Goal: Complete application form

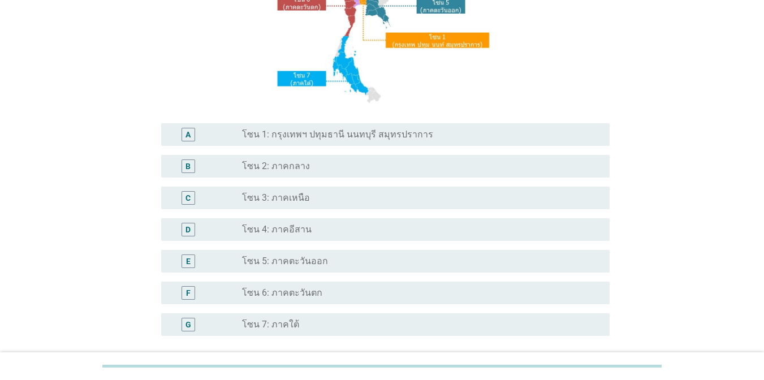
scroll to position [201, 0]
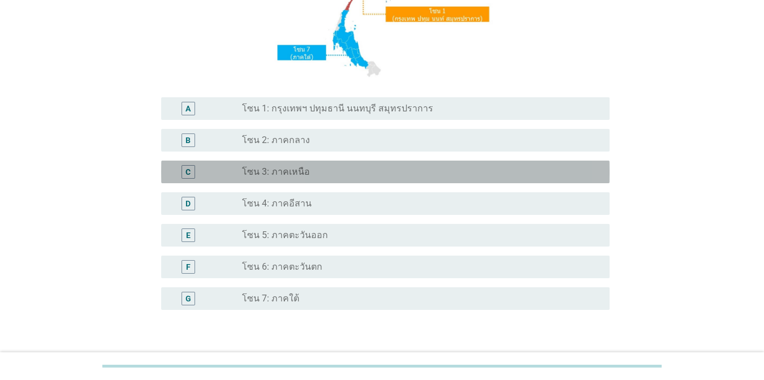
click at [511, 175] on div "radio_button_unchecked โซน 3: ภาคเหนือ" at bounding box center [417, 171] width 350 height 11
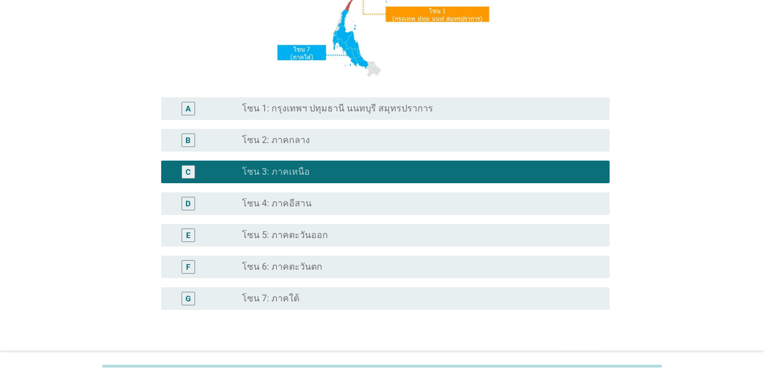
scroll to position [266, 0]
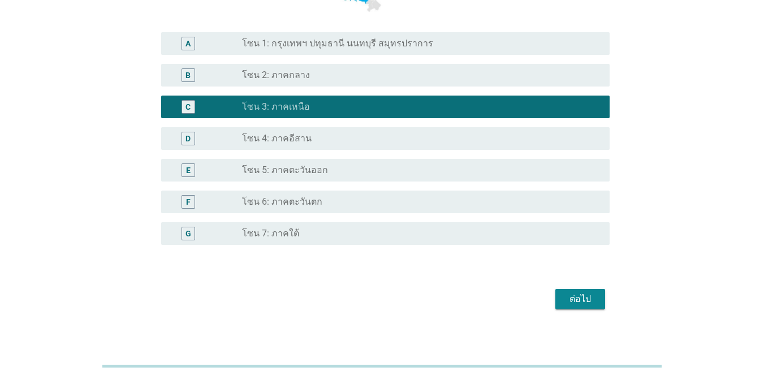
click at [591, 305] on div "ต่อไป" at bounding box center [580, 299] width 32 height 14
click at [591, 305] on div "ต่อไป" at bounding box center [381, 299] width 455 height 27
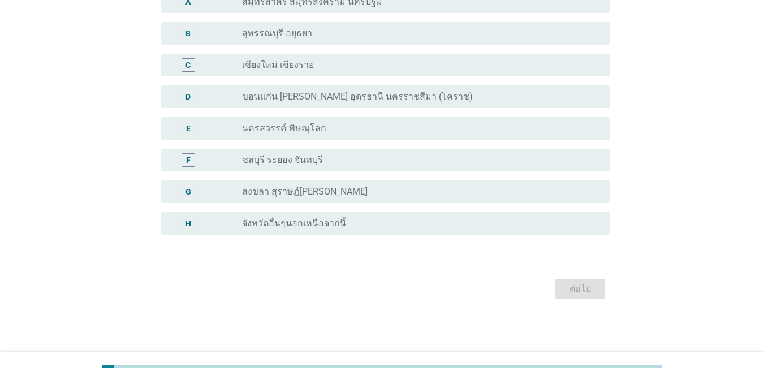
scroll to position [0, 0]
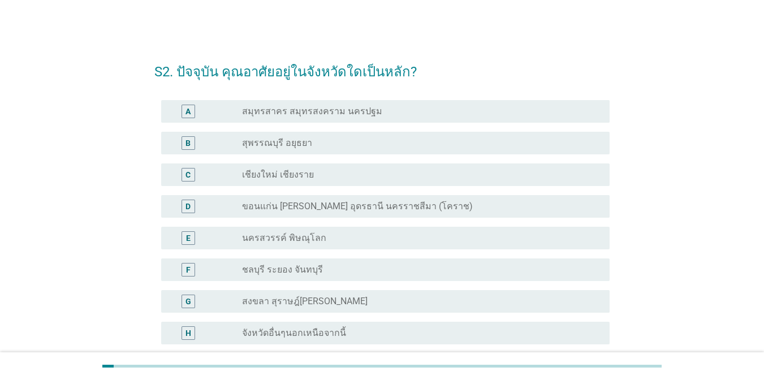
click at [438, 328] on div "radio_button_unchecked จังหวัดอื่นๆนอกเหนือจากนี้" at bounding box center [417, 332] width 350 height 11
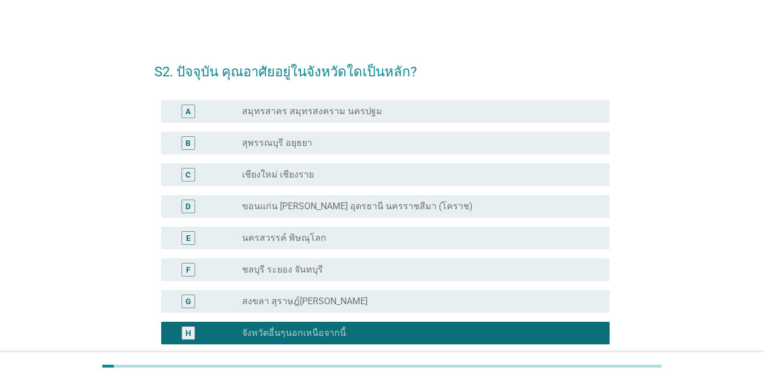
scroll to position [110, 0]
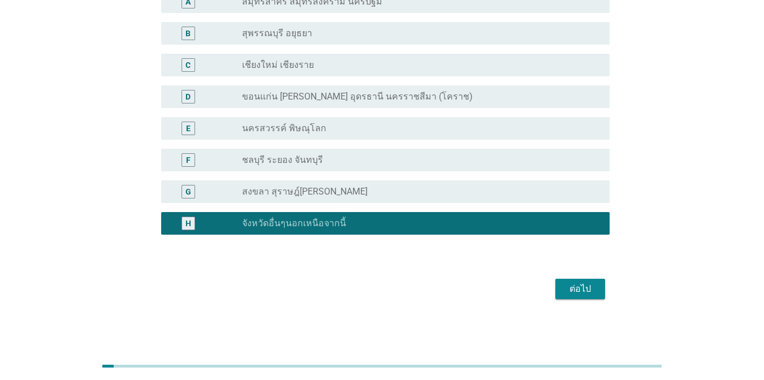
click at [591, 293] on div "ต่อไป" at bounding box center [580, 289] width 32 height 14
click at [591, 293] on div "ต่อไป" at bounding box center [381, 288] width 455 height 27
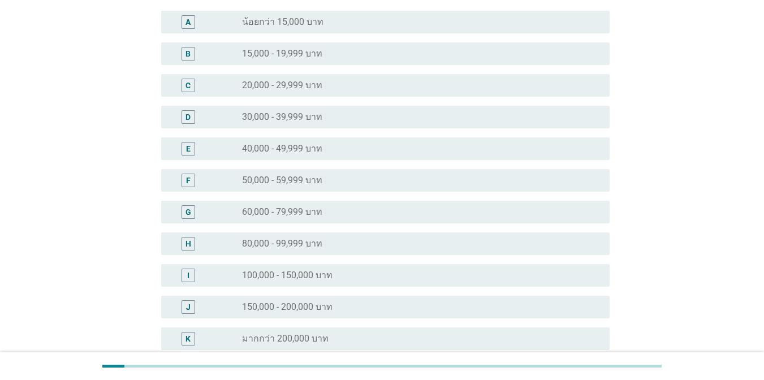
scroll to position [0, 0]
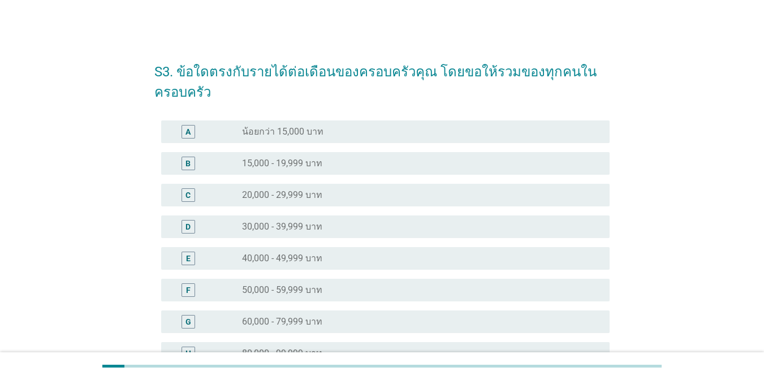
click at [416, 293] on div "radio_button_unchecked 50,000 - 59,999 บาท" at bounding box center [417, 289] width 350 height 11
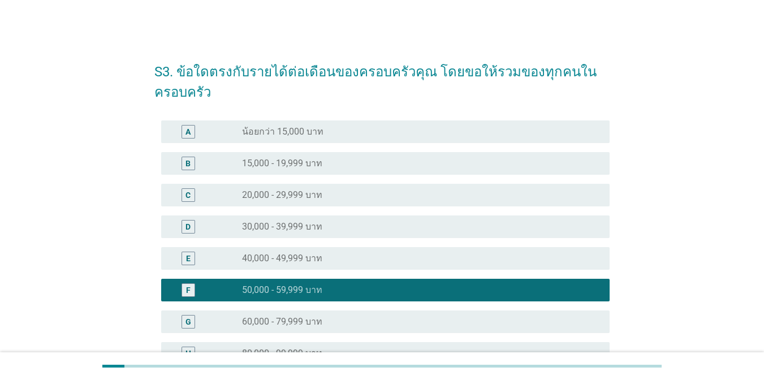
scroll to position [225, 0]
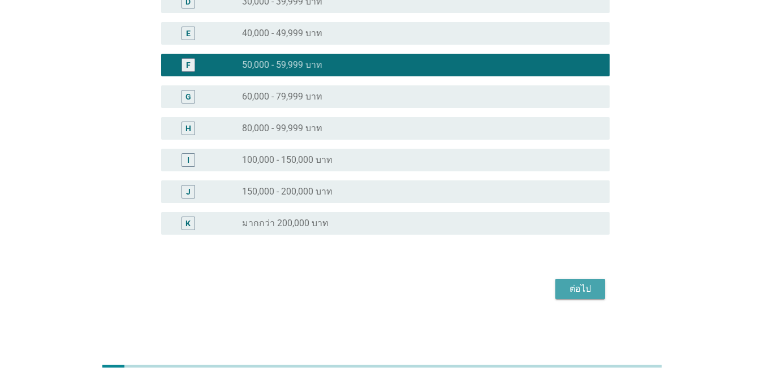
click at [593, 290] on div "ต่อไป" at bounding box center [580, 289] width 32 height 14
click at [593, 290] on div "ต่อไป" at bounding box center [381, 288] width 455 height 27
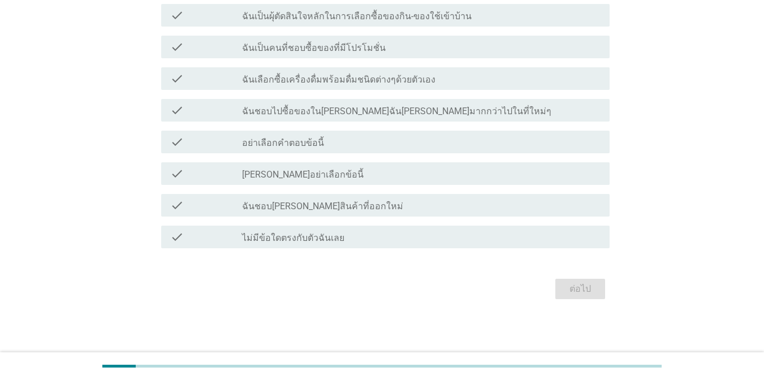
scroll to position [0, 0]
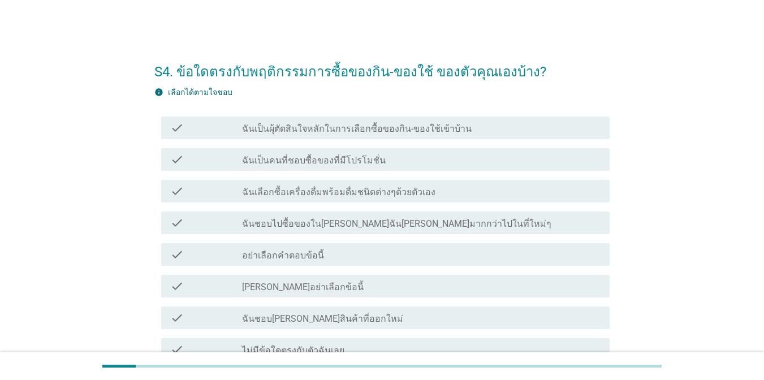
click at [348, 121] on div "check_box_outline_blank ฉันเป็นผุ้ตัดสินใจหลักในการเลือกซื้อของกิน-ของใช้เข้าบ้…" at bounding box center [421, 128] width 359 height 14
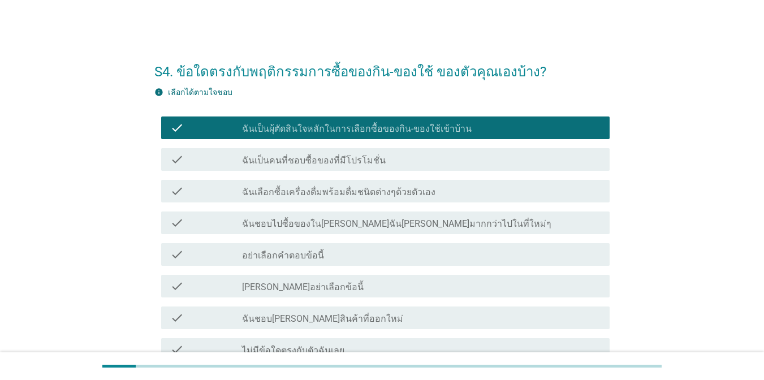
click at [565, 190] on div "check_box_outline_blank ฉันเลือกซื้อเครื่องดื่มพร้อมดื่มชนิดต่างๆด้วยตัวเอง" at bounding box center [421, 191] width 359 height 14
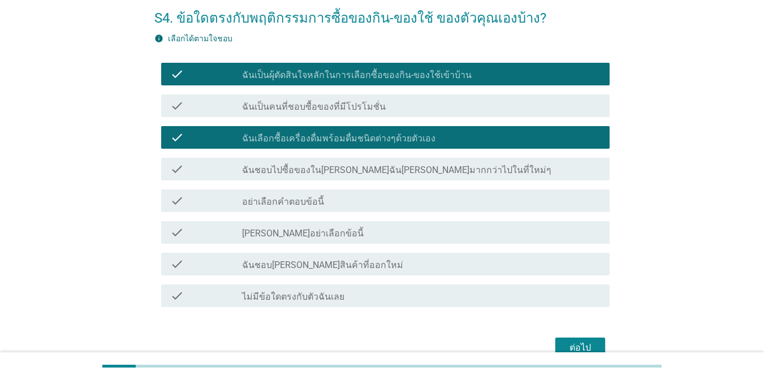
scroll to position [55, 0]
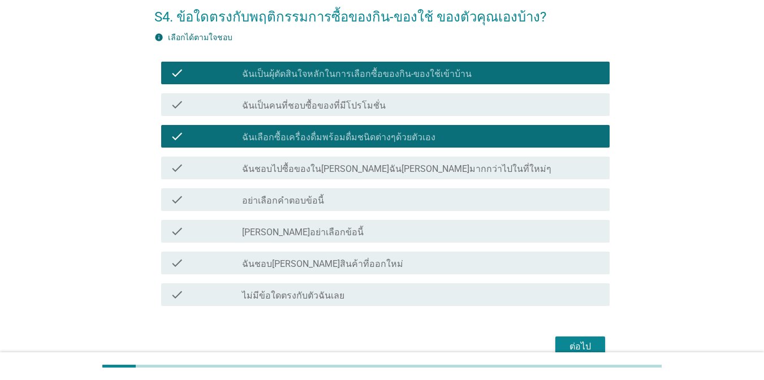
click at [500, 269] on div "check_box_outline_blank ฉันชอบ[PERSON_NAME]สินค้าที่ออกใหม่" at bounding box center [421, 263] width 359 height 14
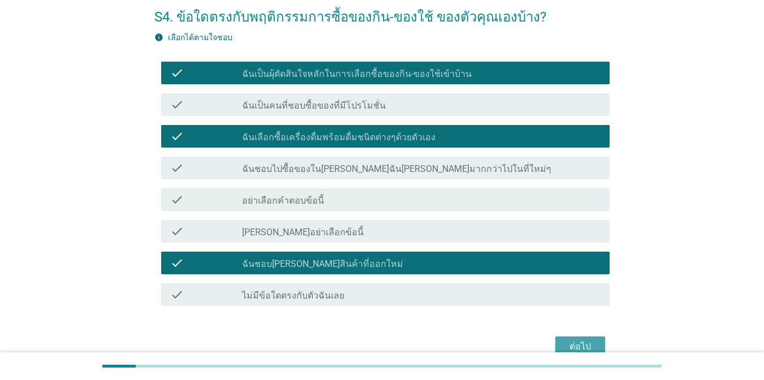
click at [569, 339] on button "ต่อไป" at bounding box center [580, 347] width 50 height 20
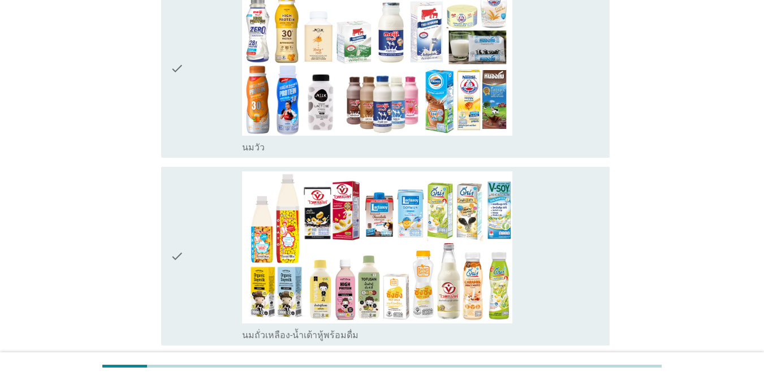
scroll to position [223, 0]
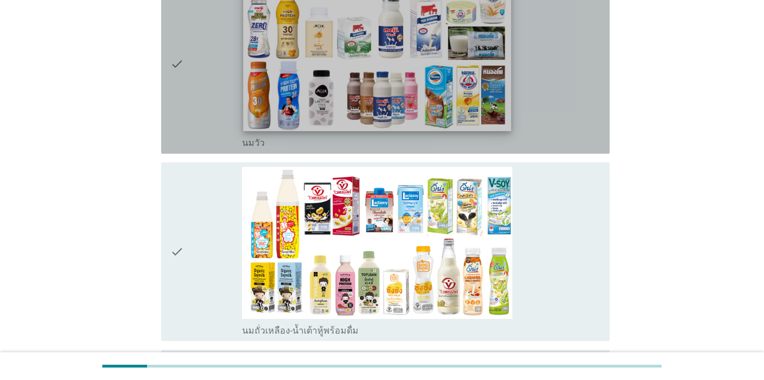
click at [497, 74] on img at bounding box center [377, 55] width 268 height 150
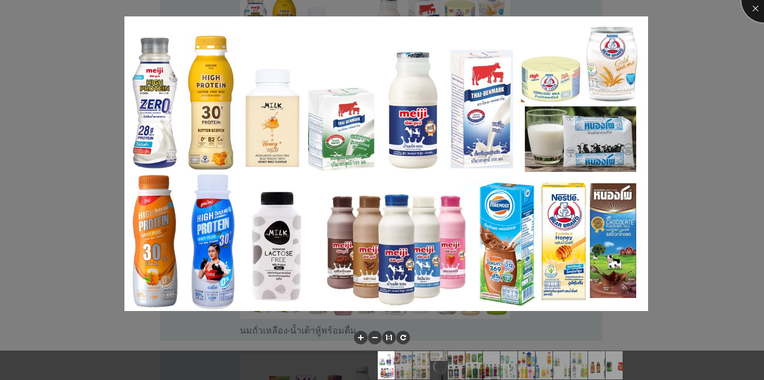
click at [750, 12] on div at bounding box center [763, -1] width 45 height 45
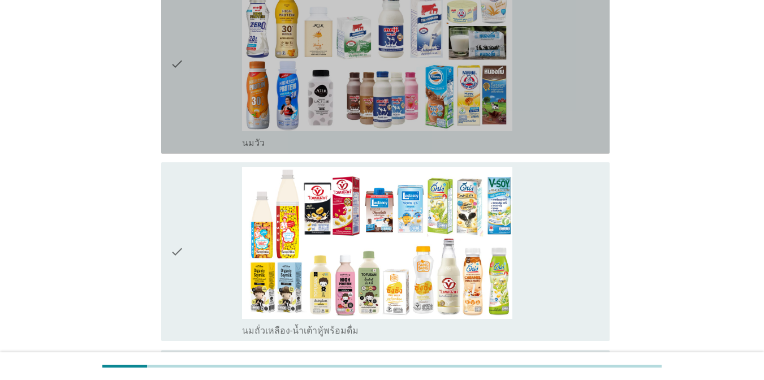
click at [520, 93] on div "check_box_outline_blank [PERSON_NAME]" at bounding box center [421, 65] width 359 height 170
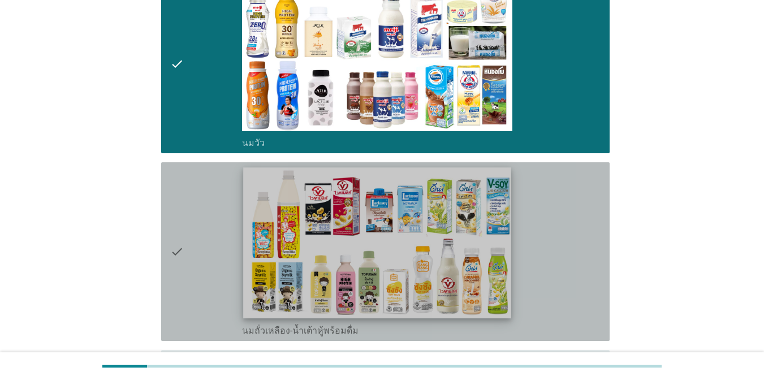
click at [508, 203] on img at bounding box center [377, 243] width 268 height 150
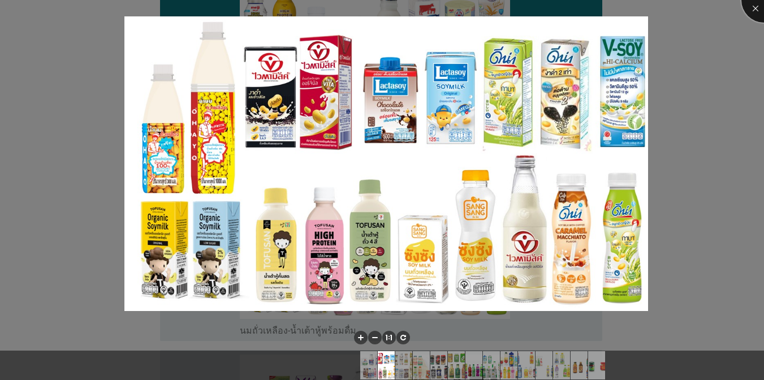
click at [757, 11] on div at bounding box center [763, -1] width 45 height 45
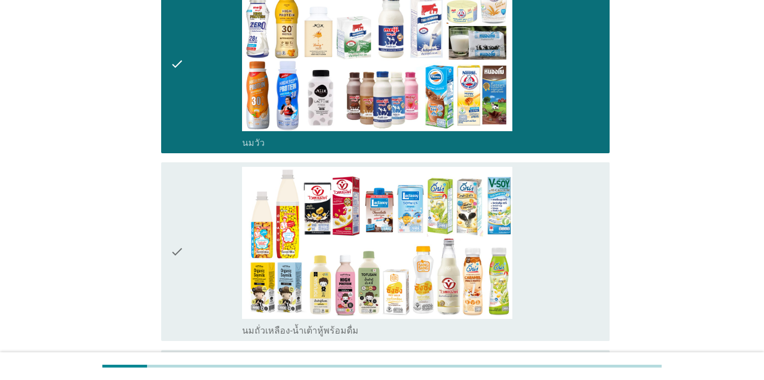
click at [568, 240] on div "check_box_outline_blank นมถั่วเหลือง-น้ำเต้าหู้พร้อมดื่ม" at bounding box center [421, 252] width 359 height 170
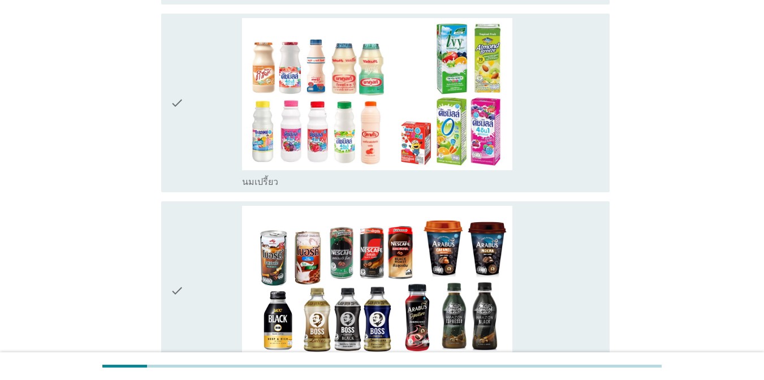
scroll to position [766, 0]
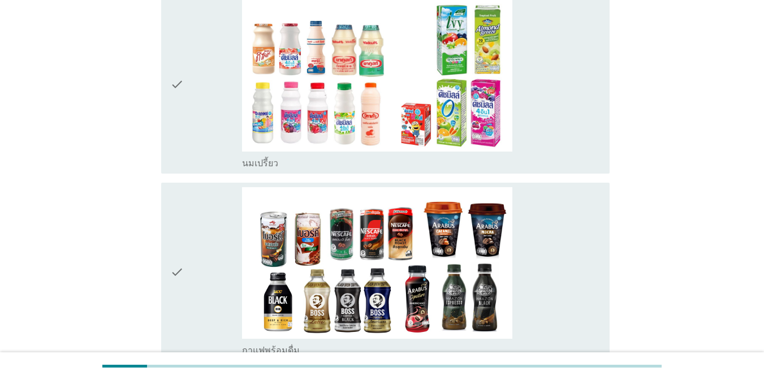
click at [582, 94] on div "check_box_outline_blank นมเปรี้ยว" at bounding box center [421, 84] width 359 height 170
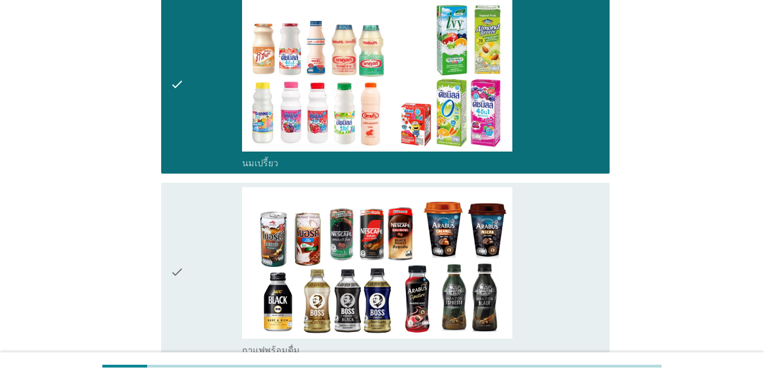
click at [571, 222] on div "check_box_outline_blank กาแฟพร้อมดื่ม" at bounding box center [421, 272] width 359 height 170
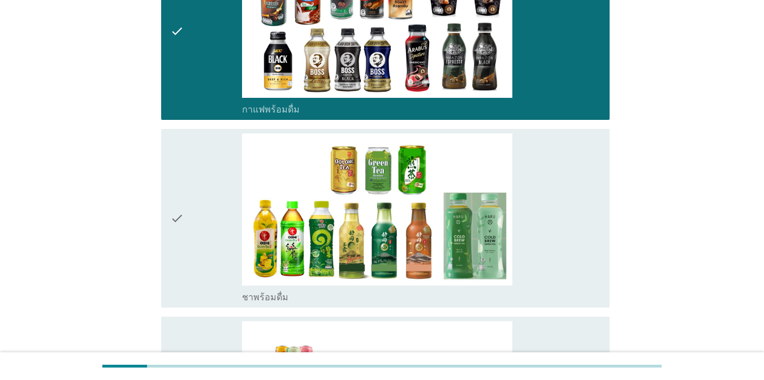
scroll to position [1286, 0]
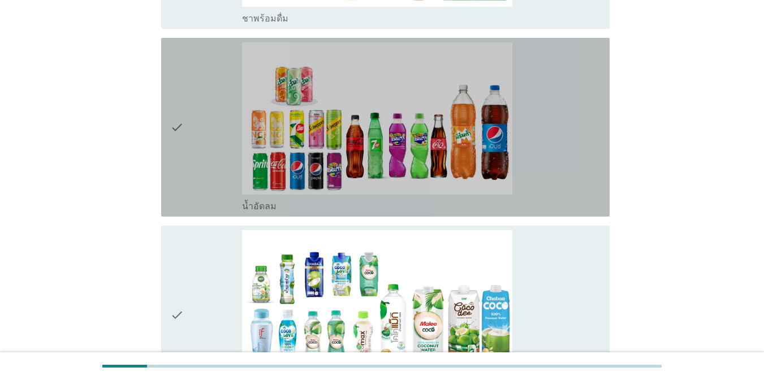
click at [579, 163] on div "check_box_outline_blank น้ำอัดลม" at bounding box center [421, 127] width 359 height 170
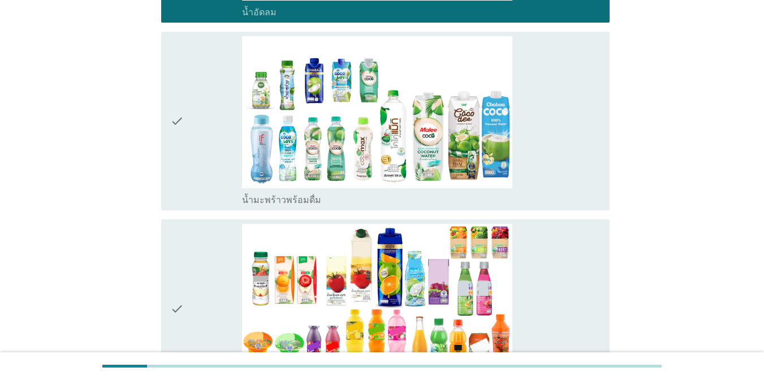
scroll to position [1489, 0]
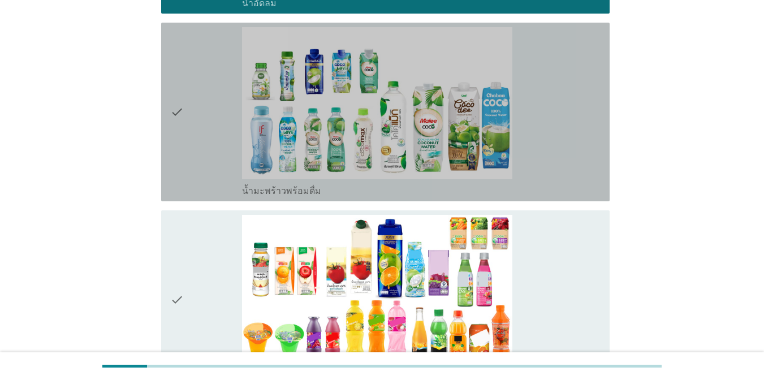
click at [578, 144] on div "check_box_outline_blank น้ำมะพร้าวพร้อมดื่ม" at bounding box center [421, 112] width 359 height 170
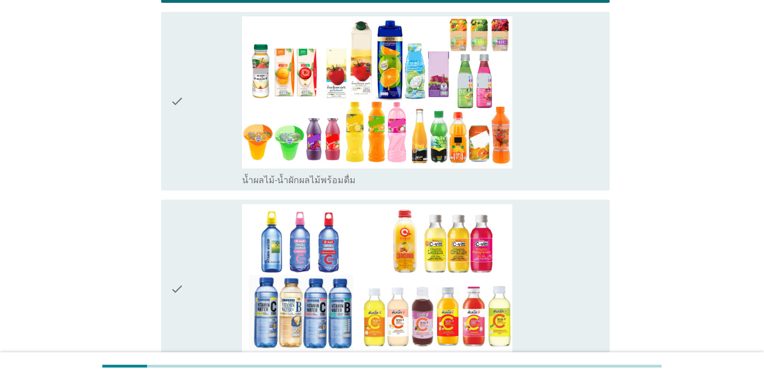
scroll to position [1706, 0]
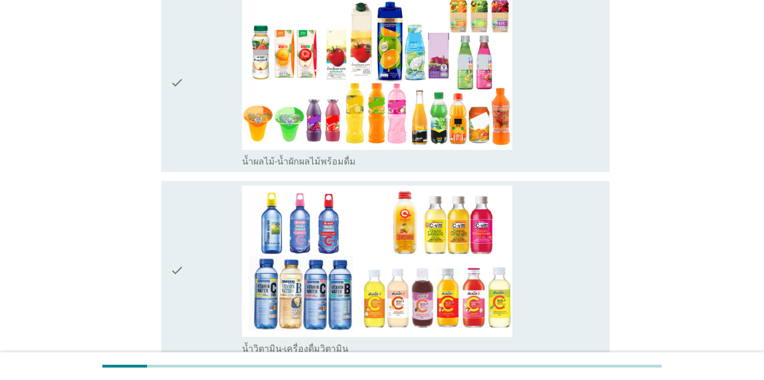
click at [562, 58] on div "check_box_outline_blank น้ำผลไม้-น้ำผักผลไม้พร้อมดื่ม" at bounding box center [421, 83] width 359 height 170
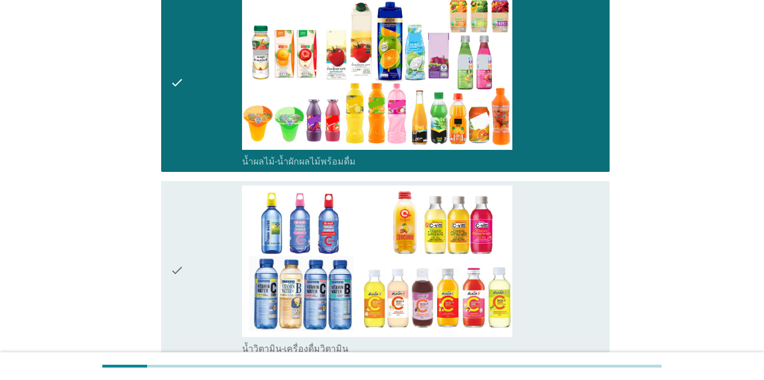
click at [578, 188] on div "check_box_outline_blank น้ำวิตามิน-เครื่องดื่มวิตามิน" at bounding box center [421, 271] width 359 height 170
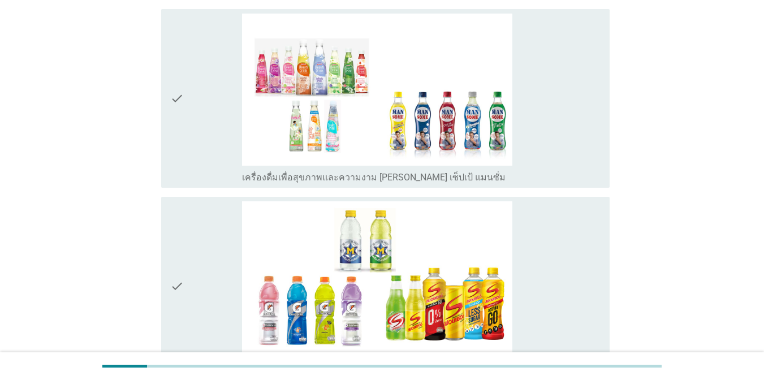
scroll to position [2235, 0]
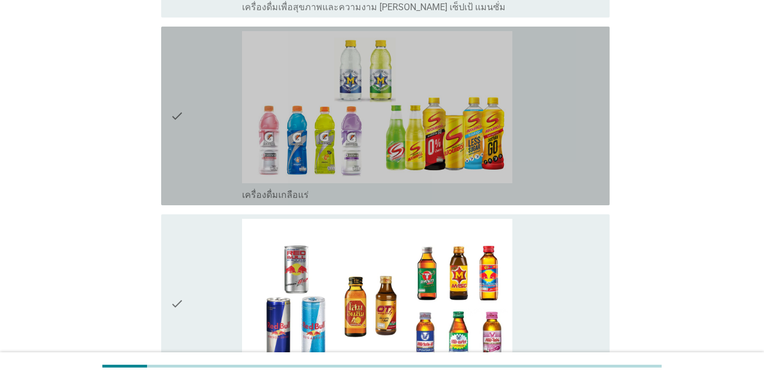
click at [552, 111] on div "check_box_outline_blank เครื่องดื่มเกลือแร่" at bounding box center [421, 116] width 359 height 170
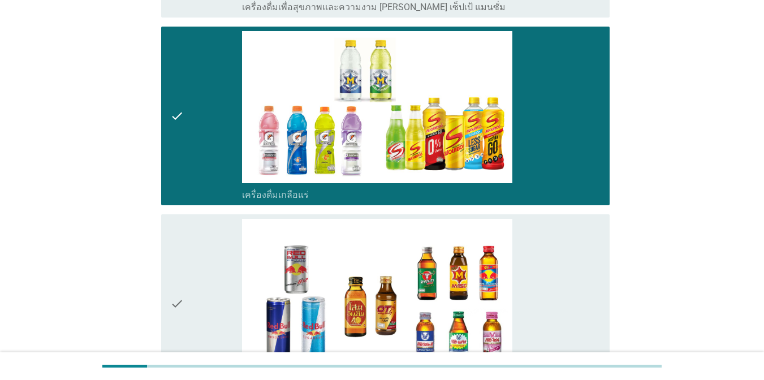
click at [538, 240] on div "check_box_outline_blank เครื่องดื่ม[PERSON_NAME]กำลัง" at bounding box center [421, 304] width 359 height 170
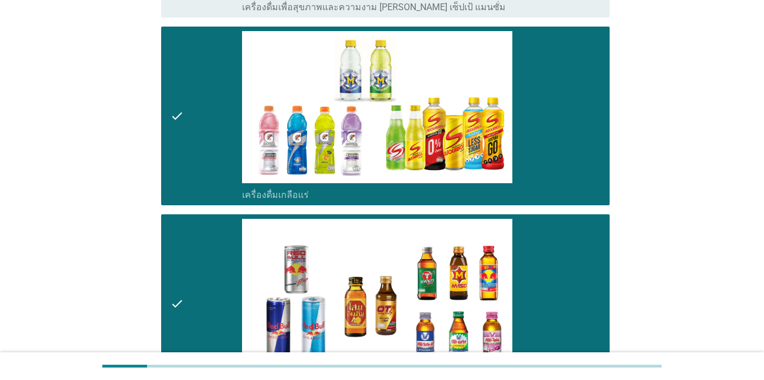
scroll to position [2579, 0]
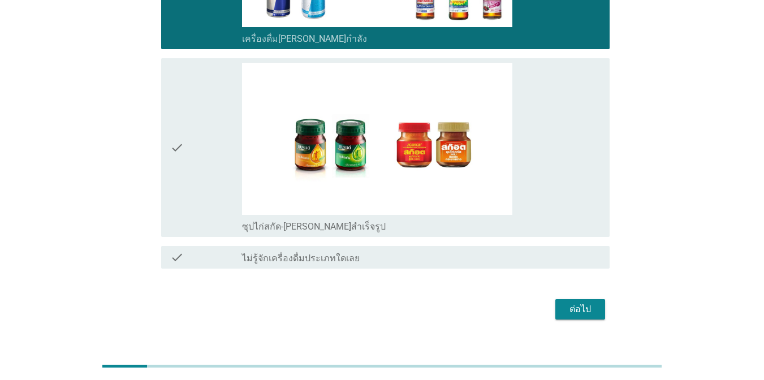
click at [536, 169] on div "check_box_outline_blank ซุปไก่สกัด-[PERSON_NAME]สำเร็จรูป" at bounding box center [421, 148] width 359 height 170
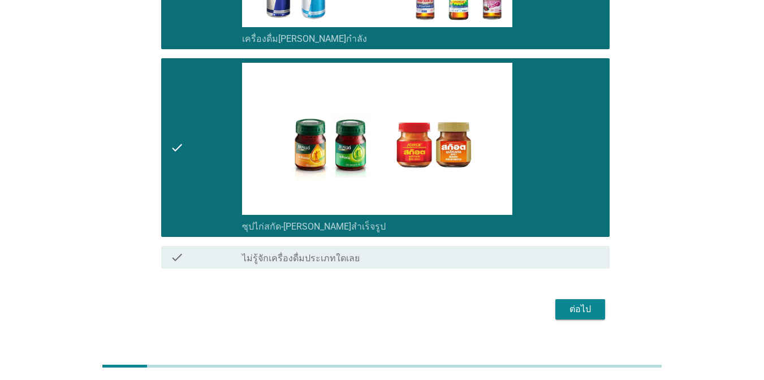
click at [561, 299] on button "ต่อไป" at bounding box center [580, 309] width 50 height 20
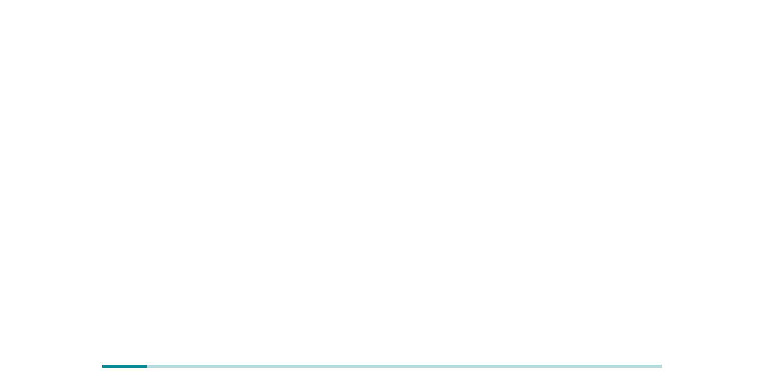
scroll to position [0, 0]
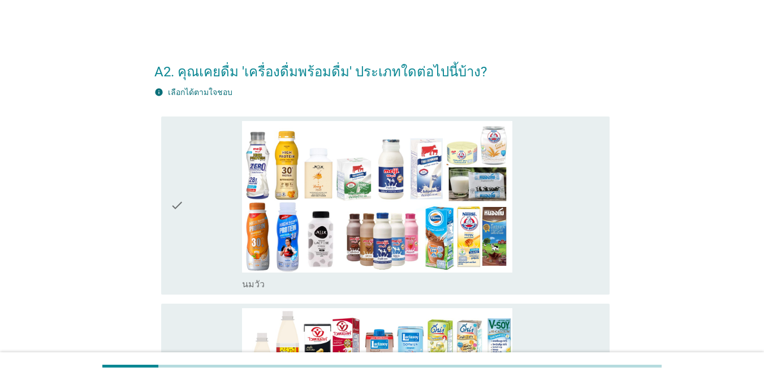
click at [596, 265] on div "check_box_outline_blank [PERSON_NAME]" at bounding box center [421, 206] width 359 height 170
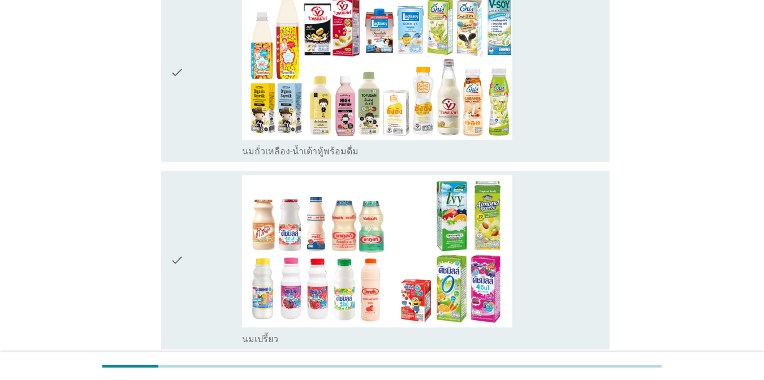
scroll to position [362, 0]
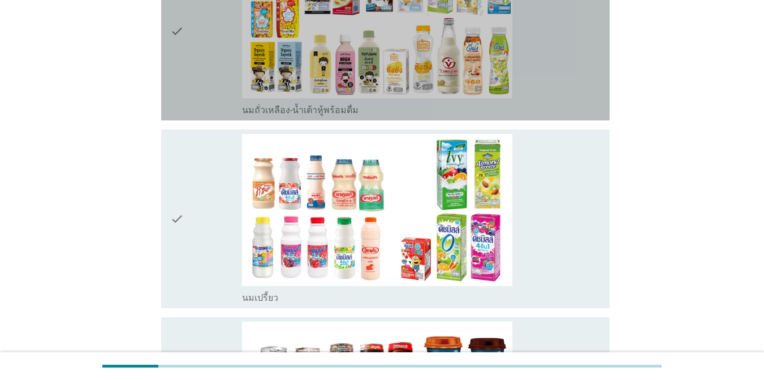
click at [560, 45] on div "check_box_outline_blank นมถั่วเหลือง-น้ำเต้าหู้พร้อมดื่ม" at bounding box center [421, 31] width 359 height 170
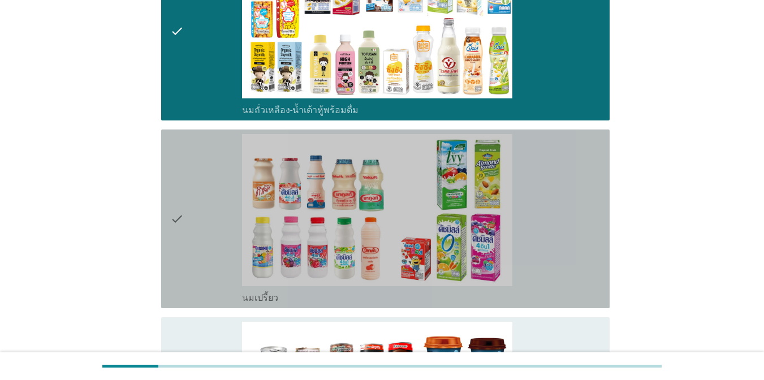
click at [567, 167] on div "check_box_outline_blank นมเปรี้ยว" at bounding box center [421, 219] width 359 height 170
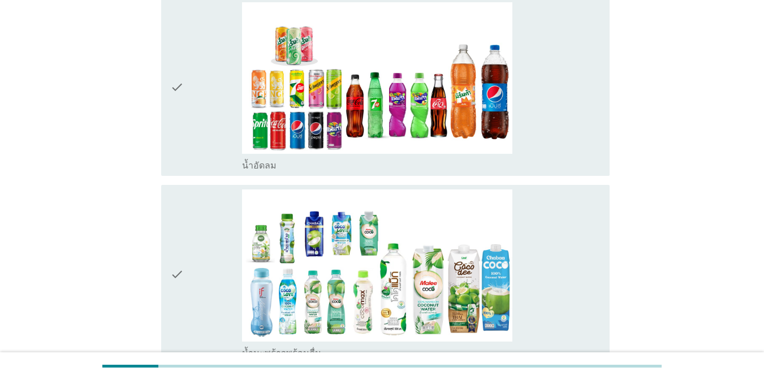
scroll to position [877, 0]
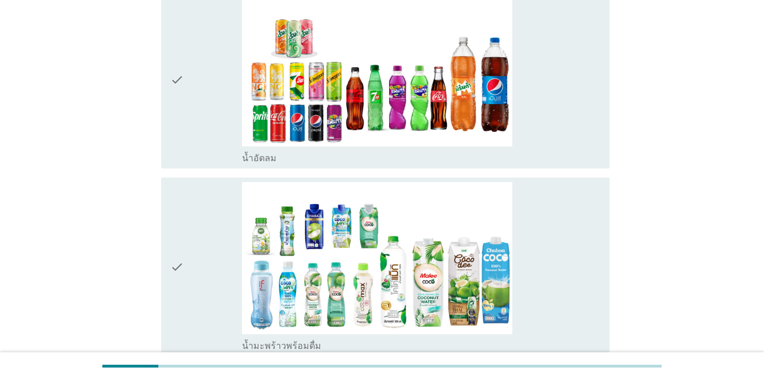
click at [566, 90] on div "check_box_outline_blank น้ำอัดลม" at bounding box center [421, 80] width 359 height 170
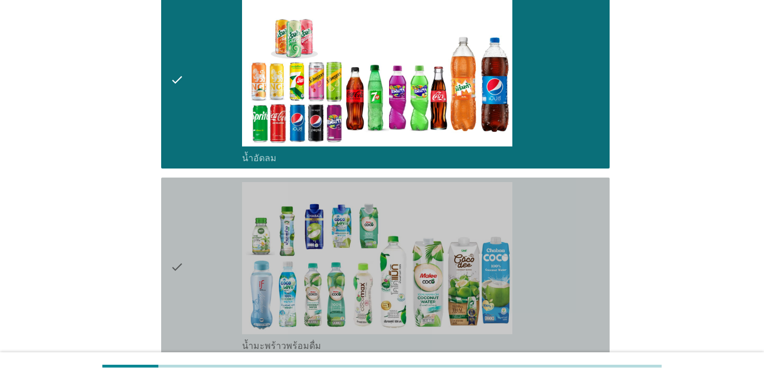
click at [564, 221] on div "check_box_outline_blank น้ำมะพร้าวพร้อมดื่ม" at bounding box center [421, 267] width 359 height 170
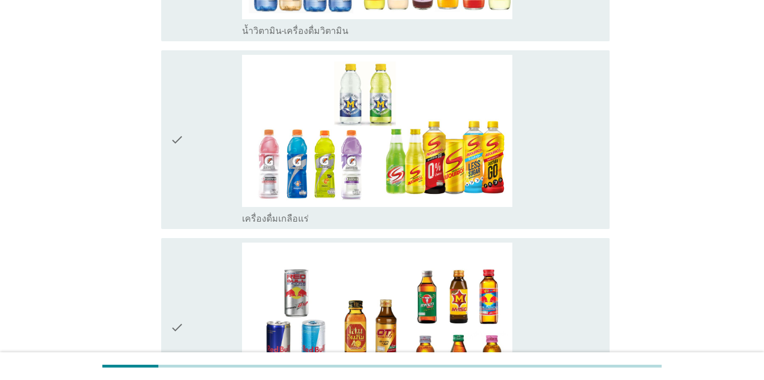
scroll to position [1612, 0]
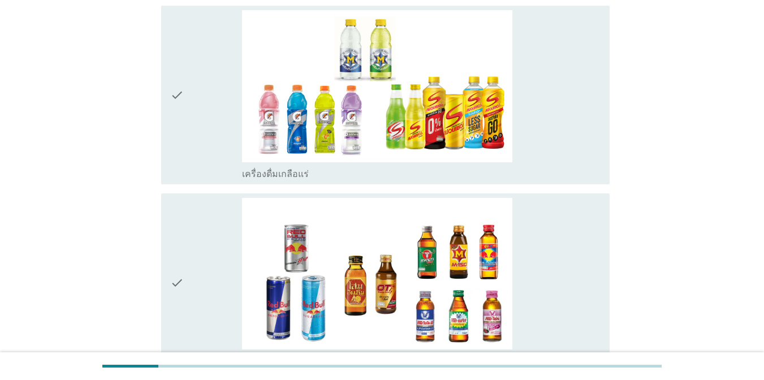
click at [601, 162] on div "check check_box_outline_blank เครื่องดื่มเกลือแร่" at bounding box center [385, 95] width 448 height 179
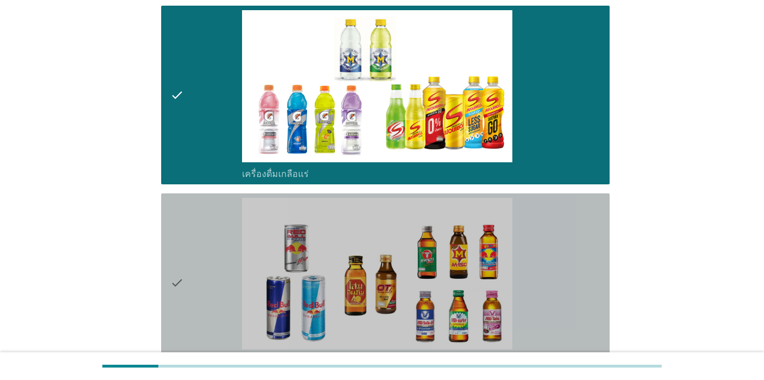
click at [587, 253] on div "check_box_outline_blank เครื่องดื่ม[PERSON_NAME]กำลัง" at bounding box center [421, 283] width 359 height 170
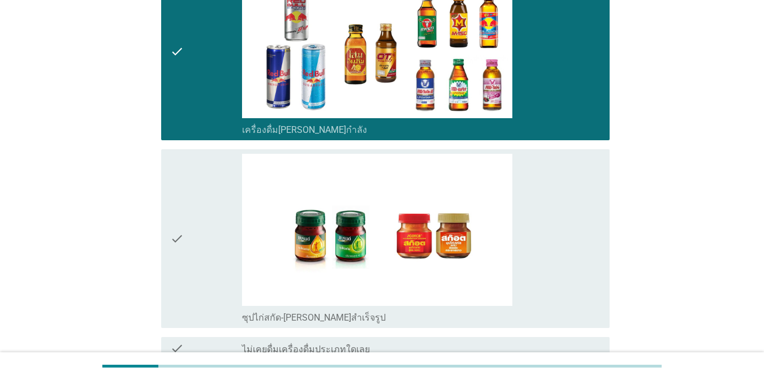
scroll to position [1951, 0]
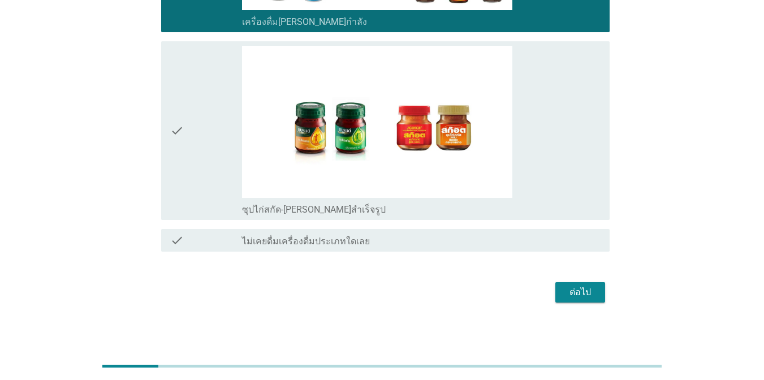
click at [564, 294] on div "ต่อไป" at bounding box center [580, 293] width 32 height 14
click at [564, 294] on div "ต่อไป" at bounding box center [381, 292] width 455 height 27
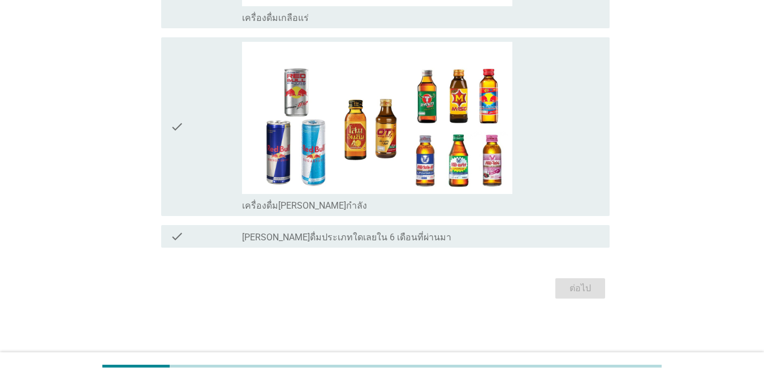
scroll to position [0, 0]
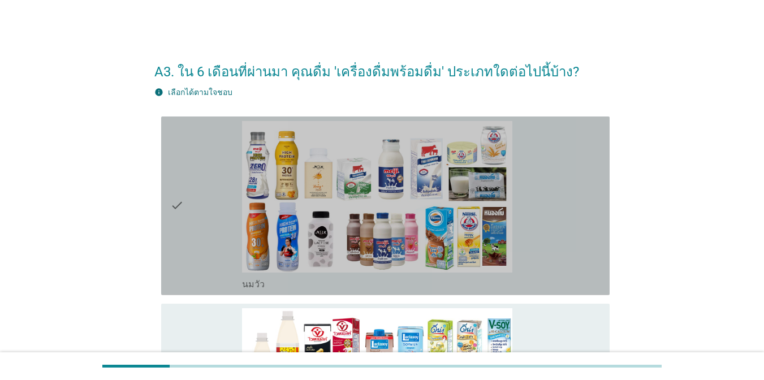
click at [521, 245] on div "check_box_outline_blank [PERSON_NAME]" at bounding box center [421, 206] width 359 height 170
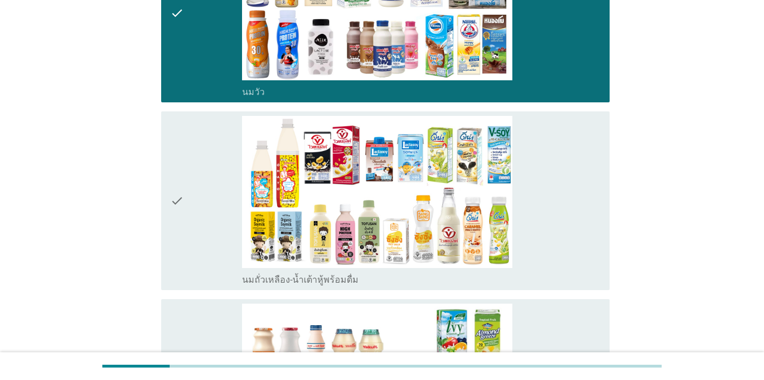
scroll to position [301, 0]
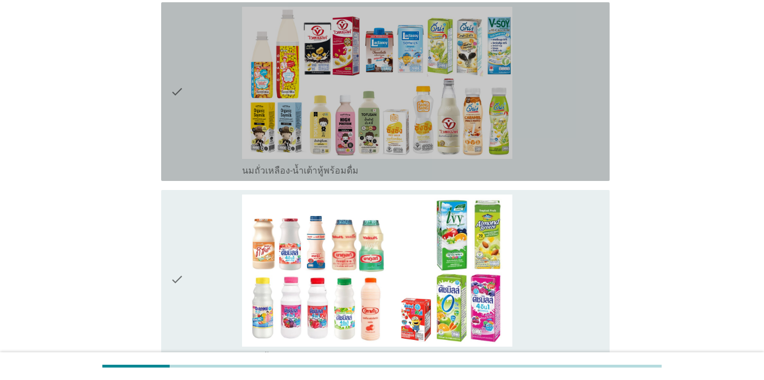
click at [554, 65] on div "check_box_outline_blank นมถั่วเหลือง-น้ำเต้าหู้พร้อมดื่ม" at bounding box center [421, 92] width 359 height 170
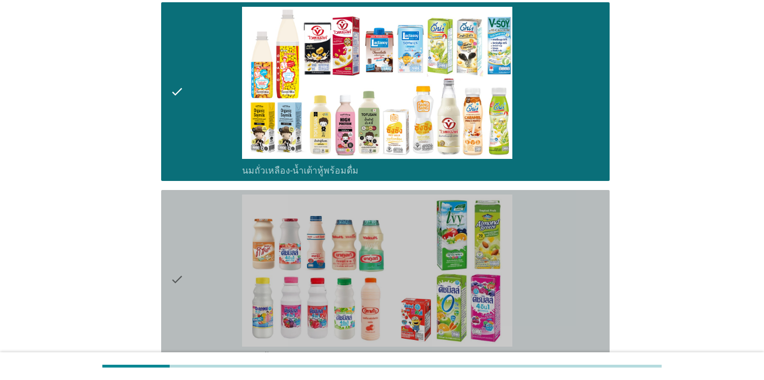
click at [563, 213] on div "check_box_outline_blank นมเปรี้ยว" at bounding box center [421, 280] width 359 height 170
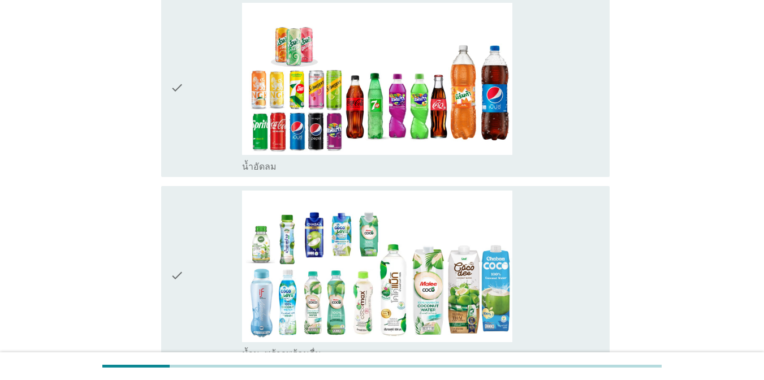
scroll to position [797, 0]
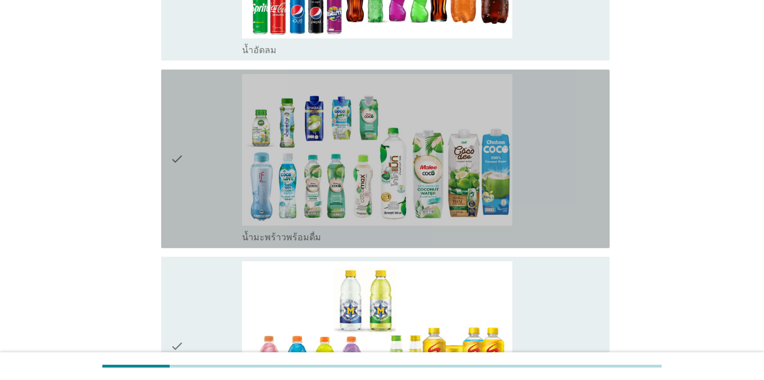
click at [580, 183] on div "check_box น้ำมะพร้าวพร้อมดื่ม" at bounding box center [421, 159] width 359 height 170
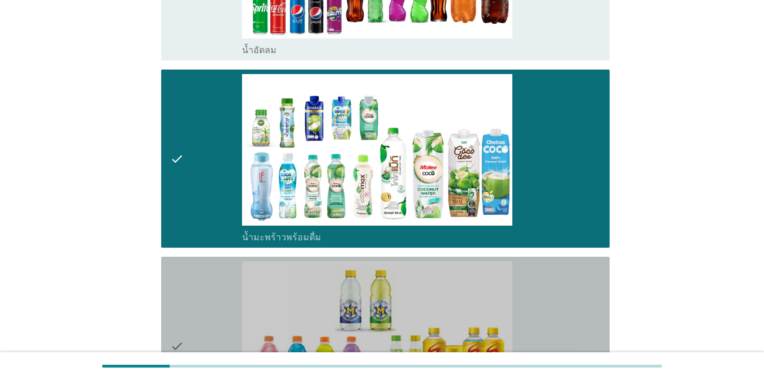
click at [579, 289] on div "check_box เครื่องดื่มเกลือแร่" at bounding box center [421, 346] width 359 height 170
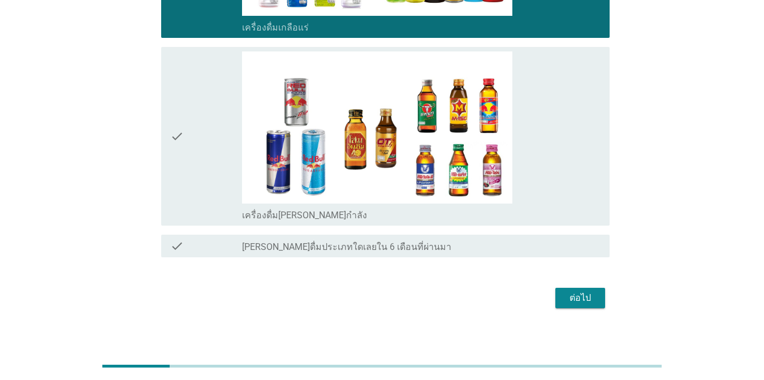
scroll to position [1205, 0]
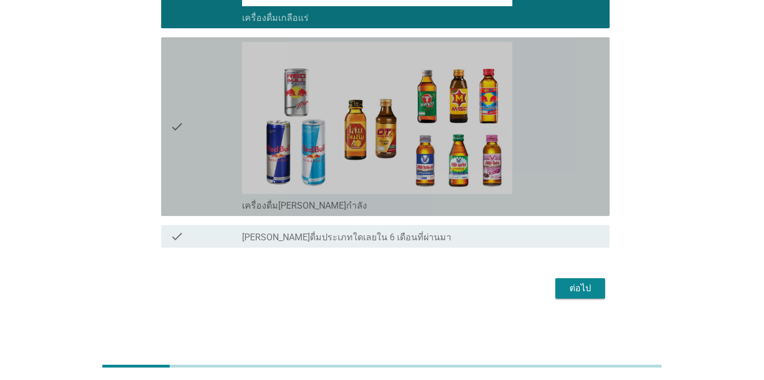
click at [570, 196] on div "check_box เครื่องดื่ม[PERSON_NAME]กำลัง" at bounding box center [421, 127] width 359 height 170
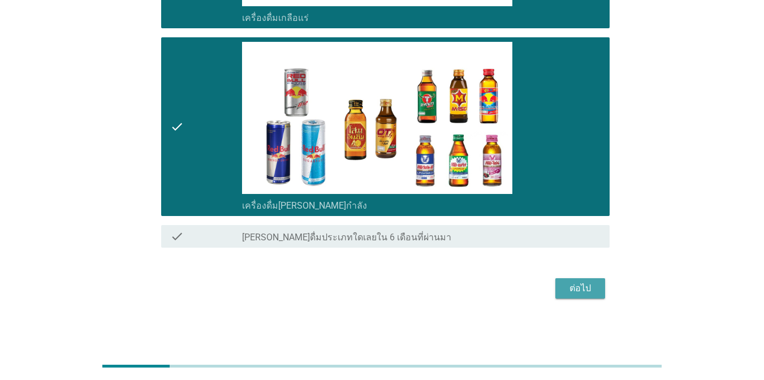
click at [572, 295] on div "ต่อไป" at bounding box center [580, 289] width 32 height 14
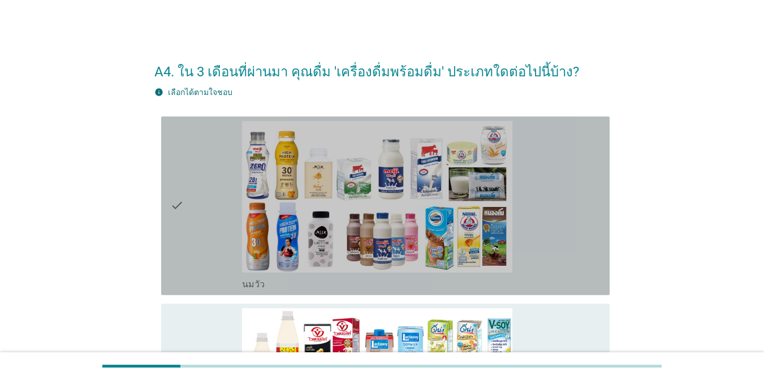
click at [521, 242] on div "check_box_outline_blank [PERSON_NAME]" at bounding box center [421, 206] width 359 height 170
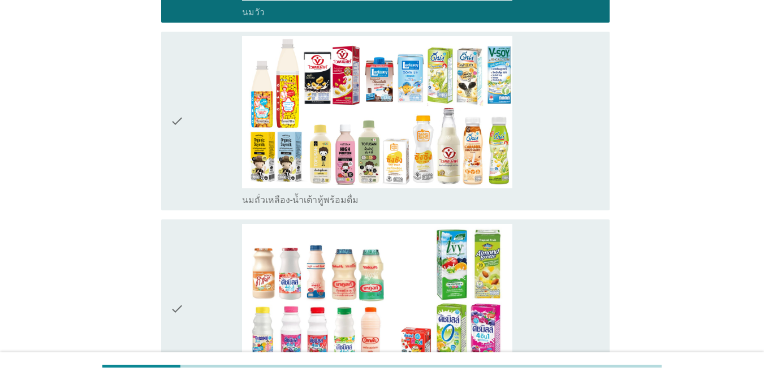
scroll to position [286, 0]
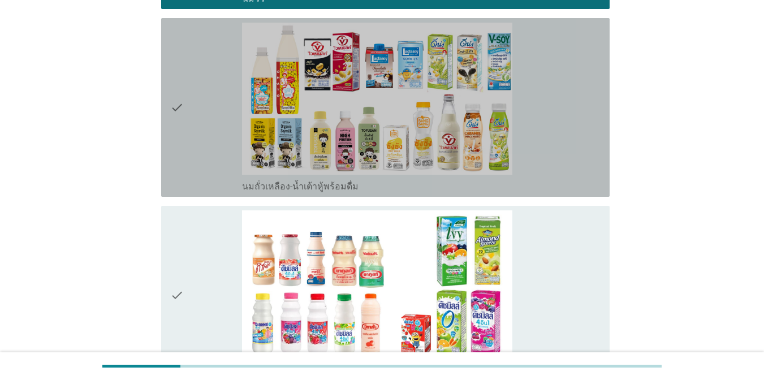
click at [596, 134] on div "check_box_outline_blank นมถั่วเหลือง-น้ำเต้าหู้พร้อมดื่ม" at bounding box center [421, 108] width 359 height 170
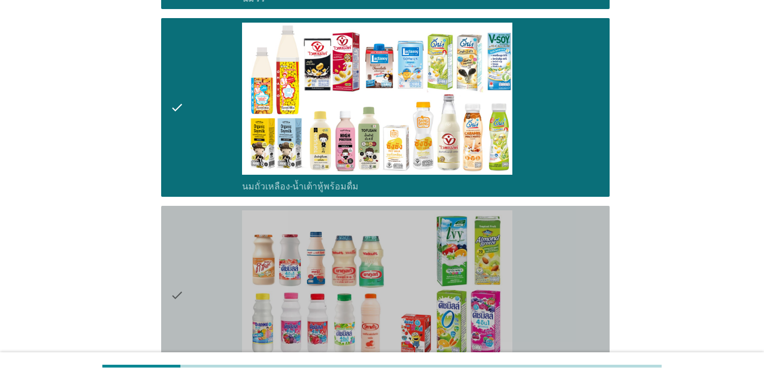
click at [589, 237] on div "check_box_outline_blank นมเปรี้ยว" at bounding box center [421, 295] width 359 height 170
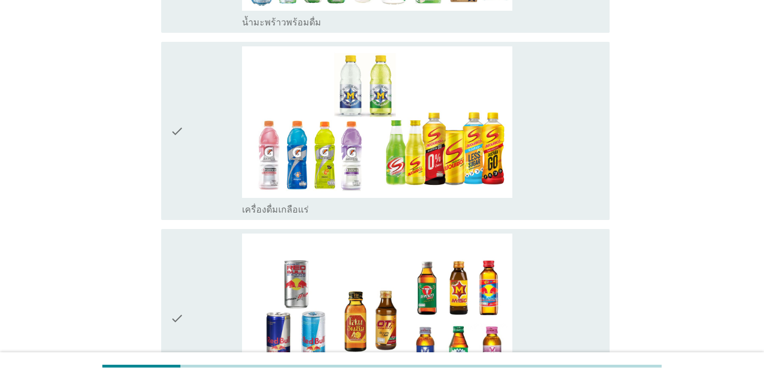
scroll to position [827, 0]
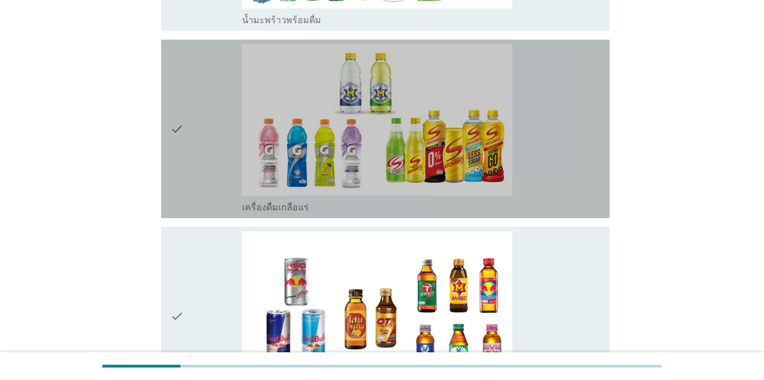
click at [564, 165] on div "check_box เครื่องดื่มเกลือแร่" at bounding box center [421, 129] width 359 height 170
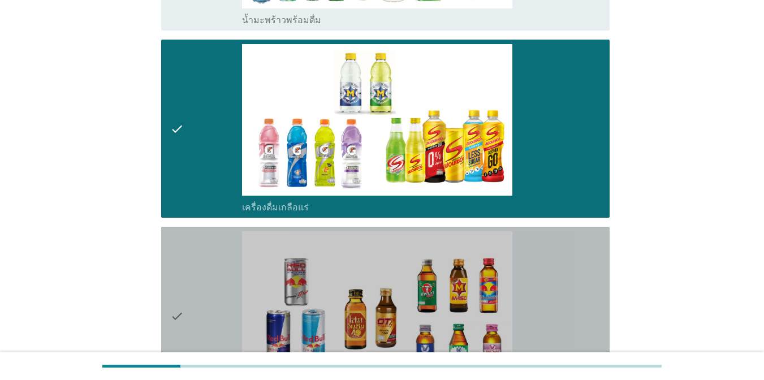
click at [566, 271] on div "check_box เครื่องดื่ม[PERSON_NAME]กำลัง" at bounding box center [421, 316] width 359 height 170
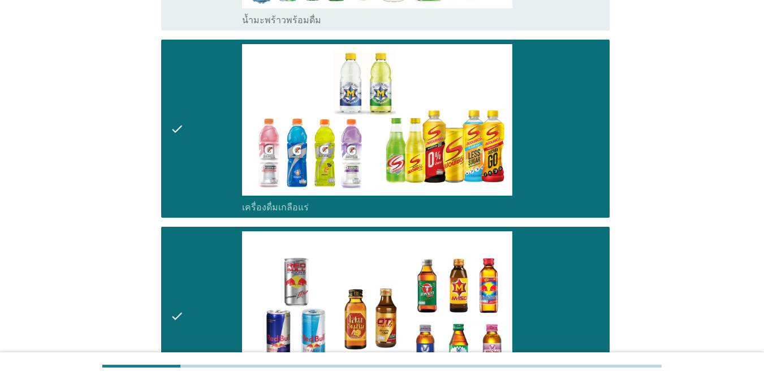
scroll to position [1017, 0]
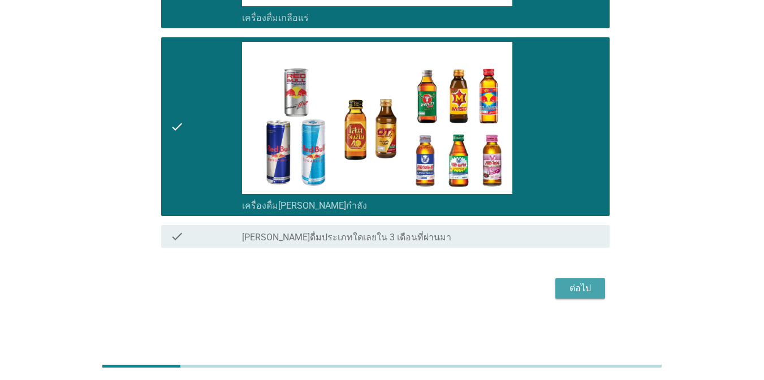
click at [578, 287] on div "ต่อไป" at bounding box center [580, 289] width 32 height 14
click at [578, 287] on div "ต่อไป" at bounding box center [381, 288] width 455 height 27
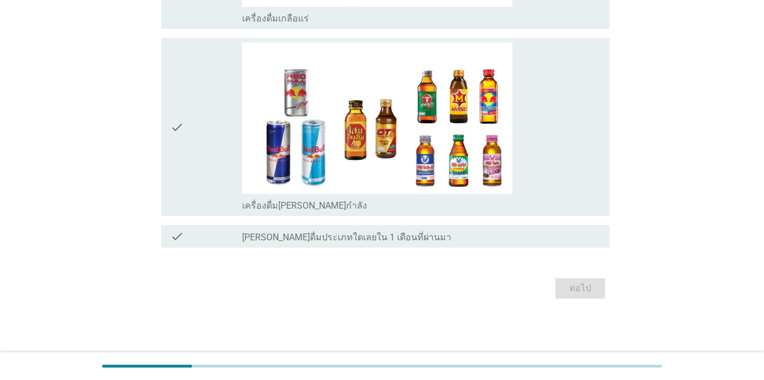
scroll to position [0, 0]
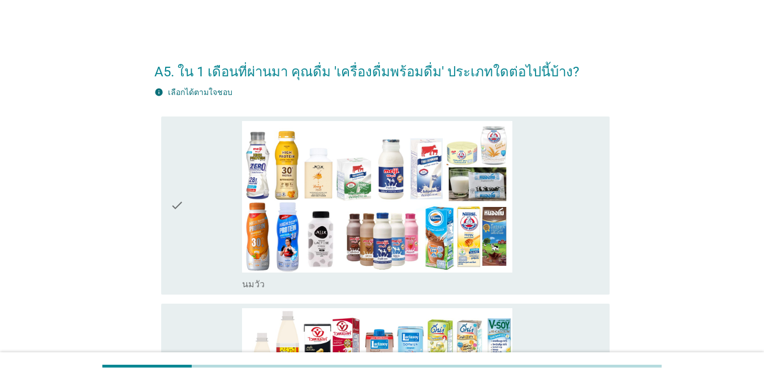
click at [523, 223] on div "check_box_outline_blank [PERSON_NAME]" at bounding box center [421, 206] width 359 height 170
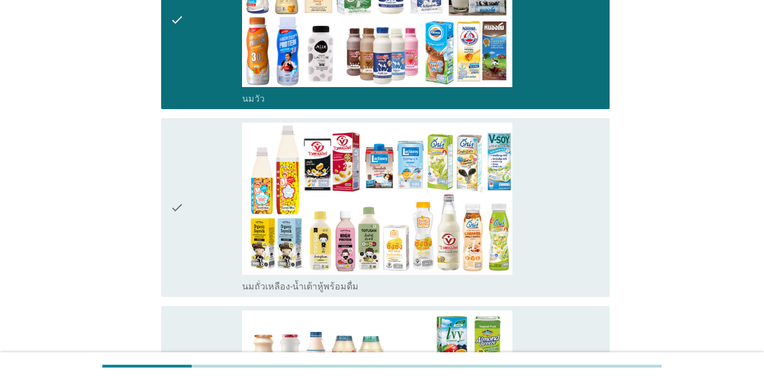
scroll to position [205, 0]
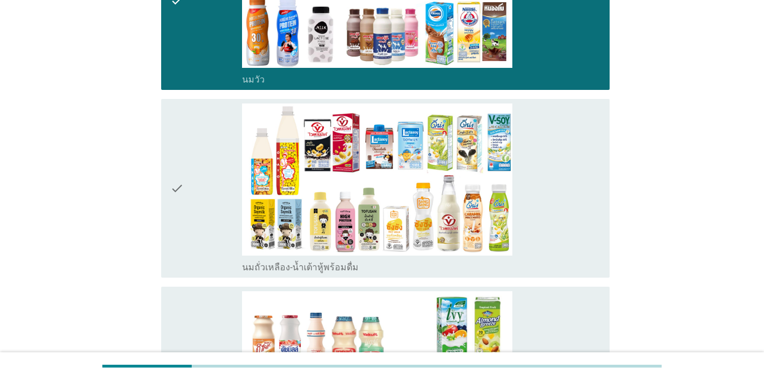
click at [540, 153] on div "check_box_outline_blank นมถั่วเหลือง-น้ำเต้าหู้พร้อมดื่ม" at bounding box center [421, 188] width 359 height 170
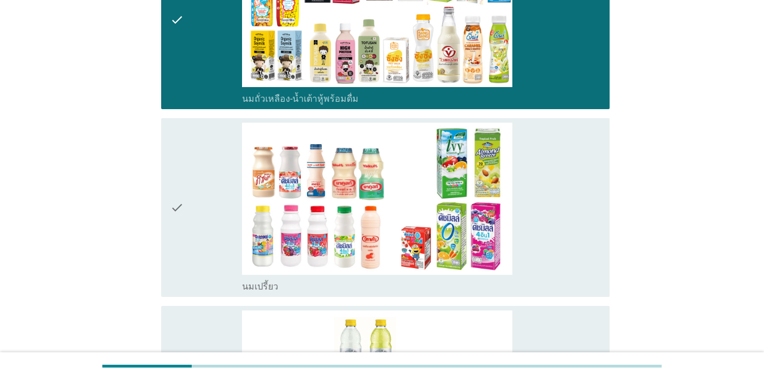
scroll to position [443, 0]
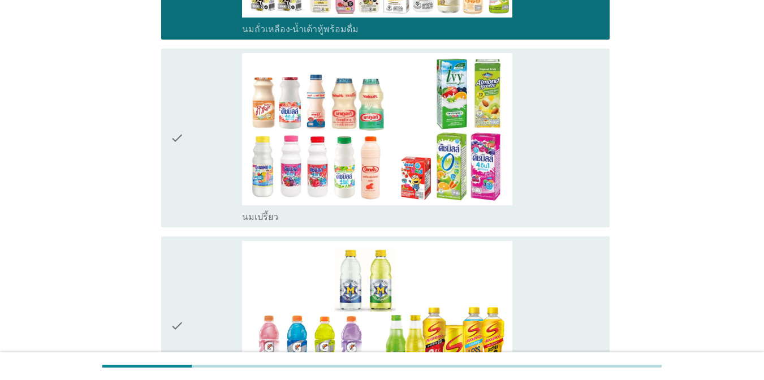
click at [589, 165] on div "check_box_outline_blank นมเปรี้ยว" at bounding box center [421, 138] width 359 height 170
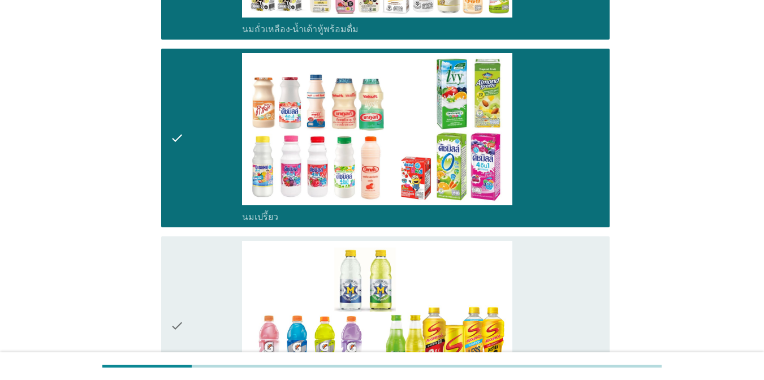
click at [584, 295] on div "check_box เครื่องดื่มเกลือแร่" at bounding box center [421, 326] width 359 height 170
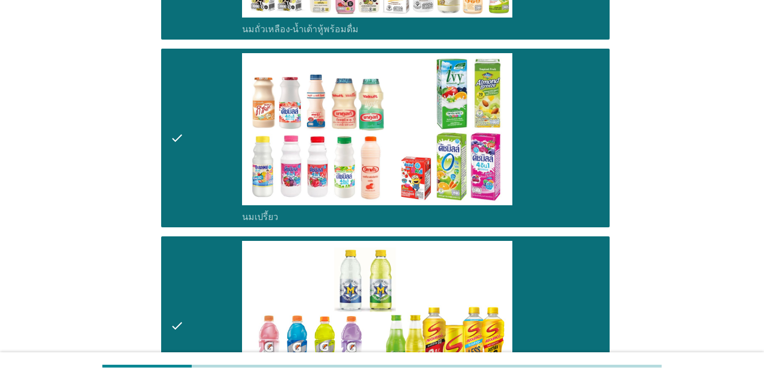
scroll to position [829, 0]
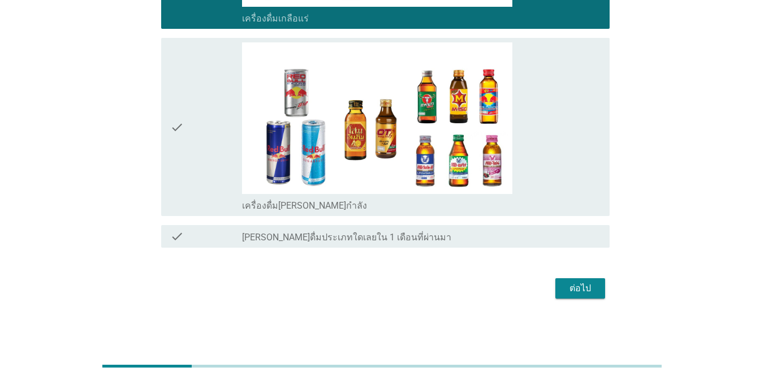
click at [585, 284] on div "ต่อไป" at bounding box center [580, 289] width 32 height 14
click at [585, 284] on div "ต่อไป" at bounding box center [381, 288] width 455 height 27
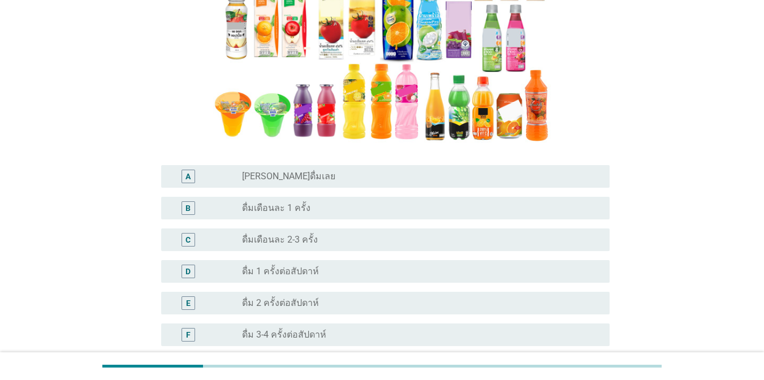
scroll to position [303, 0]
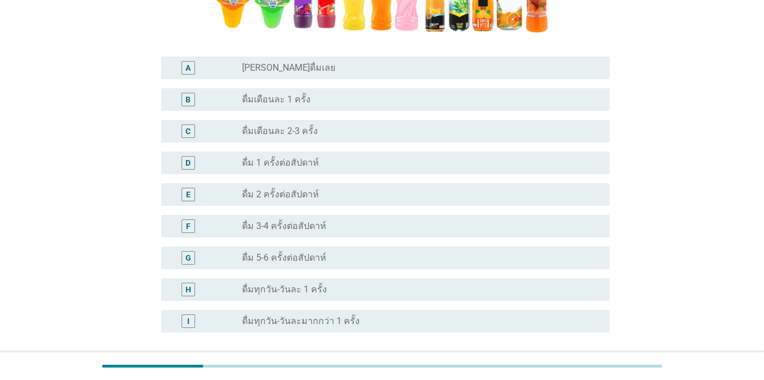
click at [537, 252] on div "radio_button_unchecked ดื่ม 5-6 ครั้งต่อสัปดาห์" at bounding box center [421, 258] width 359 height 14
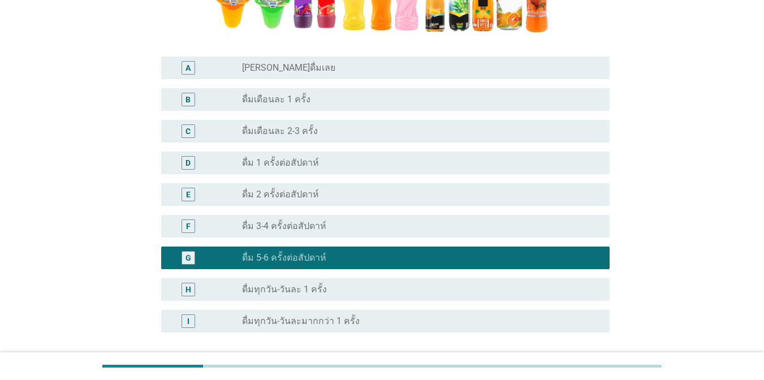
scroll to position [402, 0]
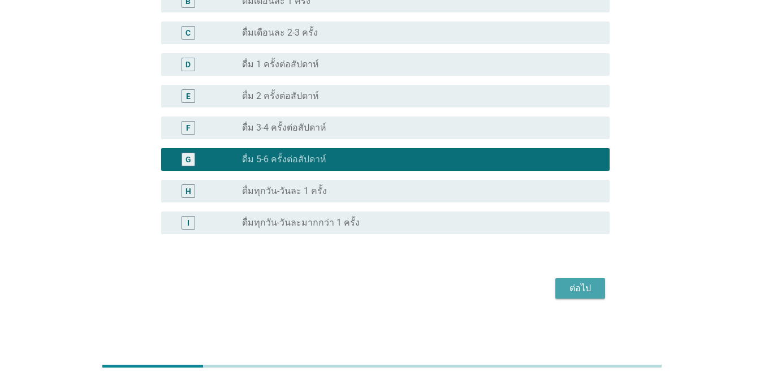
click at [583, 290] on div "ต่อไป" at bounding box center [580, 289] width 32 height 14
click at [583, 290] on div "ต่อไป" at bounding box center [381, 288] width 455 height 27
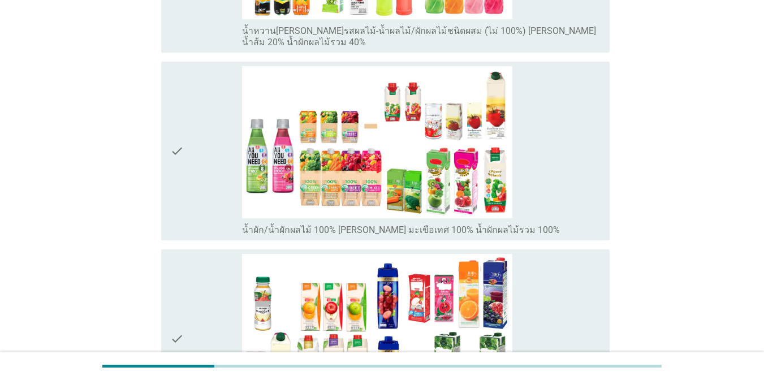
scroll to position [333, 0]
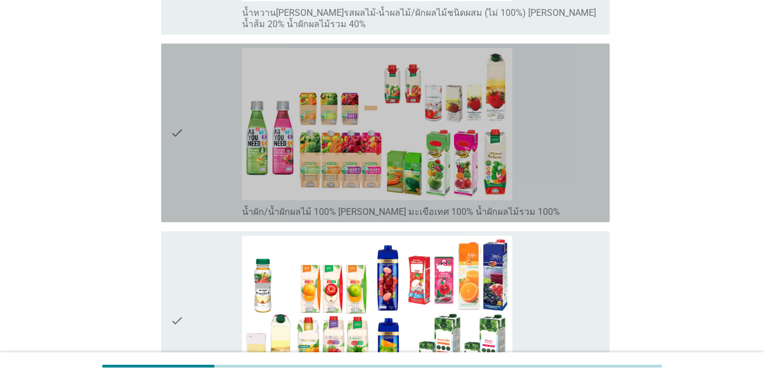
click at [541, 127] on div "check_box_outline_blank น้ำผัก/น้ำผักผลไม้ 100% [PERSON_NAME] มะเขือเทศ 100% น้…" at bounding box center [421, 133] width 359 height 170
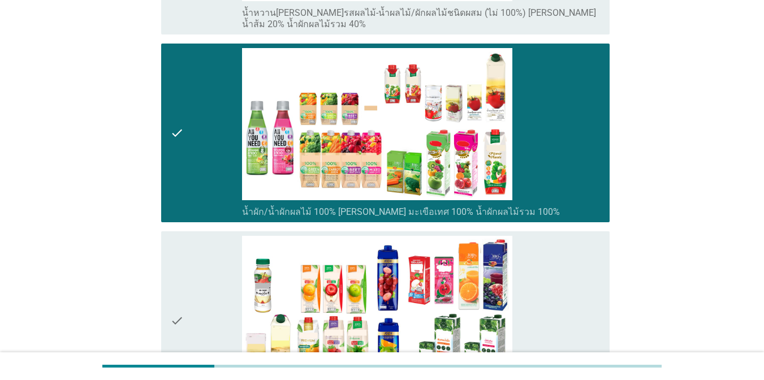
click at [561, 257] on div "check_box_outline_blank น้ำผลไม้ 100% [PERSON_NAME] น้ำส้ม 100% น้ำแอปเปิ้ล 100%" at bounding box center [421, 321] width 359 height 170
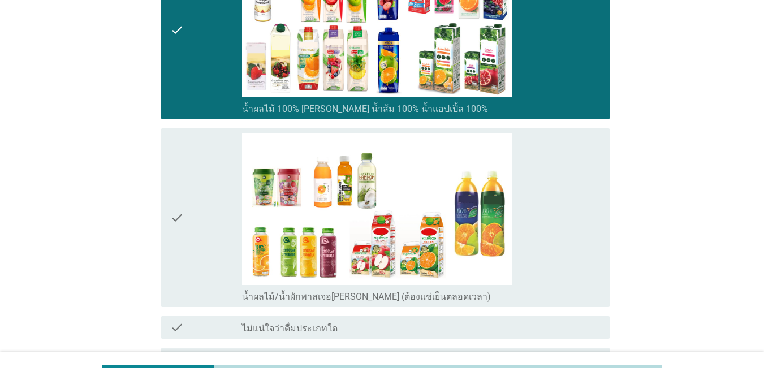
scroll to position [745, 0]
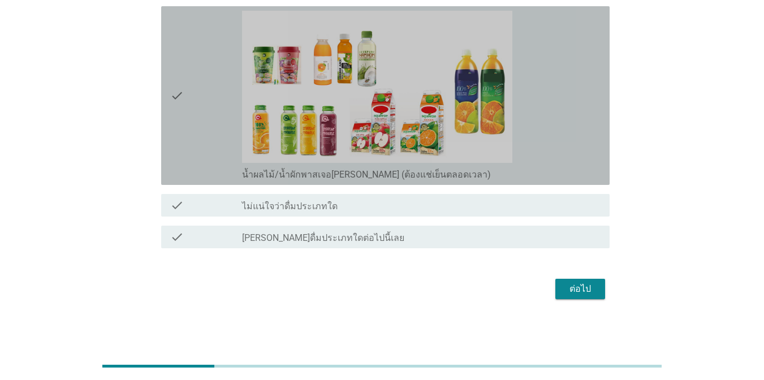
click at [504, 173] on div "check_box_outline_blank น้ำผลไม้/น้ำผักพาสเจอ[PERSON_NAME] (ต้องแช่เย็นตลอดเวลา)" at bounding box center [421, 174] width 359 height 14
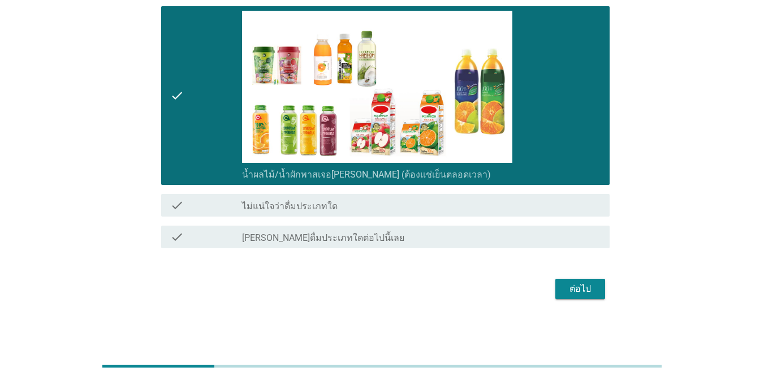
click at [570, 284] on div "ต่อไป" at bounding box center [580, 289] width 32 height 14
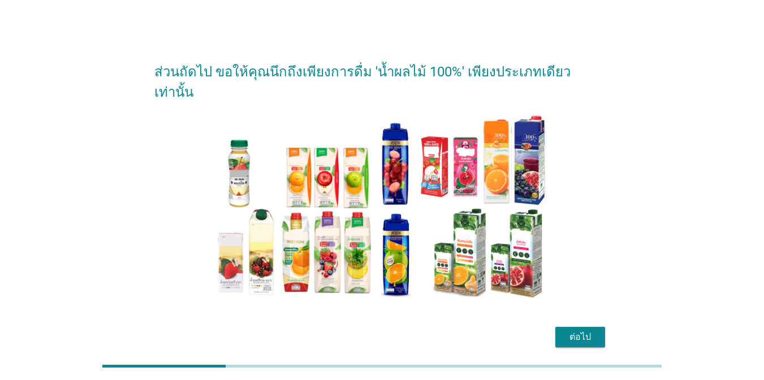
click at [583, 330] on div "ต่อไป" at bounding box center [580, 337] width 32 height 14
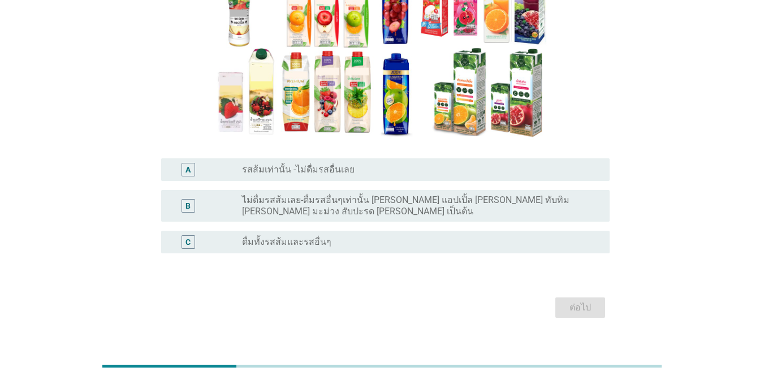
scroll to position [150, 0]
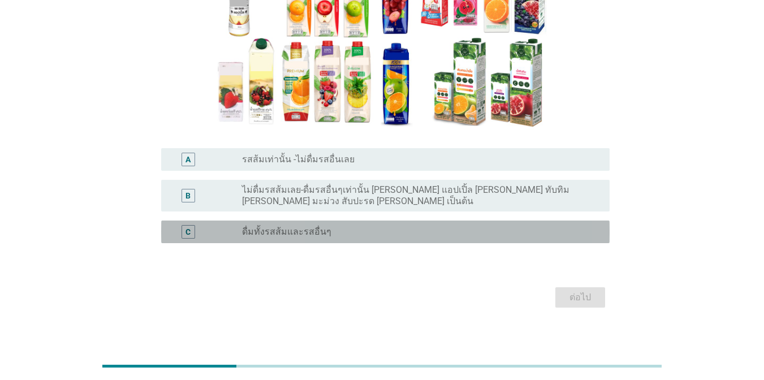
click at [497, 226] on div "radio_button_unchecked ดื่มทั้งรสส้มและรสอื่นๆ" at bounding box center [417, 231] width 350 height 11
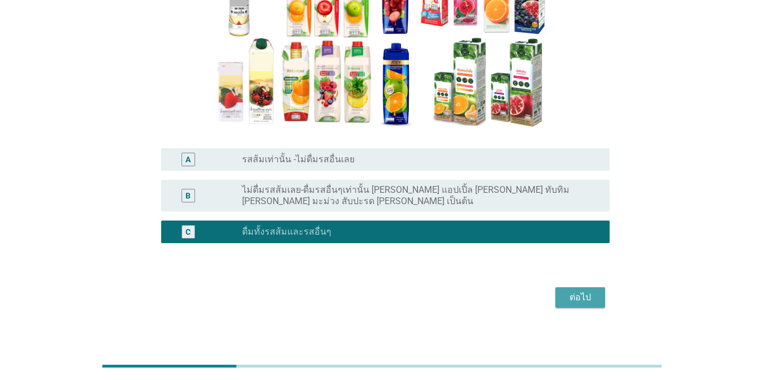
click at [573, 287] on button "ต่อไป" at bounding box center [580, 297] width 50 height 20
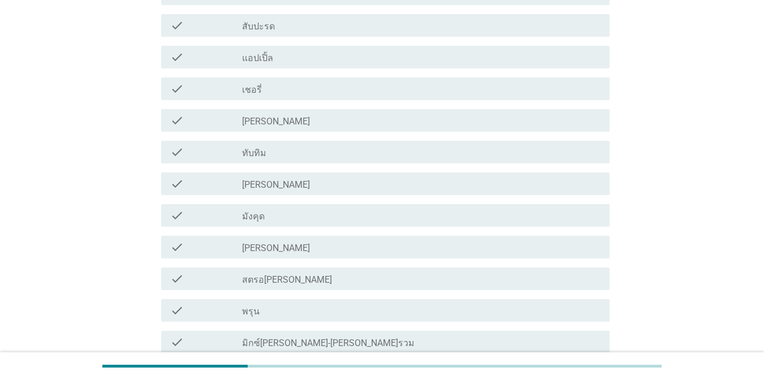
scroll to position [208, 0]
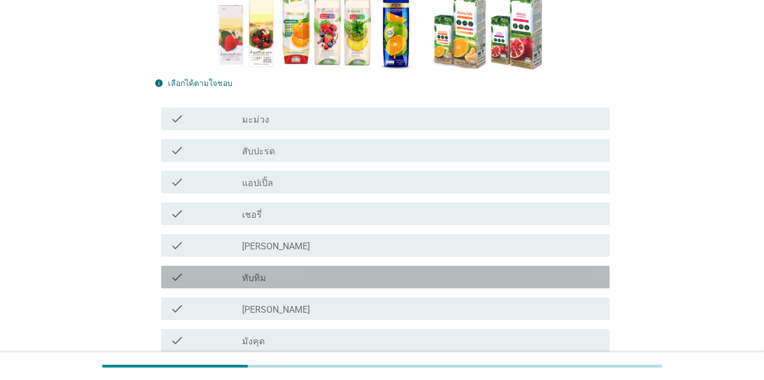
click at [548, 277] on div "check_box_outline_blank ทับทิม" at bounding box center [421, 277] width 359 height 14
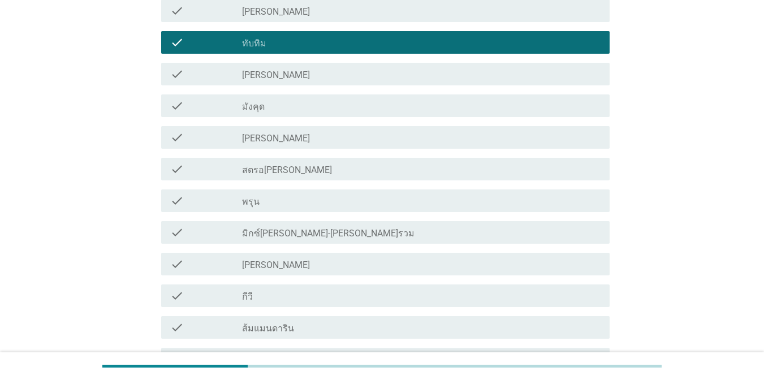
scroll to position [448, 0]
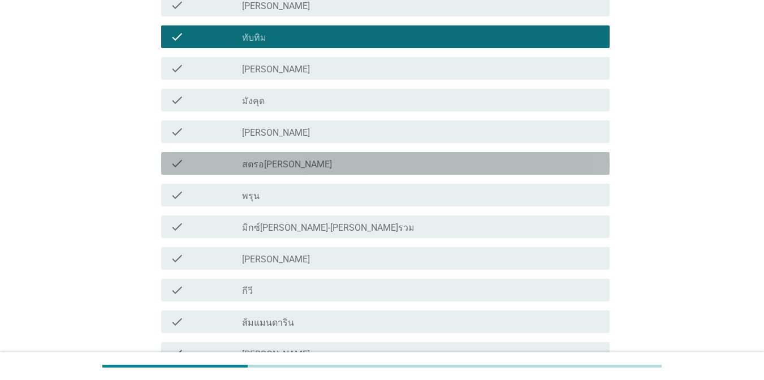
click at [563, 169] on div "check_box_outline_blank สตรอ[PERSON_NAME]" at bounding box center [421, 164] width 359 height 14
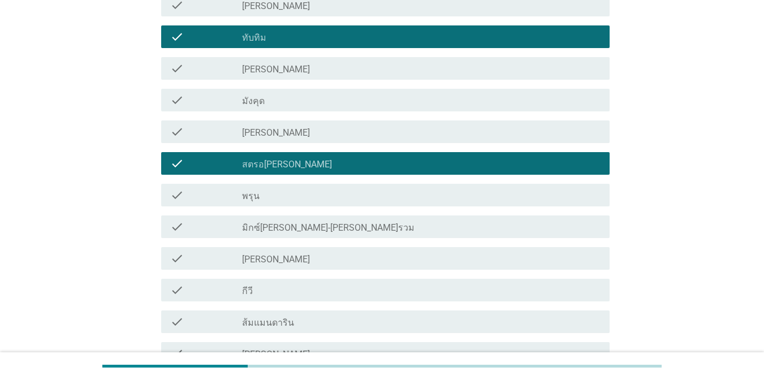
click at [557, 223] on div "check_box_outline_blank มิกซ์[PERSON_NAME]-[PERSON_NAME]รวม" at bounding box center [421, 227] width 359 height 14
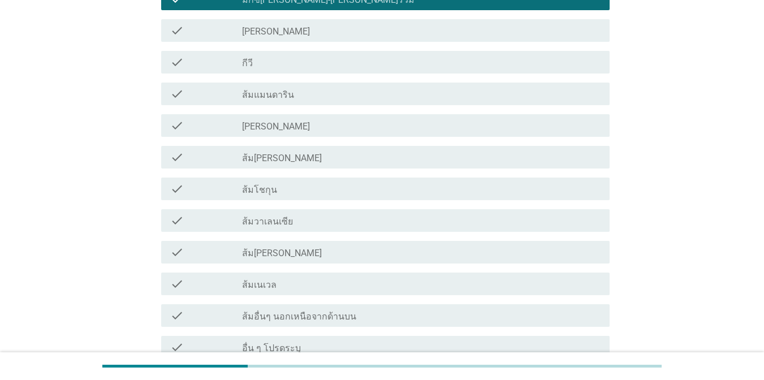
scroll to position [681, 0]
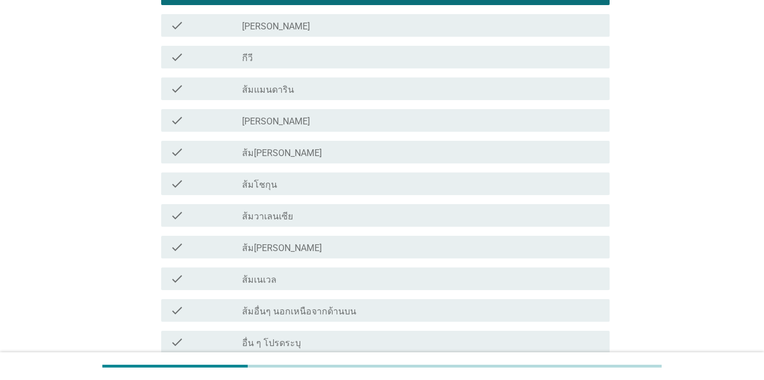
click at [512, 84] on div "check_box_outline_blank ส้มแมนดาริน" at bounding box center [421, 89] width 359 height 14
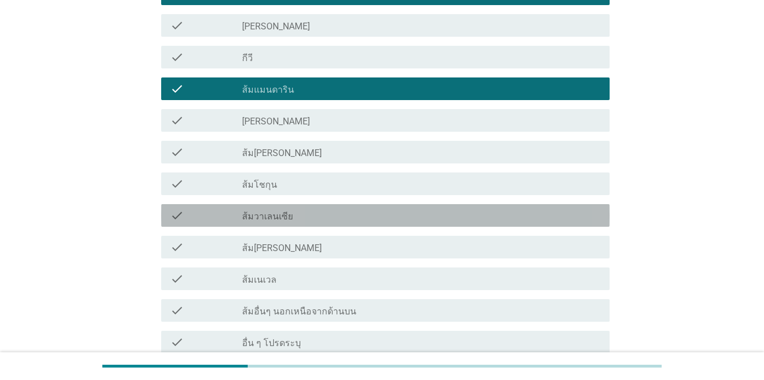
click at [560, 207] on div "check check_box_outline_blank ส้มวาเลนเซีย" at bounding box center [385, 215] width 448 height 23
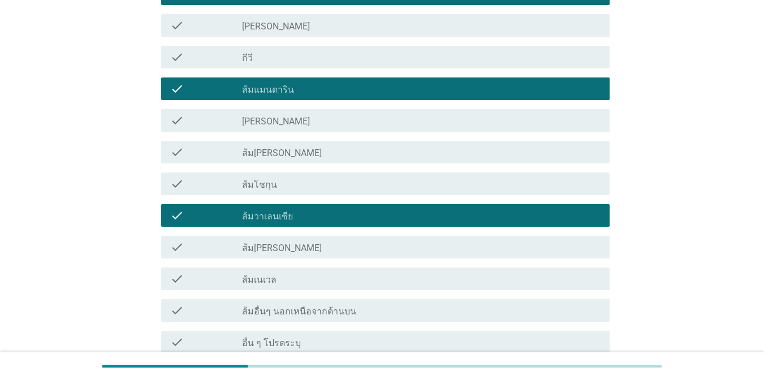
scroll to position [787, 0]
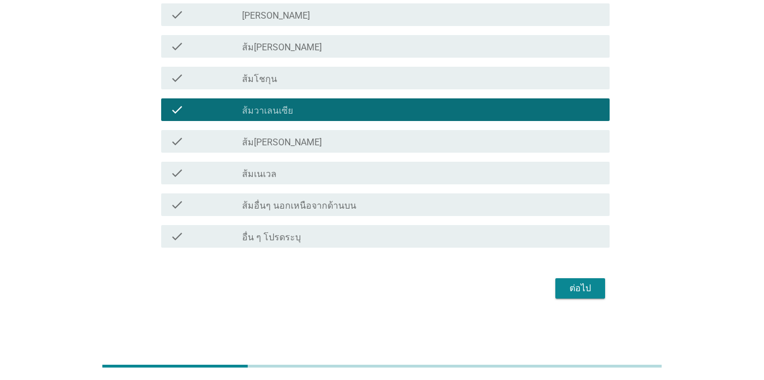
click at [571, 279] on button "ต่อไป" at bounding box center [580, 288] width 50 height 20
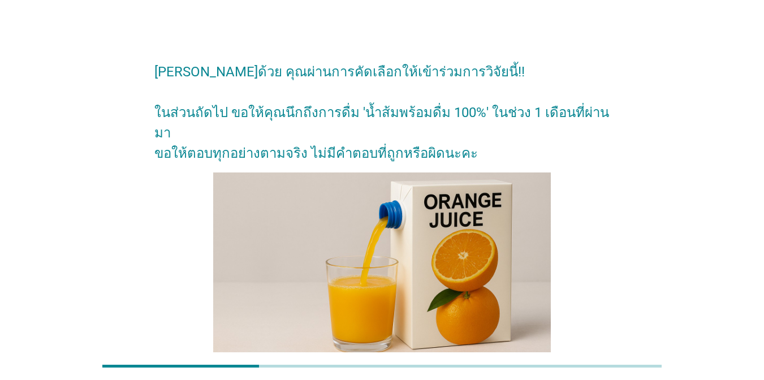
scroll to position [89, 0]
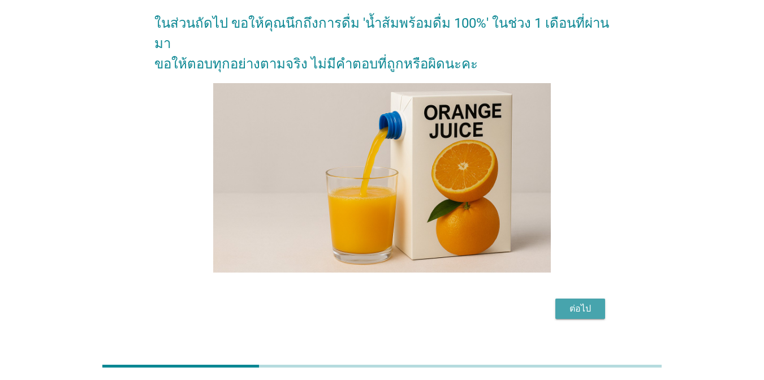
click at [583, 302] on div "ต่อไป" at bounding box center [580, 309] width 32 height 14
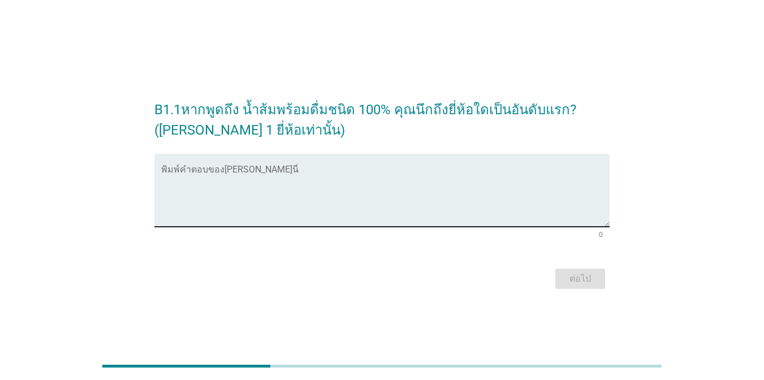
click at [373, 187] on textarea "พิมพ์คำตอบของคุณ ที่นี่" at bounding box center [385, 196] width 448 height 59
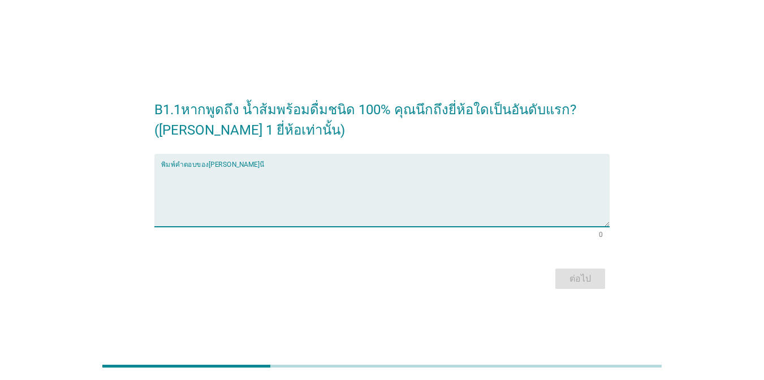
click at [373, 187] on textarea "พิมพ์คำตอบของคุณ ที่นี่" at bounding box center [385, 196] width 448 height 59
type textarea "malee"
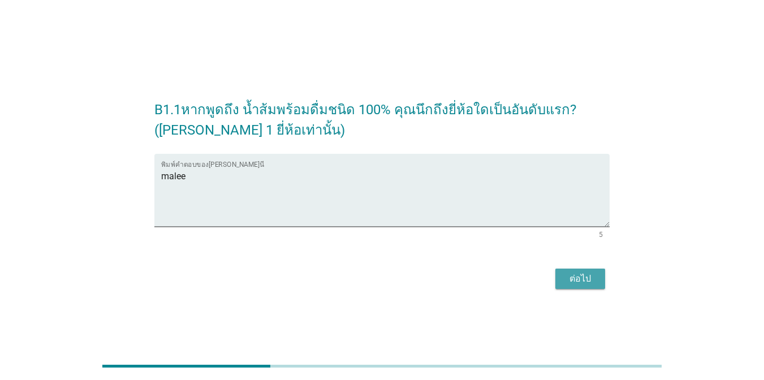
click at [559, 280] on button "ต่อไป" at bounding box center [580, 279] width 50 height 20
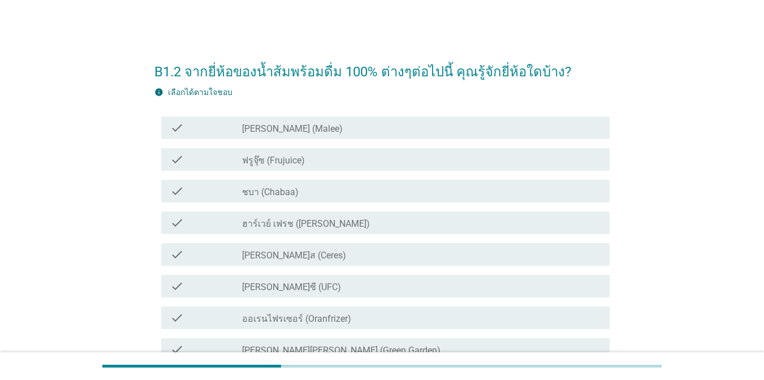
click at [376, 123] on div "check_box_outline_blank [PERSON_NAME] (Malee)" at bounding box center [421, 128] width 359 height 14
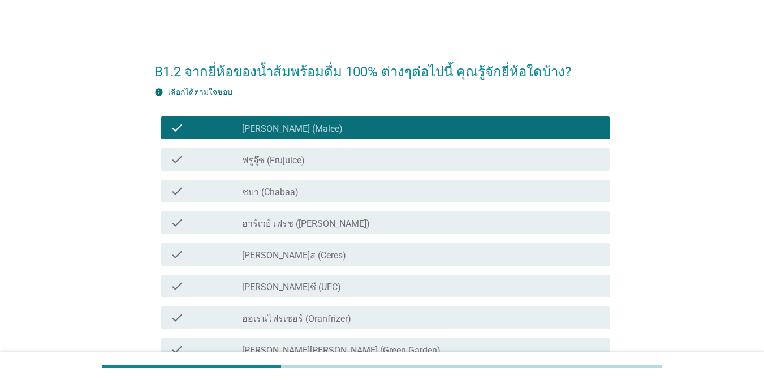
click at [421, 187] on div "check_box_outline_blank ชบา (Chabaa)" at bounding box center [421, 191] width 359 height 14
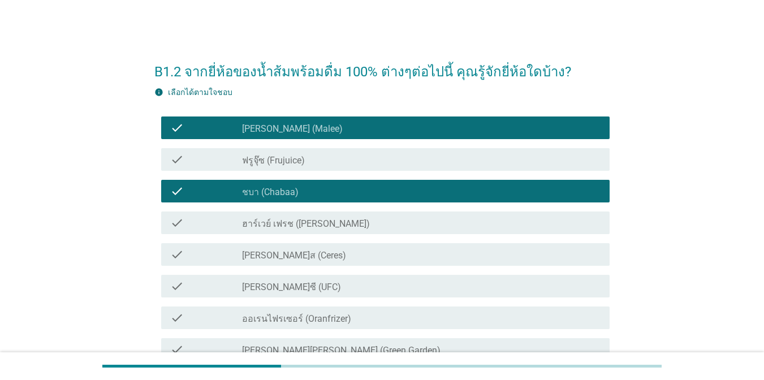
scroll to position [176, 0]
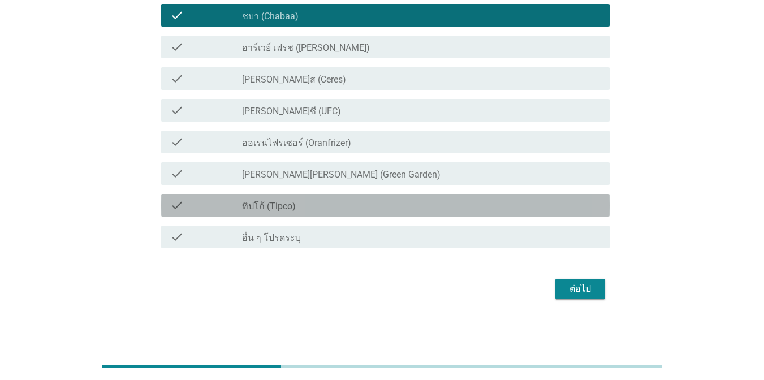
click at [431, 201] on div "check_box_outline_blank ทิปโก้ (Tipco)" at bounding box center [421, 206] width 359 height 14
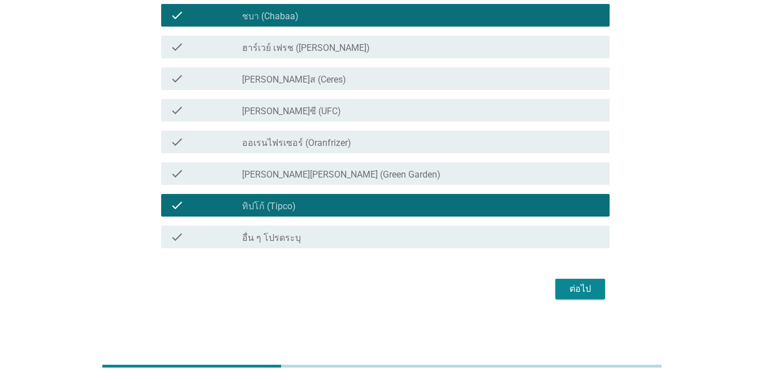
click at [584, 295] on div "ต่อไป" at bounding box center [580, 289] width 32 height 14
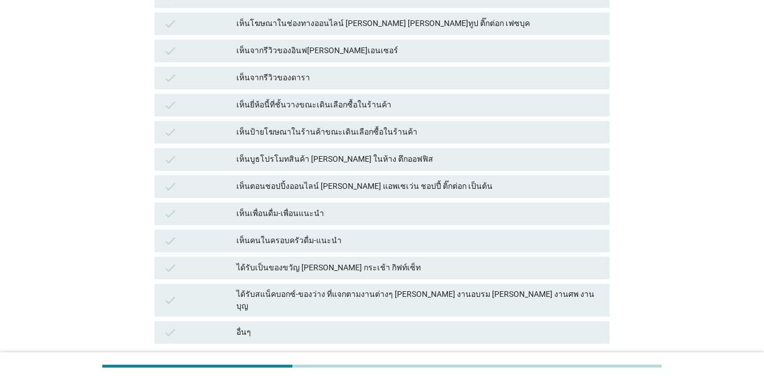
scroll to position [0, 0]
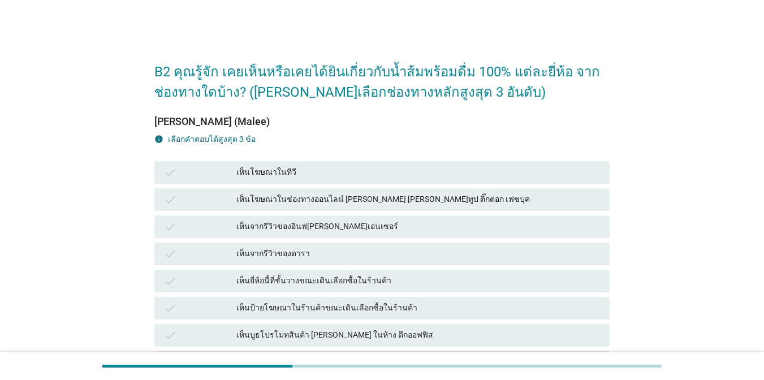
click at [471, 169] on div "เห็นโฆษณาในทีวี" at bounding box center [418, 173] width 364 height 14
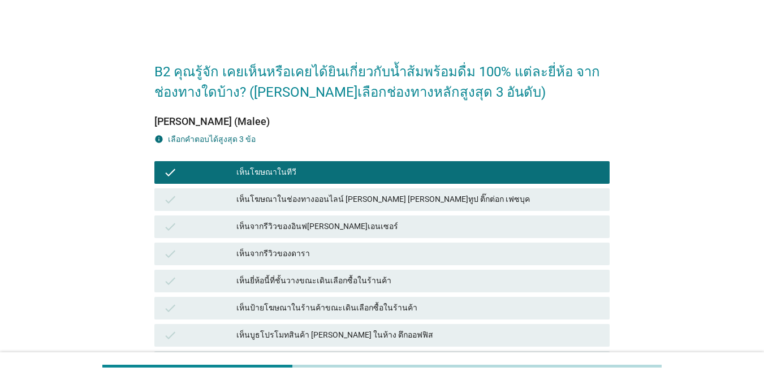
click at [493, 230] on div "เห็นจากรีวิวของอินฟ[PERSON_NAME]เอนเซอร์" at bounding box center [418, 227] width 364 height 14
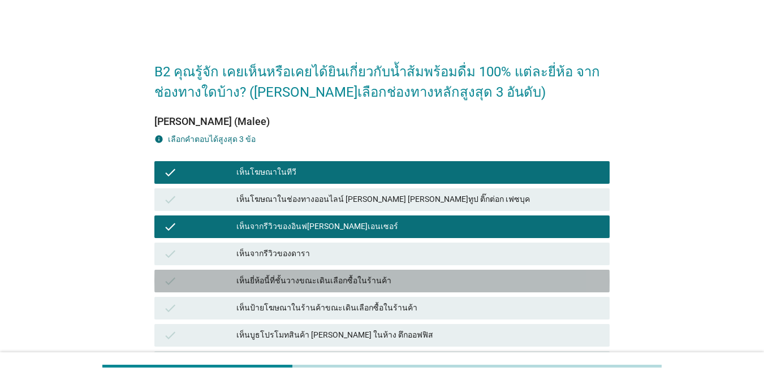
click at [556, 284] on div "เห็นยี่ห้อนี้ที่ชั้นวางขณะเดินเลือกซื้อในร้านค้า" at bounding box center [418, 281] width 364 height 14
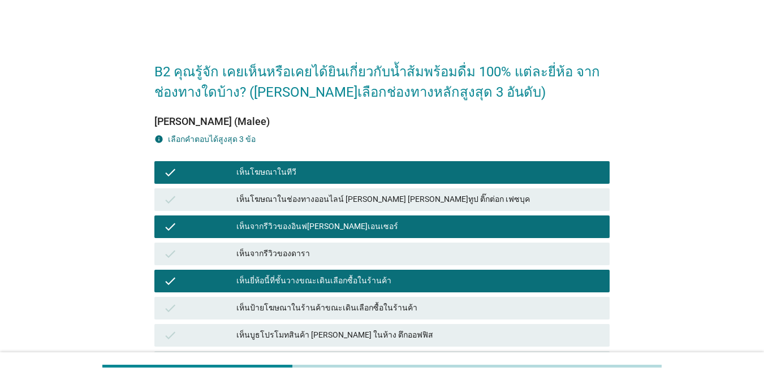
scroll to position [269, 0]
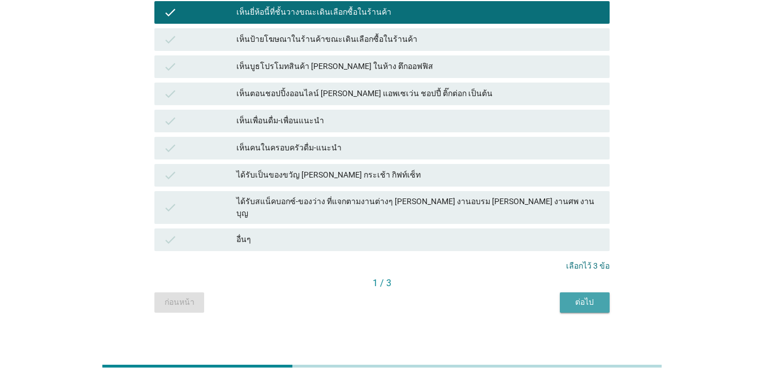
click at [575, 301] on button "ต่อไป" at bounding box center [585, 302] width 50 height 20
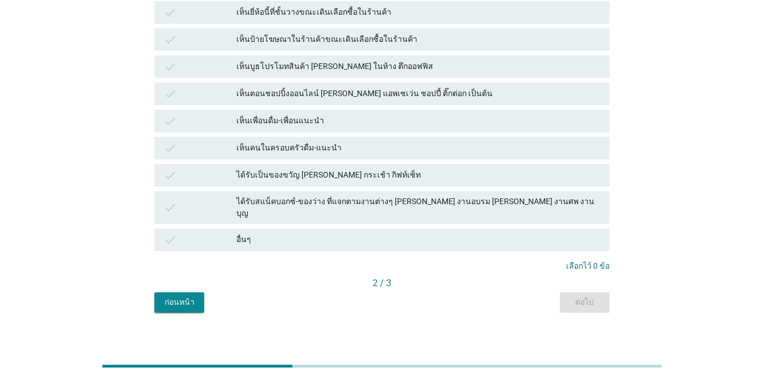
scroll to position [0, 0]
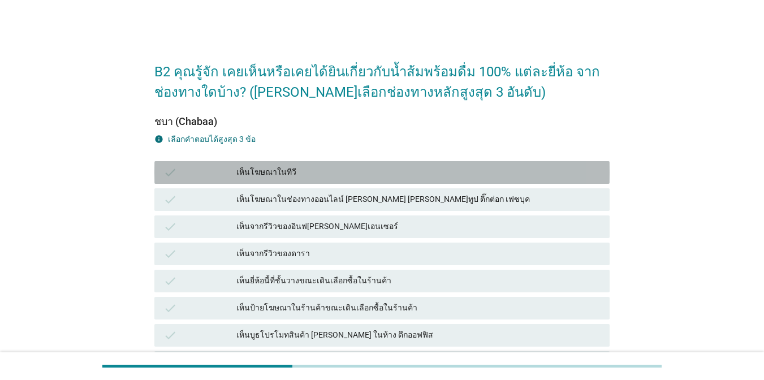
click at [299, 176] on div "เห็นโฆษณาในทีวี" at bounding box center [418, 173] width 364 height 14
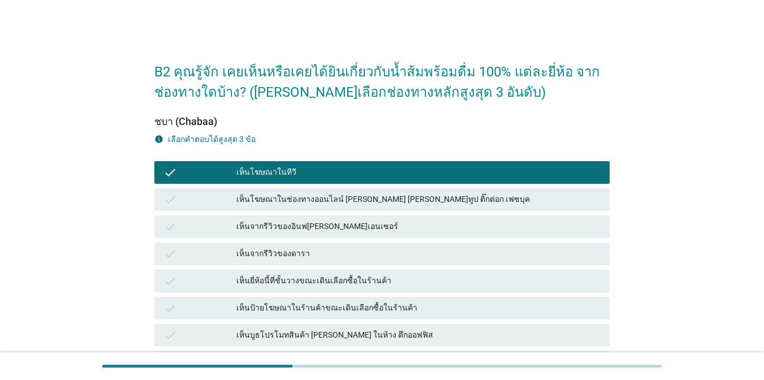
click at [323, 230] on div "เห็นจากรีวิวของอินฟ[PERSON_NAME]เอนเซอร์" at bounding box center [418, 227] width 364 height 14
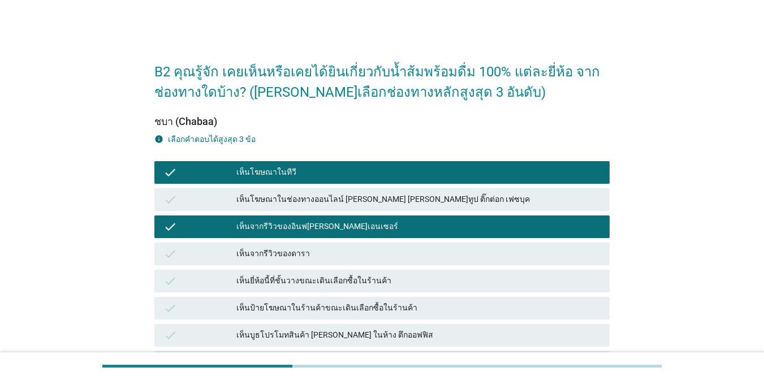
click at [391, 310] on div "เห็นป้ายโฆษณาในร้านค้าขณะเดินเลือกซื้อในร้านค้า" at bounding box center [418, 308] width 364 height 14
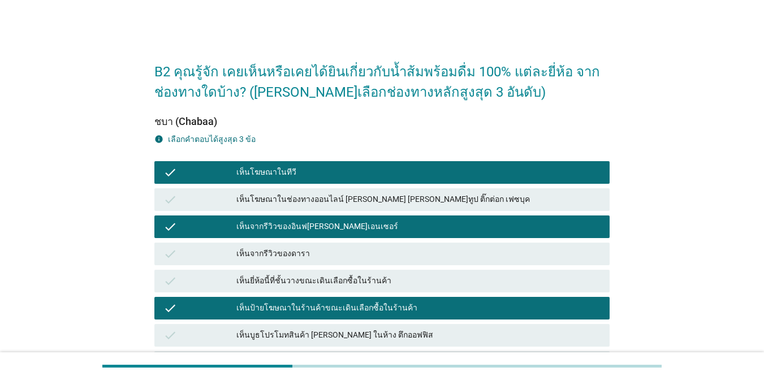
scroll to position [269, 0]
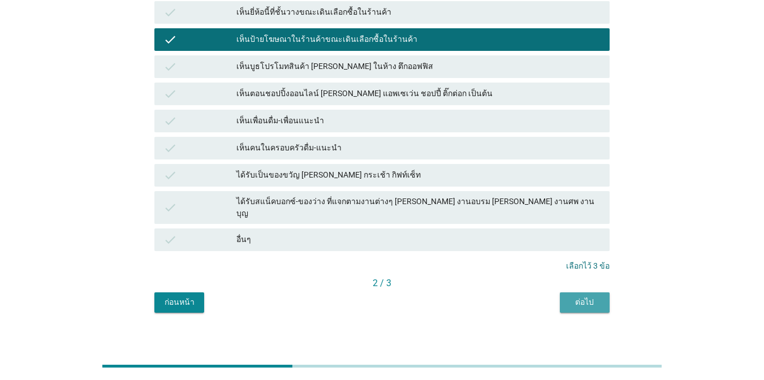
click at [575, 296] on div "ต่อไป" at bounding box center [585, 302] width 32 height 12
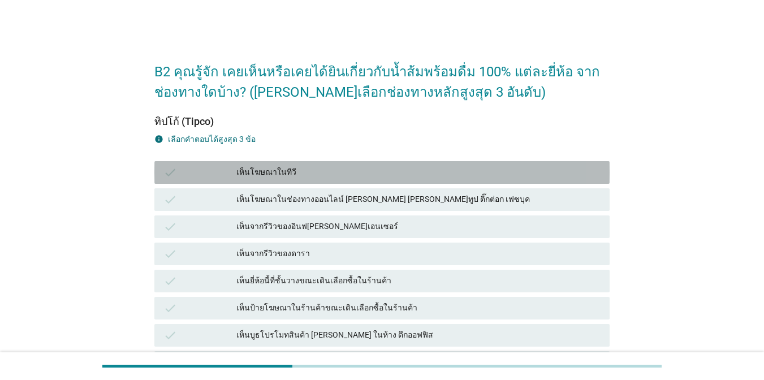
click at [368, 172] on div "เห็นโฆษณาในทีวี" at bounding box center [418, 173] width 364 height 14
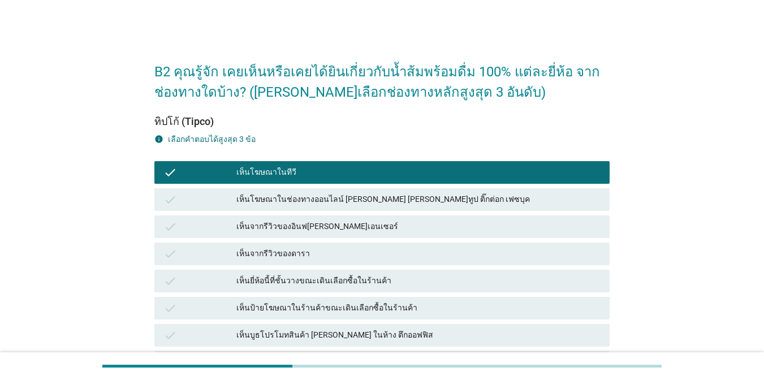
click at [388, 228] on div "เห็นจากรีวิวของอินฟ[PERSON_NAME]เอนเซอร์" at bounding box center [418, 227] width 364 height 14
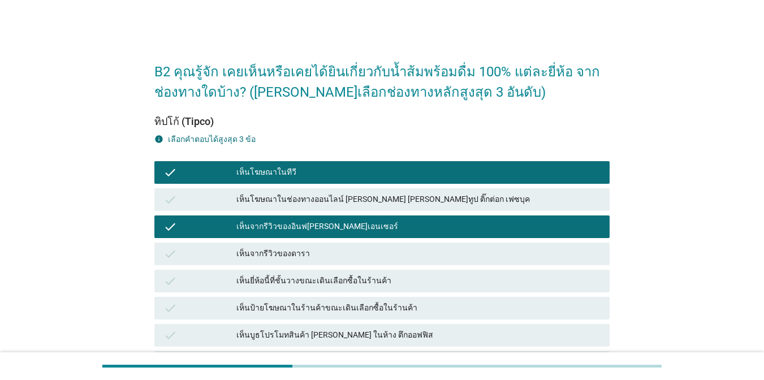
click at [421, 302] on div "เห็นป้ายโฆษณาในร้านค้าขณะเดินเลือกซื้อในร้านค้า" at bounding box center [418, 308] width 364 height 14
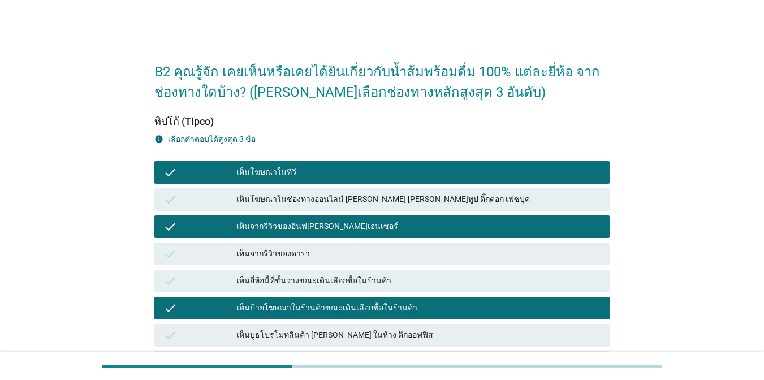
scroll to position [269, 0]
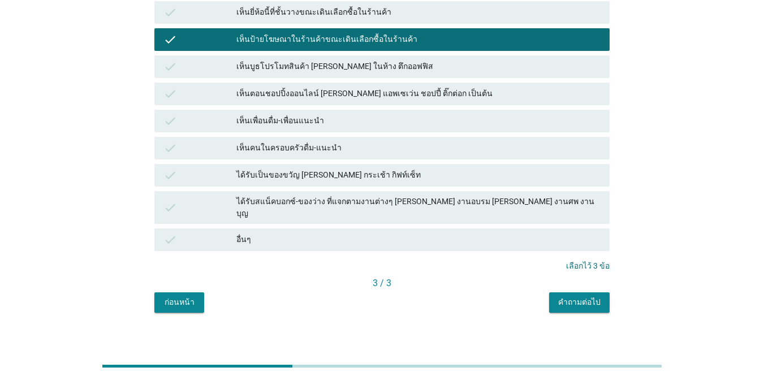
click at [583, 297] on div "คำถามต่อไป" at bounding box center [579, 302] width 42 height 12
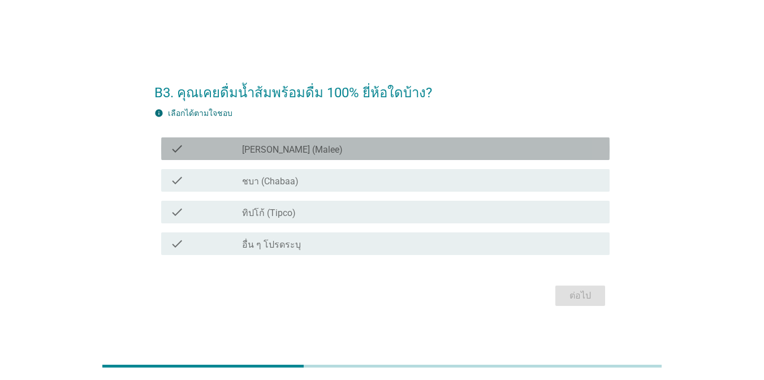
click at [363, 140] on div "check check_box_outline_blank [PERSON_NAME] (Malee)" at bounding box center [385, 148] width 448 height 23
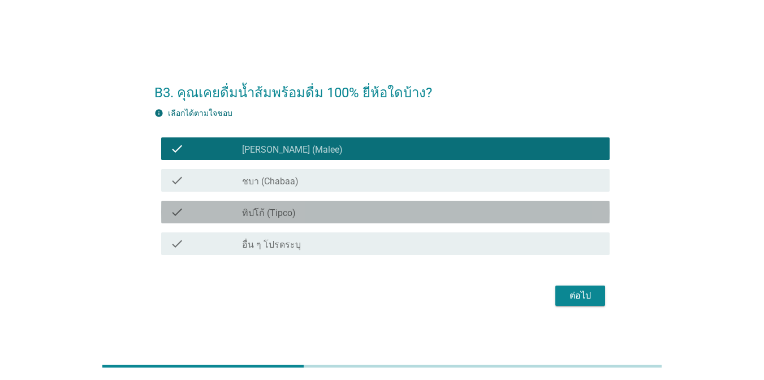
click at [388, 212] on div "check_box_outline_blank ทิปโก้ (Tipco)" at bounding box center [421, 212] width 359 height 14
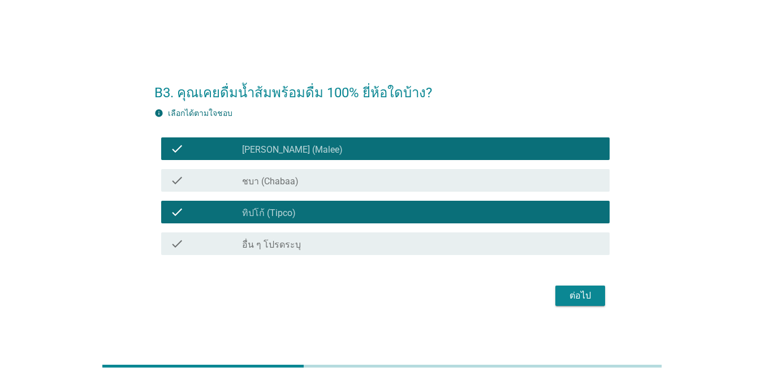
click at [570, 301] on div "ต่อไป" at bounding box center [580, 296] width 32 height 14
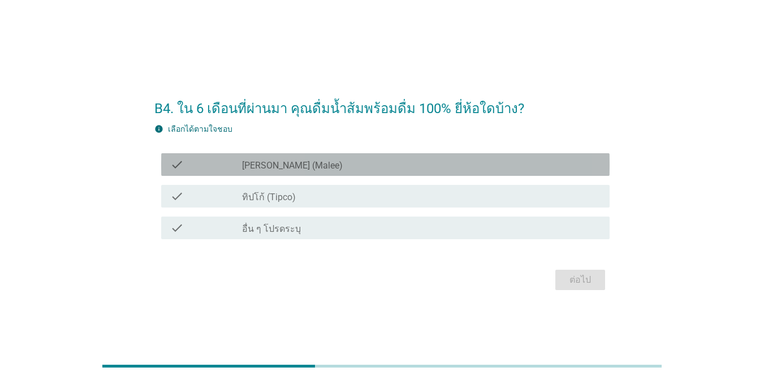
click at [419, 165] on div "check_box_outline_blank [PERSON_NAME] (Malee)" at bounding box center [421, 165] width 359 height 14
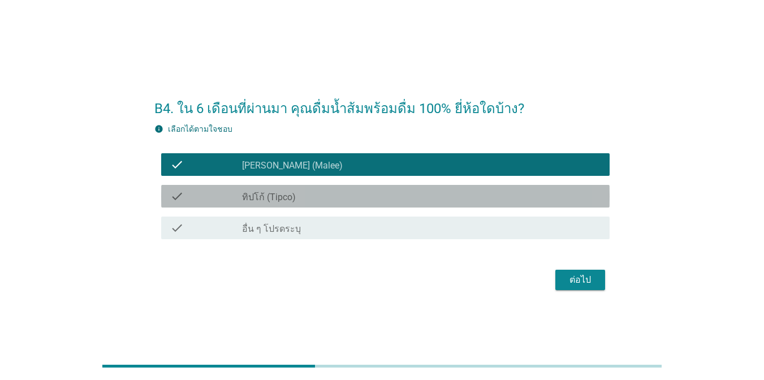
click at [427, 193] on div "check_box ทิปโก้ (Tipco)" at bounding box center [421, 196] width 359 height 14
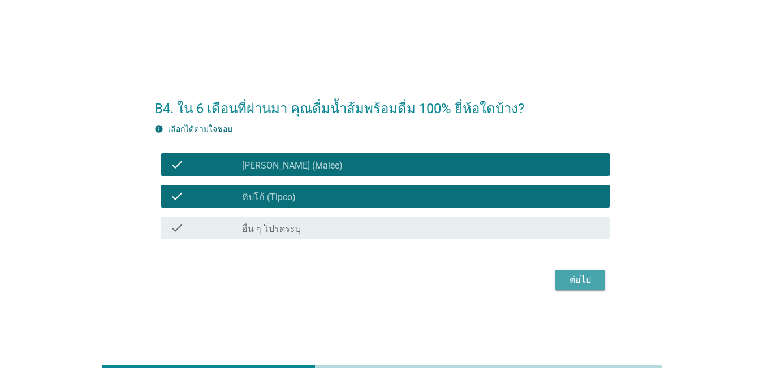
click at [568, 282] on div "ต่อไป" at bounding box center [580, 280] width 32 height 14
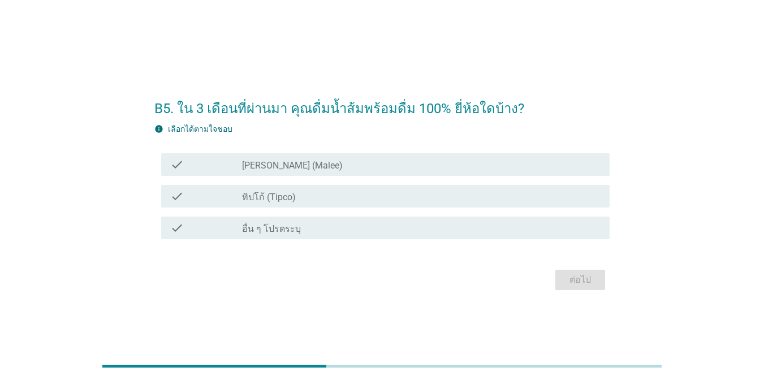
click at [435, 169] on div "check_box_outline_blank [PERSON_NAME] (Malee)" at bounding box center [421, 165] width 359 height 14
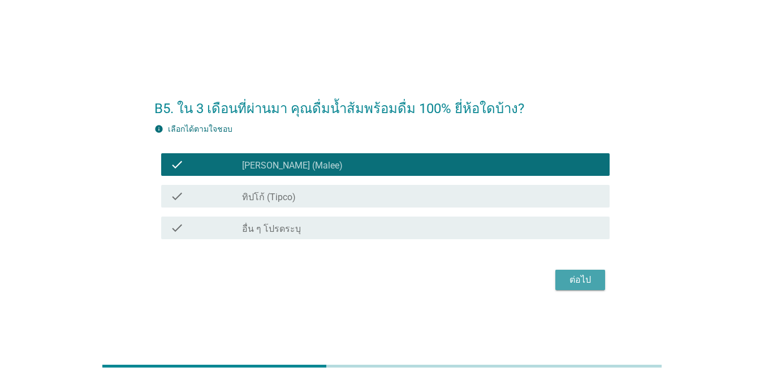
click at [563, 276] on button "ต่อไป" at bounding box center [580, 280] width 50 height 20
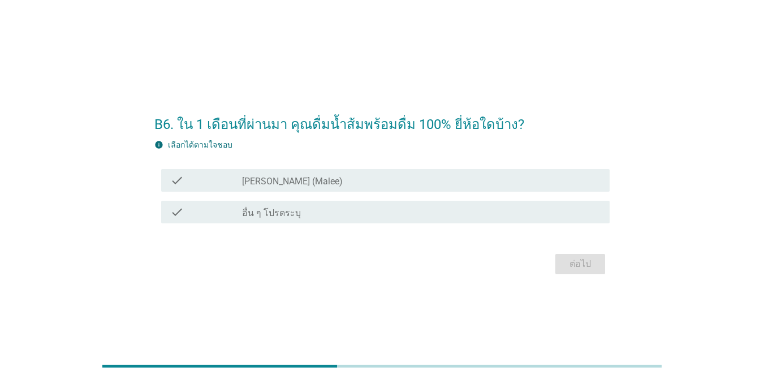
click at [438, 182] on div "check_box_outline_blank [PERSON_NAME] (Malee)" at bounding box center [421, 181] width 359 height 14
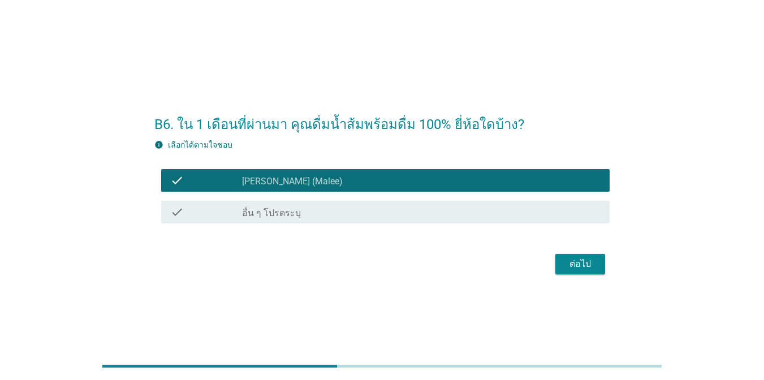
click at [568, 258] on div "ต่อไป" at bounding box center [580, 264] width 32 height 14
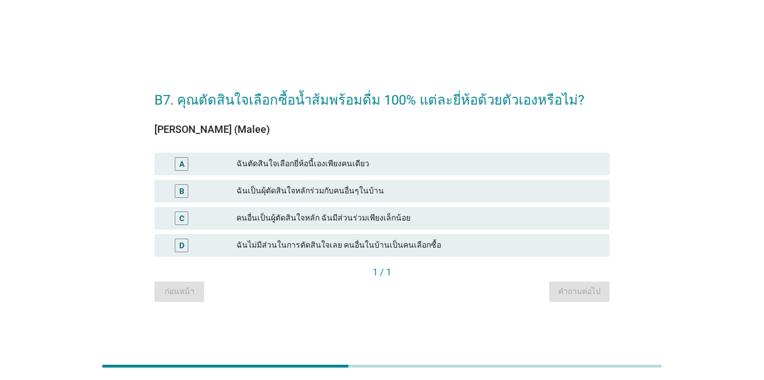
click at [410, 148] on div "[PERSON_NAME] (Malee) A ฉันตัดสินใจเลือกยี่ห้อนี้เองเพียงคนเดียว B ฉันเป็นผุ้ตั…" at bounding box center [381, 195] width 455 height 142
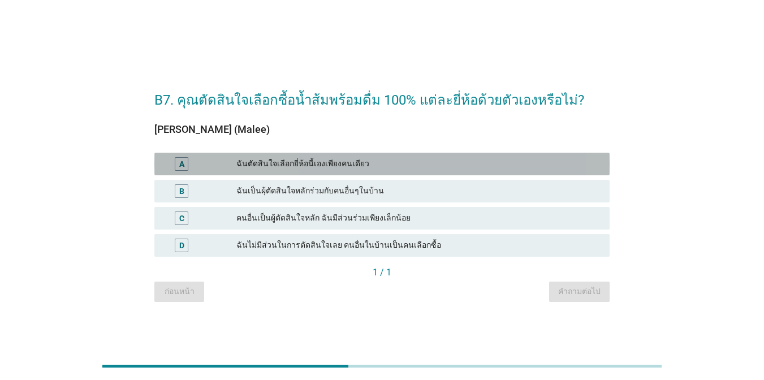
click at [420, 161] on div "ฉันตัดสินใจเลือกยี่ห้อนี้เองเพียงคนเดียว" at bounding box center [418, 164] width 364 height 14
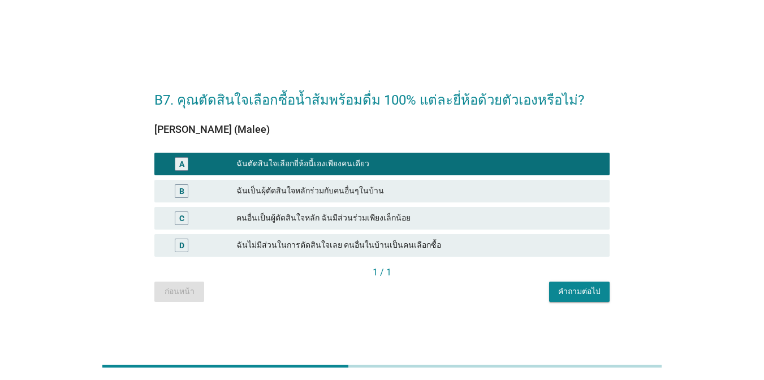
click at [576, 296] on div "คำถามต่อไป" at bounding box center [579, 292] width 42 height 12
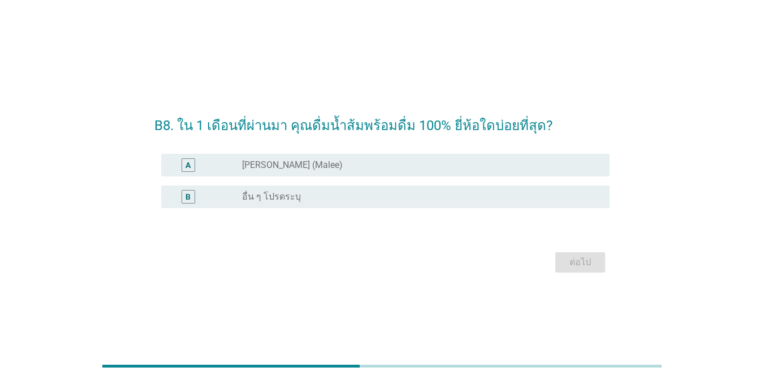
click at [392, 164] on div "radio_button_unchecked [PERSON_NAME] (Malee)" at bounding box center [417, 164] width 350 height 11
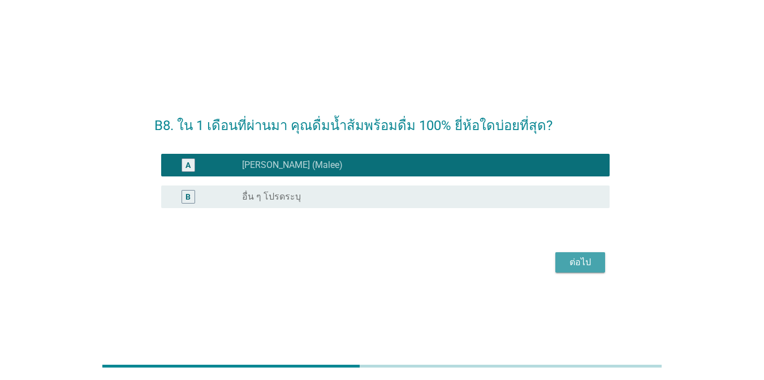
click at [568, 269] on div "ต่อไป" at bounding box center [580, 263] width 32 height 14
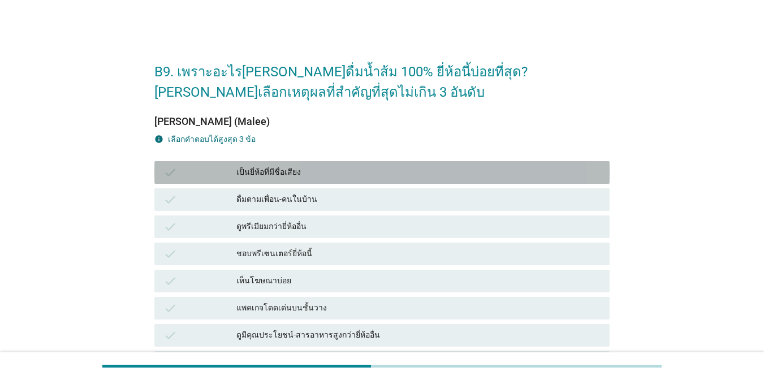
click at [433, 165] on div "check เป็นยี่ห้อที่มีชื่อเสียง" at bounding box center [381, 172] width 455 height 23
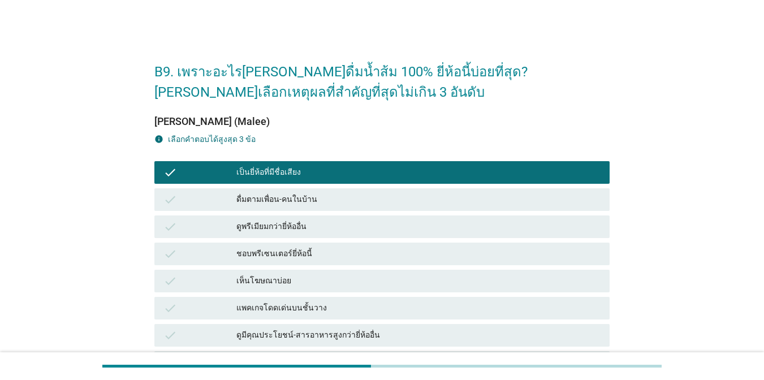
click at [461, 227] on div "ดูพรีเมียมกว่ายี่ห้ออื่น" at bounding box center [418, 227] width 364 height 14
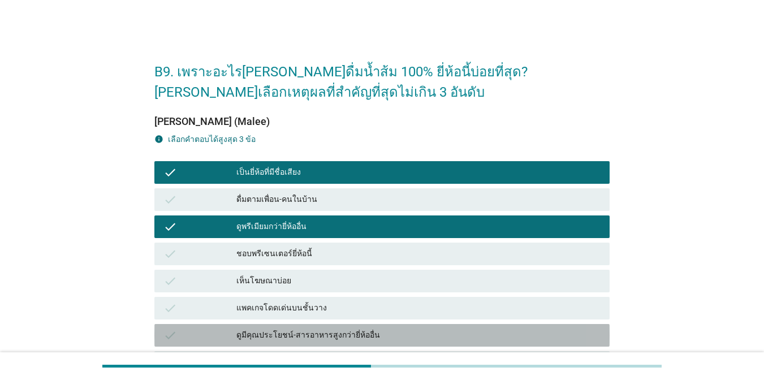
click at [495, 329] on div "ดูมีคุณประโยชน์-สารอาหารสูงกว่ายี่ห้ออื่น" at bounding box center [418, 336] width 364 height 14
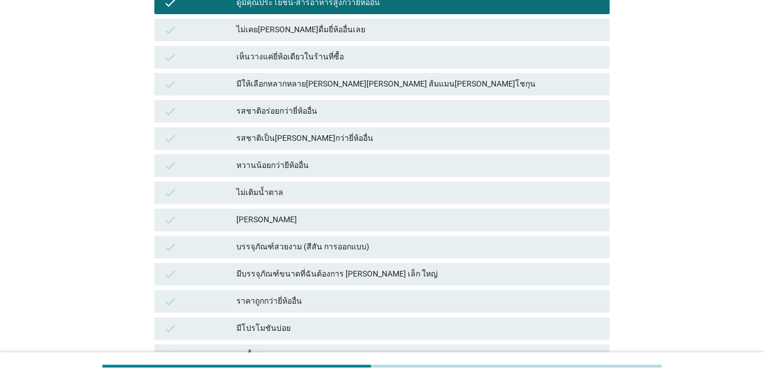
scroll to position [459, 0]
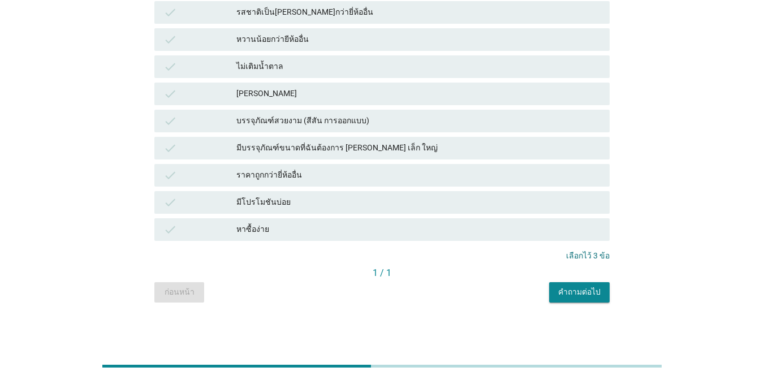
click at [566, 292] on div "คำถามต่อไป" at bounding box center [579, 292] width 42 height 12
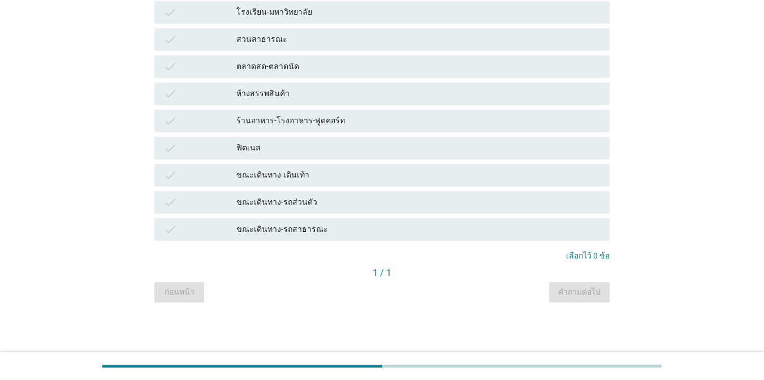
scroll to position [0, 0]
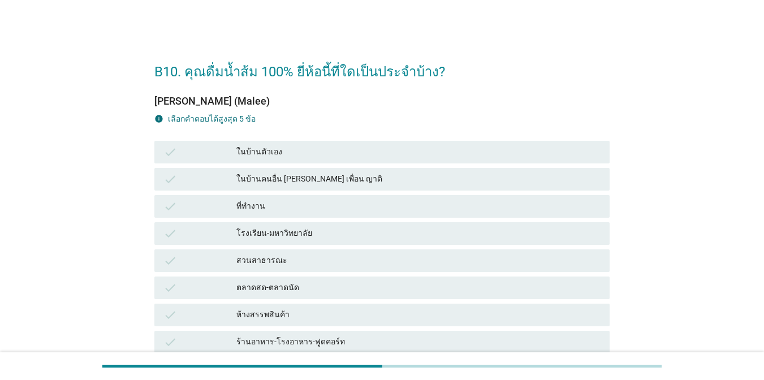
click at [363, 159] on div "check ในบ้านตัวเอง" at bounding box center [381, 152] width 455 height 23
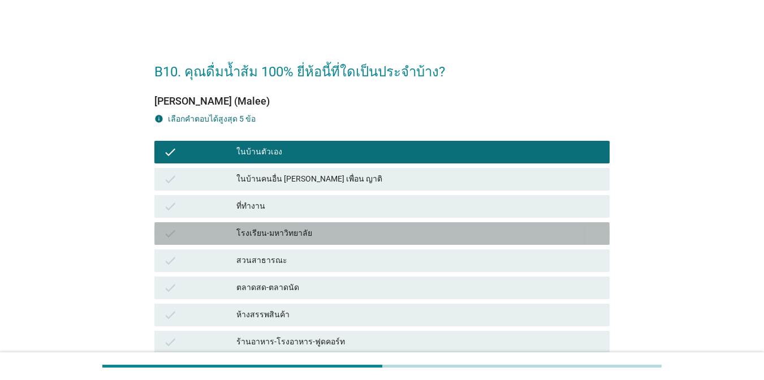
click at [404, 234] on div "โรงเรียน-มหาวิทยาลัย" at bounding box center [418, 234] width 364 height 14
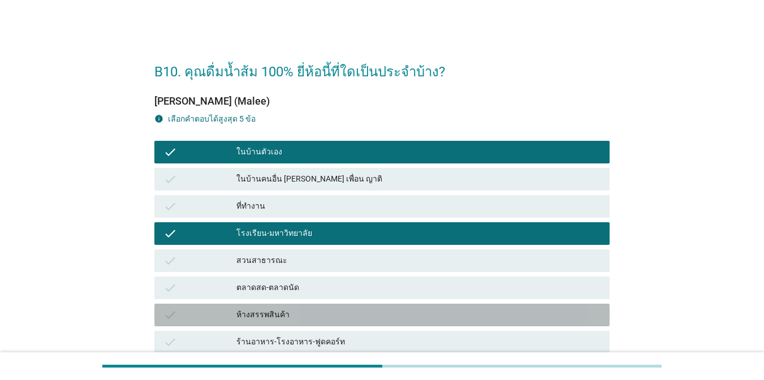
click at [464, 313] on div "ห้างสรรพสินค้า" at bounding box center [418, 315] width 364 height 14
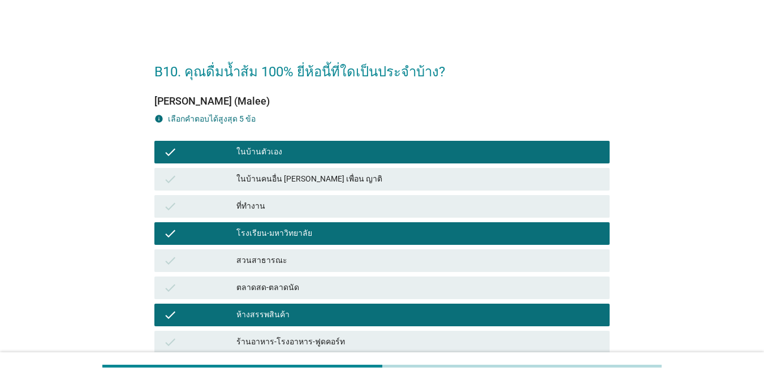
scroll to position [221, 0]
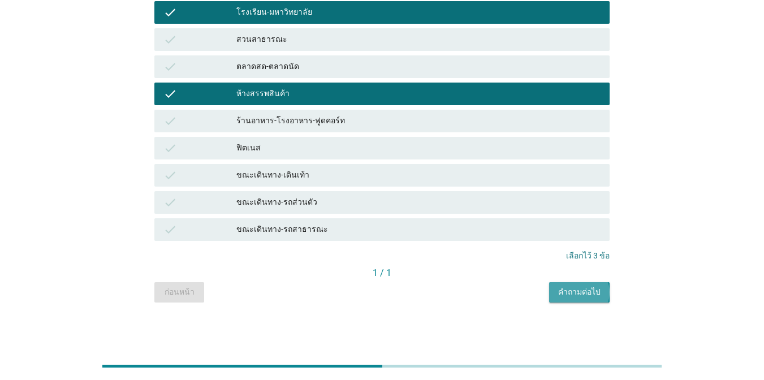
click at [572, 286] on button "คำถามต่อไป" at bounding box center [579, 292] width 61 height 20
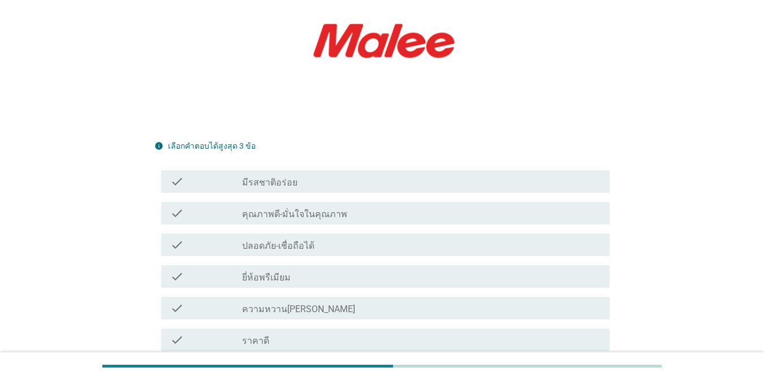
scroll to position [198, 0]
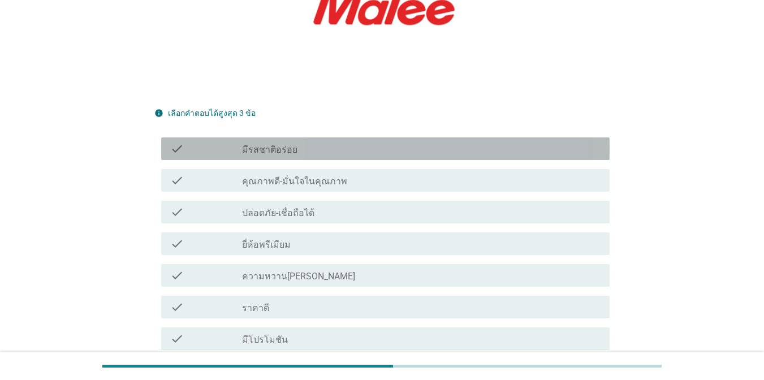
click at [543, 142] on div "check_box_outline_blank มีรสชาติอร่อย" at bounding box center [421, 149] width 359 height 14
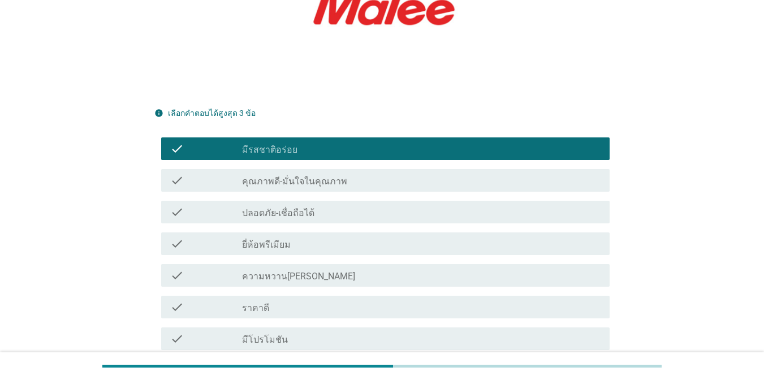
click at [554, 182] on div "check_box_outline_blank คุณภาพดี-มั่นใจในคุณภาพ" at bounding box center [421, 181] width 359 height 14
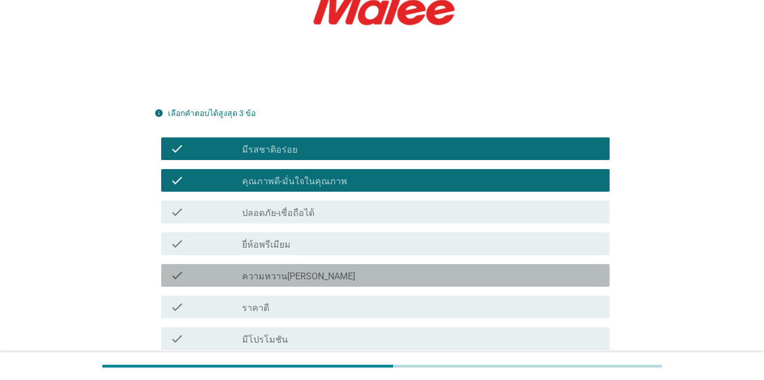
click at [595, 268] on div "check check_box_outline_blank ความหวาน[PERSON_NAME]" at bounding box center [385, 275] width 448 height 23
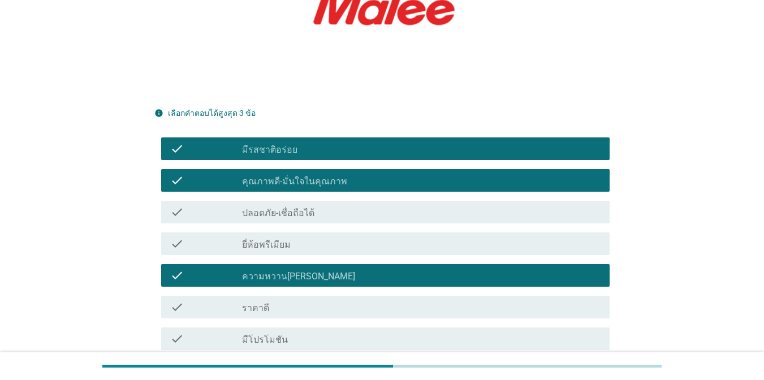
scroll to position [475, 0]
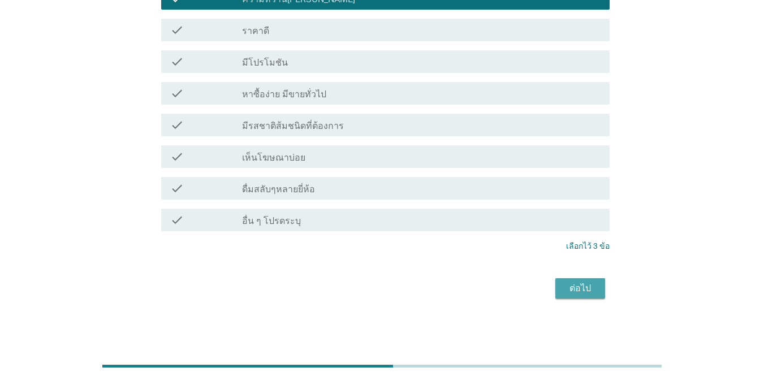
click at [567, 291] on div "ต่อไป" at bounding box center [580, 289] width 32 height 14
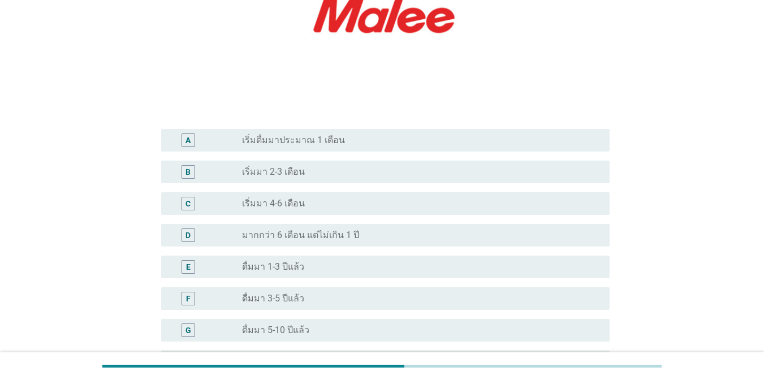
scroll to position [199, 0]
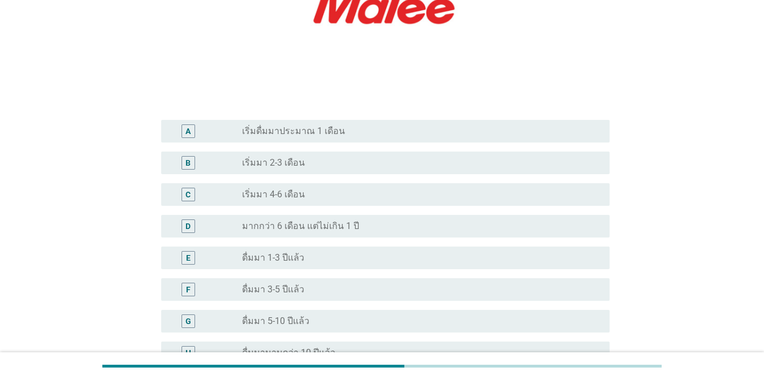
click at [560, 122] on div "A radio_button_unchecked เริ่มดื่มมาประมาณ 1 เดือน" at bounding box center [385, 131] width 448 height 23
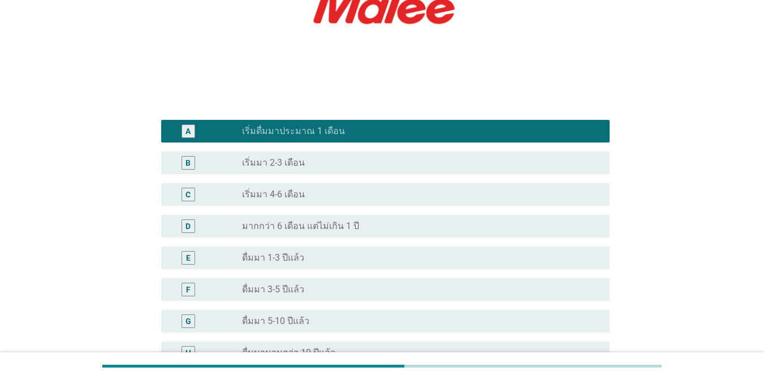
scroll to position [309, 0]
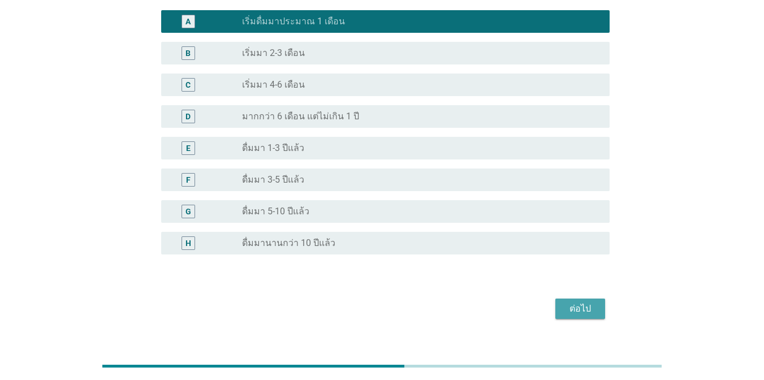
click at [585, 302] on div "ต่อไป" at bounding box center [580, 309] width 32 height 14
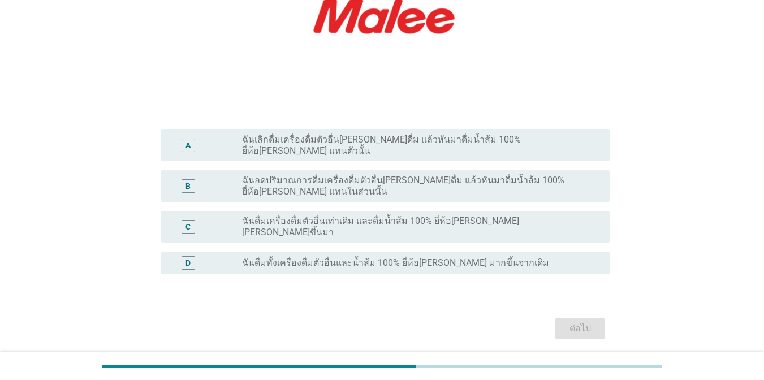
scroll to position [243, 0]
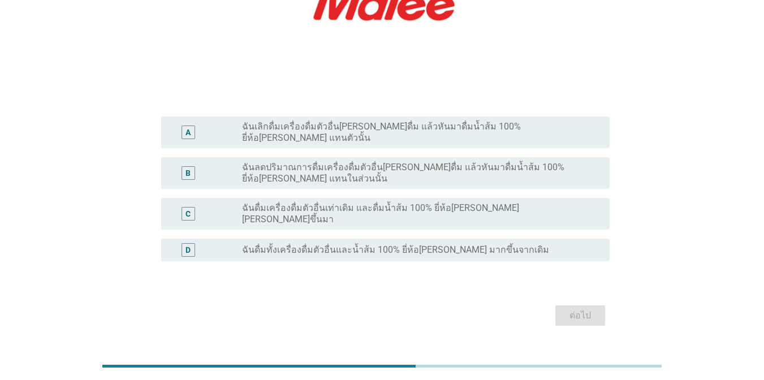
click at [416, 244] on label "ฉันดื่มทั้งเครื่องดื่มตัวอื่นและน้ำส้ม 100% ยี่ห้อ[PERSON_NAME] มากขึ้นจากเดิม" at bounding box center [395, 249] width 307 height 11
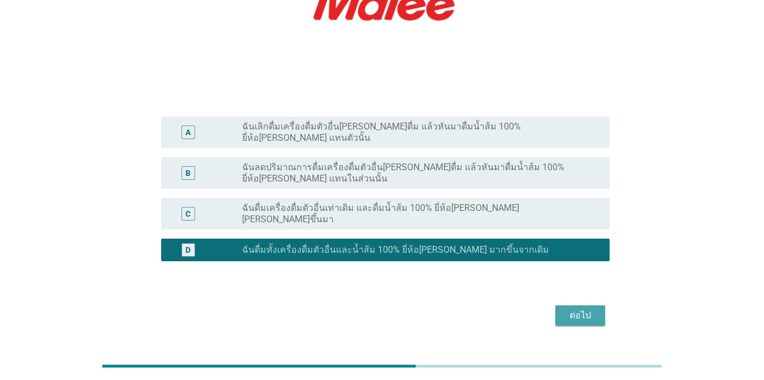
click at [572, 309] on div "ต่อไป" at bounding box center [580, 316] width 32 height 14
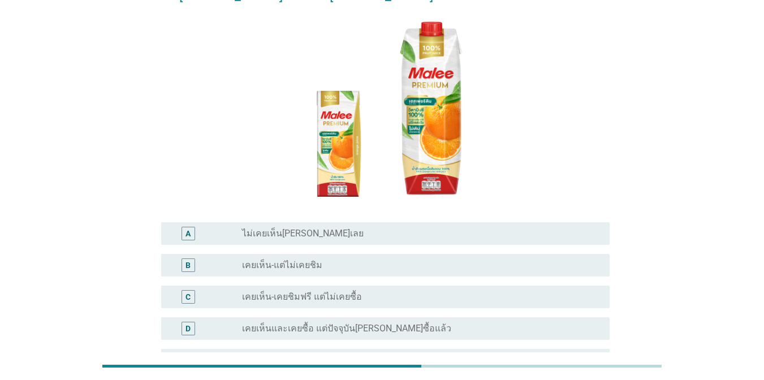
scroll to position [168, 0]
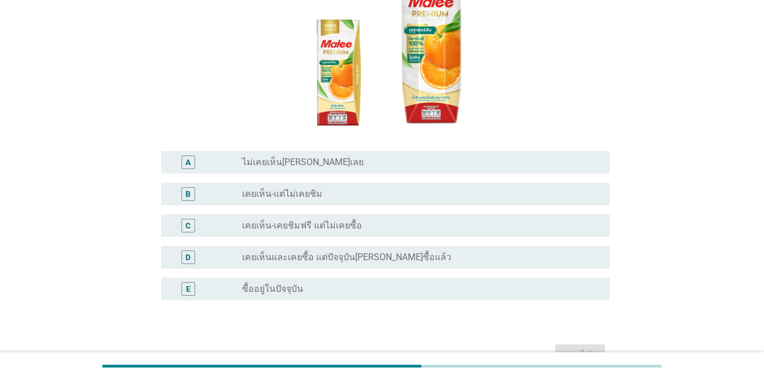
click at [479, 283] on div "radio_button_unchecked ซื้ออยู่ในปัจจุบัน" at bounding box center [417, 288] width 350 height 11
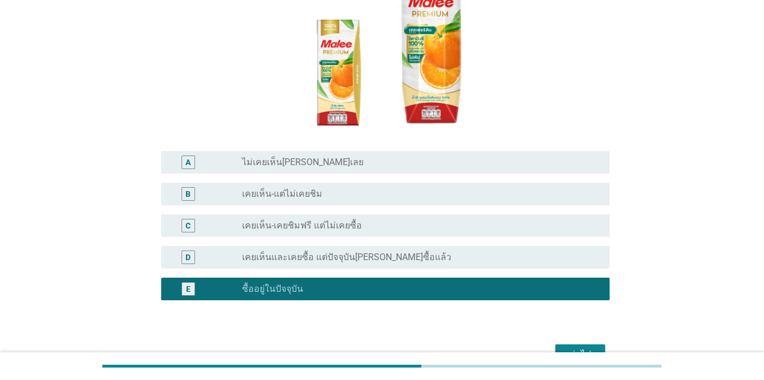
click at [603, 344] on button "ต่อไป" at bounding box center [580, 354] width 50 height 20
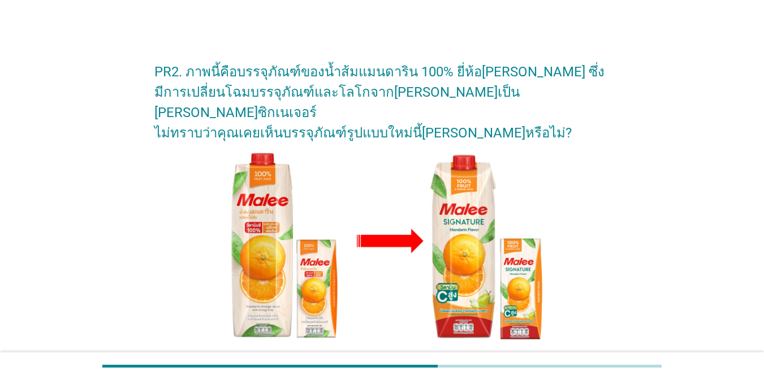
scroll to position [223, 0]
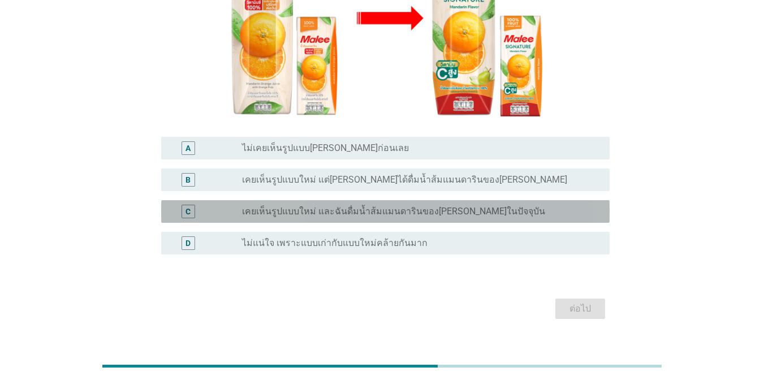
click at [400, 200] on div "C radio_button_unchecked เคยเห็นรูปแบบใหม่ และฉันดื่มน้ำส้มแมนดารินของ[PERSON_N…" at bounding box center [385, 211] width 448 height 23
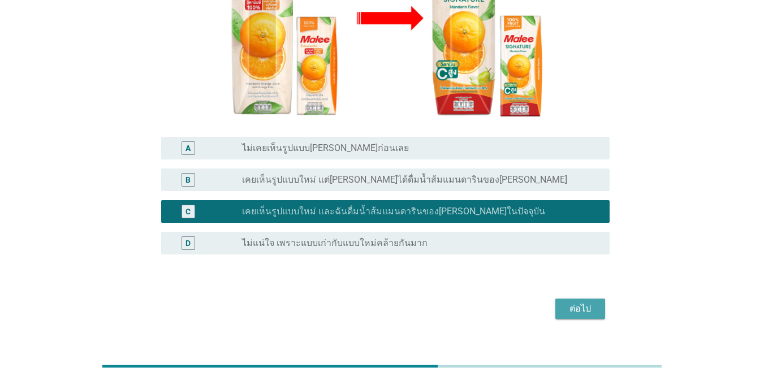
click at [572, 299] on button "ต่อไป" at bounding box center [580, 309] width 50 height 20
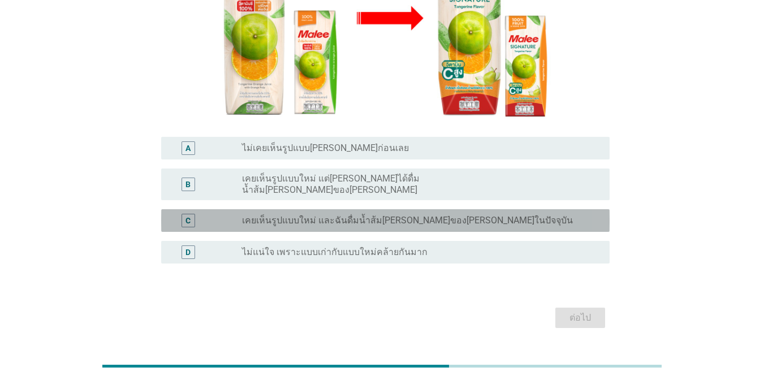
click at [430, 209] on div "C radio_button_unchecked เคยเห็นรูปแบบใหม่ และฉันดื่มน้ำส้ม[PERSON_NAME]ของ[PER…" at bounding box center [385, 220] width 448 height 23
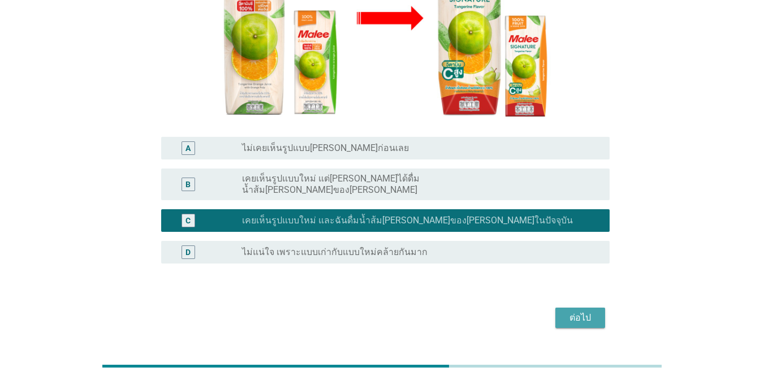
click at [569, 308] on button "ต่อไป" at bounding box center [580, 318] width 50 height 20
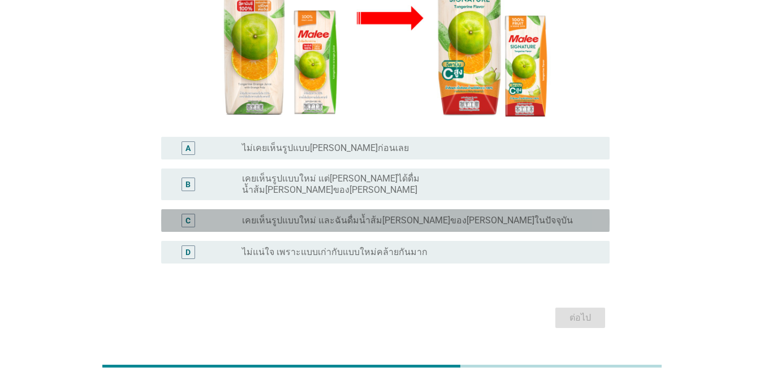
click at [458, 215] on label "เคยเห็นรูปแบบใหม่ และฉันดื่มน้ำส้ม[PERSON_NAME]ของ[PERSON_NAME]ในปัจจุบัน" at bounding box center [407, 220] width 331 height 11
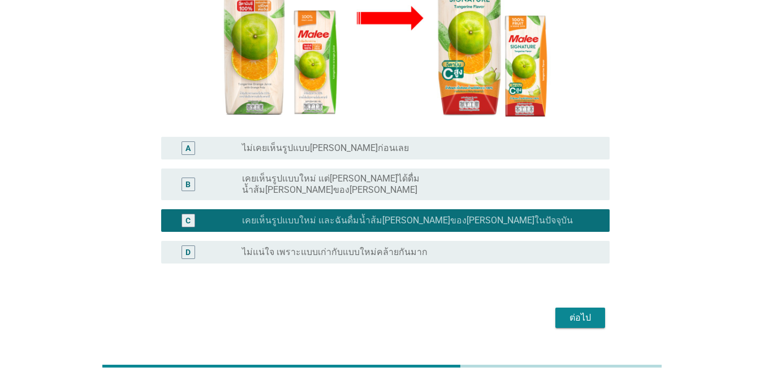
click at [572, 311] on div "ต่อไป" at bounding box center [580, 318] width 32 height 14
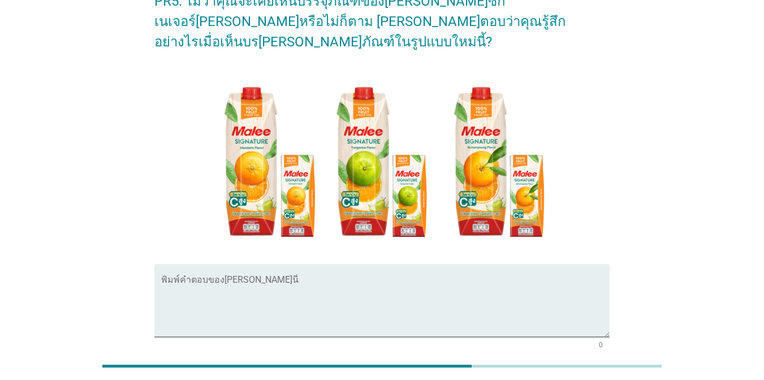
scroll to position [106, 0]
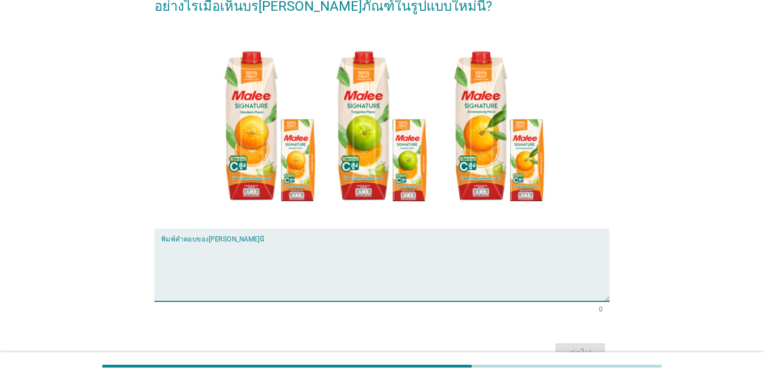
click at [491, 242] on textarea "พิมพ์คำตอบของคุณ ที่นี่" at bounding box center [385, 271] width 448 height 59
type textarea "ดูพรีเมี่ยม สีสันบรรจุภัรฑ์มีความสวยงาม"
click at [570, 347] on div "ต่อไป" at bounding box center [580, 354] width 32 height 14
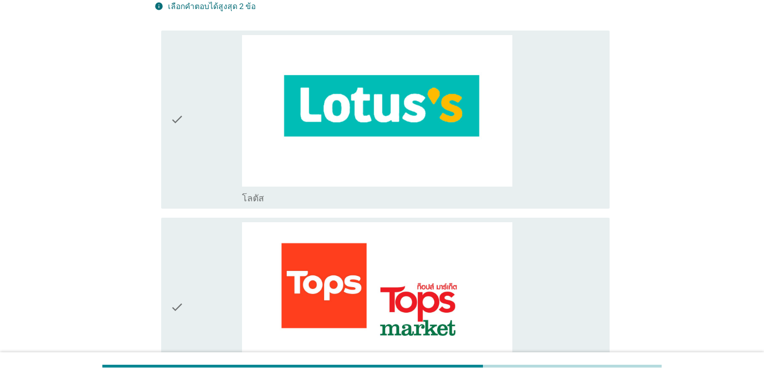
scroll to position [0, 0]
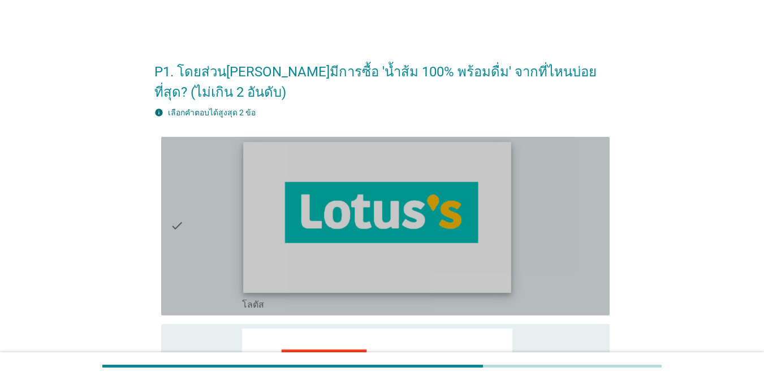
click at [504, 189] on img at bounding box center [377, 217] width 268 height 150
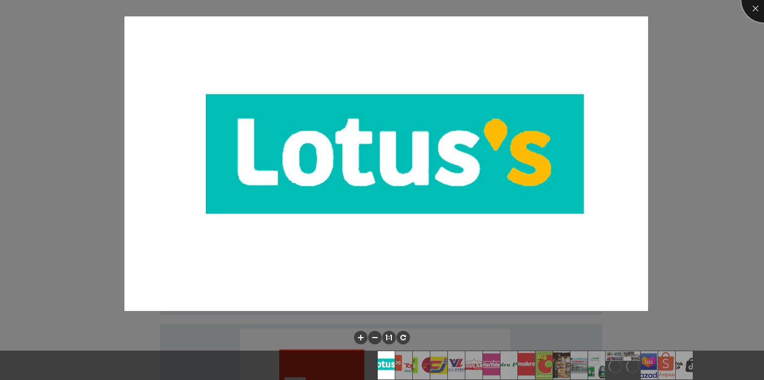
click at [748, 15] on div at bounding box center [763, -1] width 45 height 45
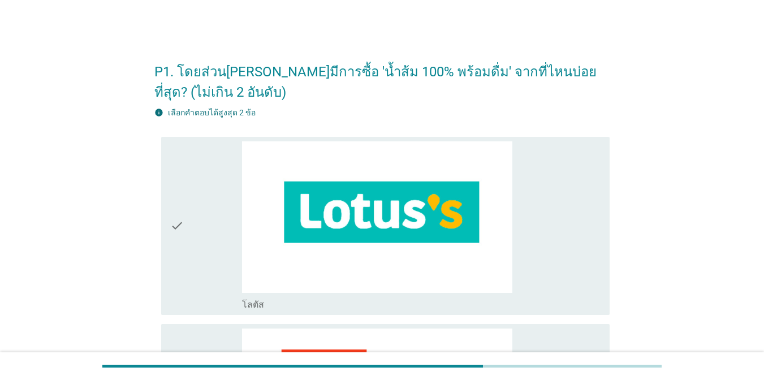
click at [540, 208] on div "check_box_outline_blank โลตัส" at bounding box center [421, 226] width 359 height 170
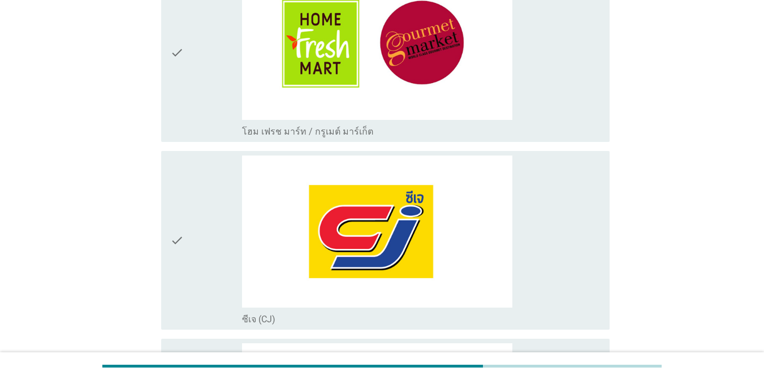
scroll to position [696, 0]
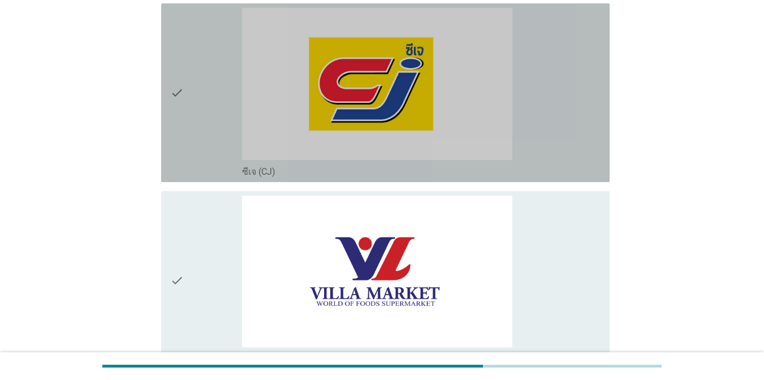
click at [538, 92] on div "check_box_outline_blank ซีเจ (CJ)" at bounding box center [421, 93] width 359 height 170
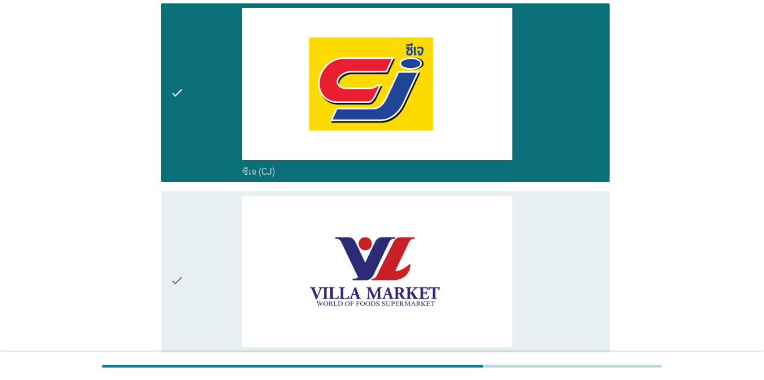
click at [567, 222] on div "check_box_outline_blank วิลล่า (Villa)" at bounding box center [421, 281] width 359 height 170
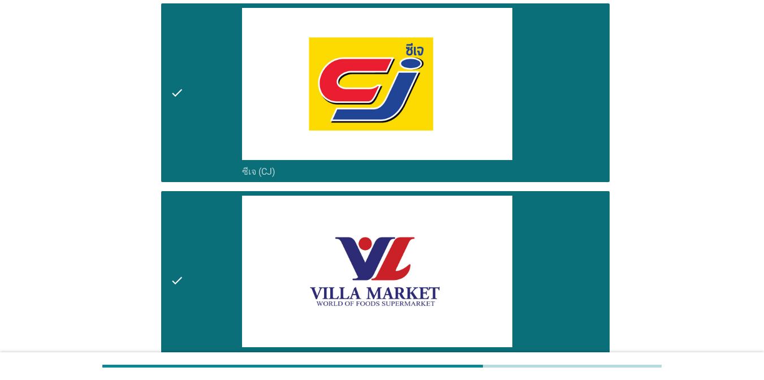
scroll to position [0, 0]
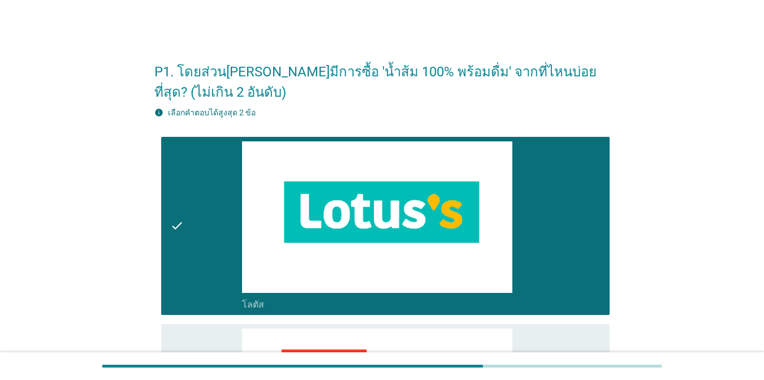
click at [594, 165] on div "check_box_outline_blank โลตัส" at bounding box center [421, 226] width 359 height 170
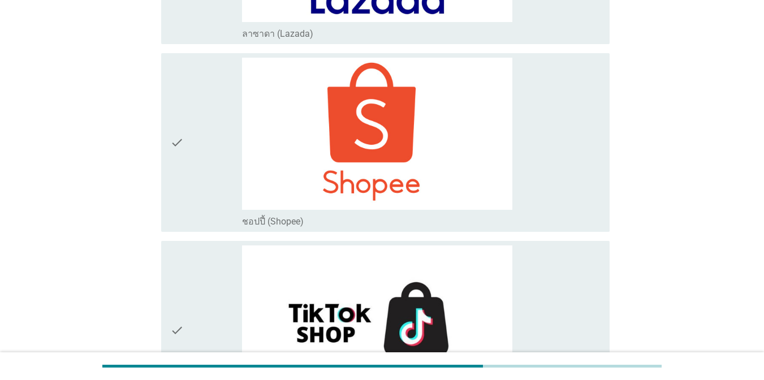
scroll to position [3316, 0]
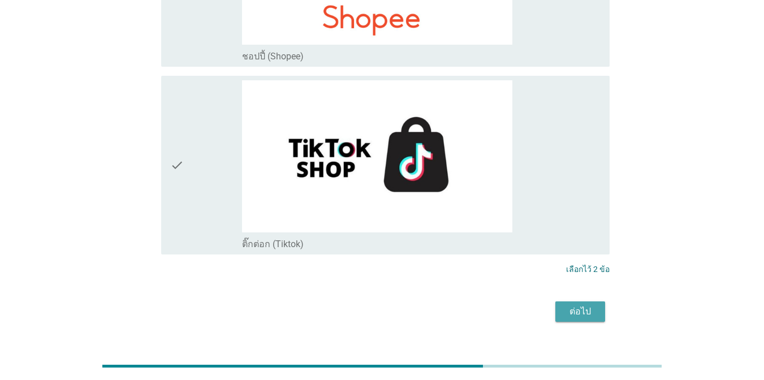
click at [577, 305] on div "ต่อไป" at bounding box center [580, 312] width 32 height 14
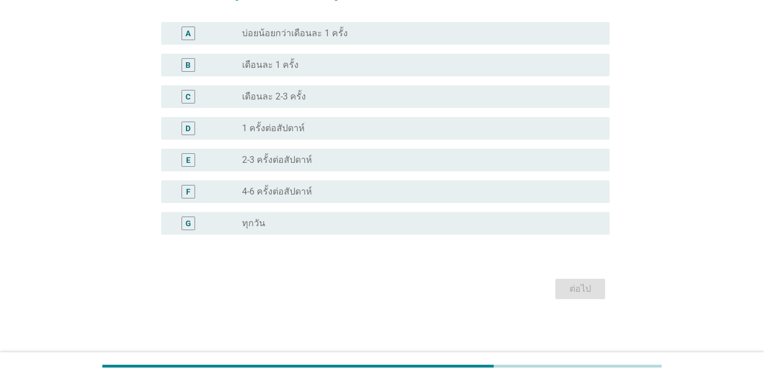
scroll to position [0, 0]
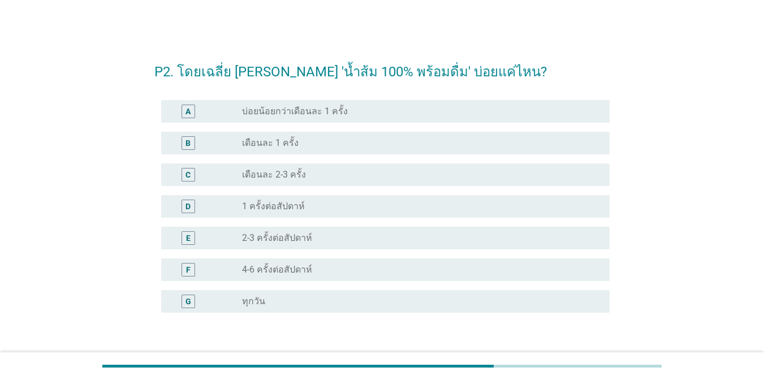
click at [442, 258] on div "F radio_button_unchecked 4-6 ครั้งต่อสัปดาห์" at bounding box center [385, 269] width 448 height 23
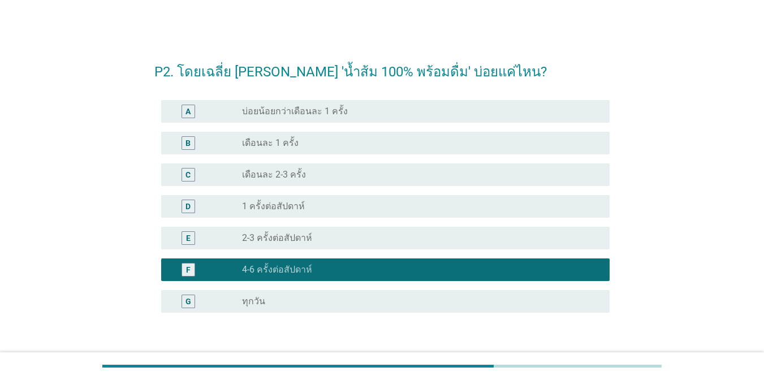
scroll to position [75, 0]
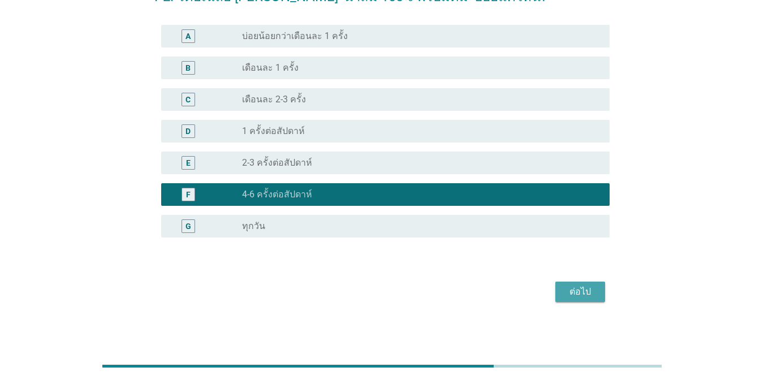
click at [575, 299] on button "ต่อไป" at bounding box center [580, 292] width 50 height 20
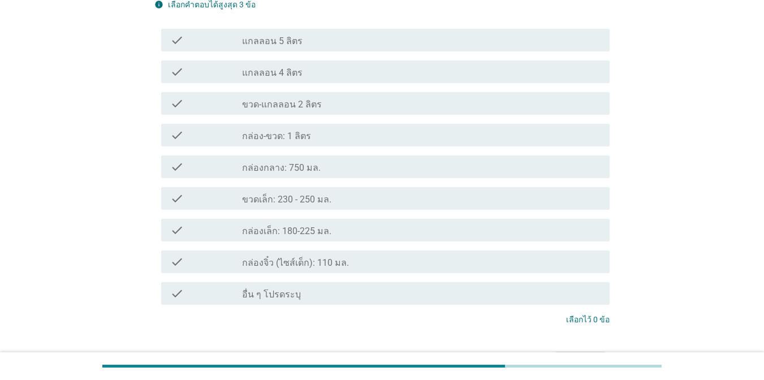
scroll to position [145, 0]
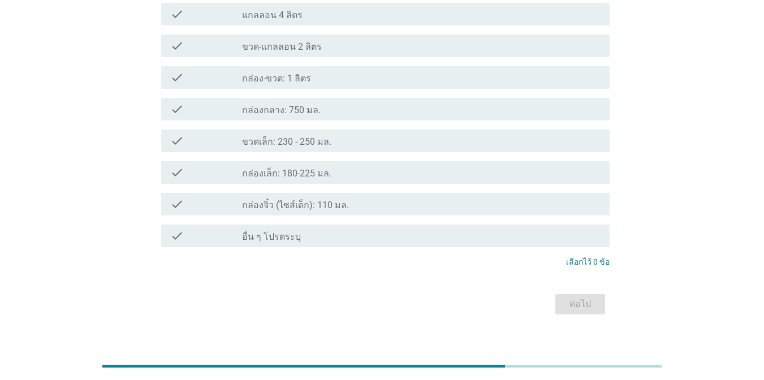
click at [327, 121] on div "check check_box_outline_blank กล่องกลาง: 750 มล." at bounding box center [381, 109] width 455 height 32
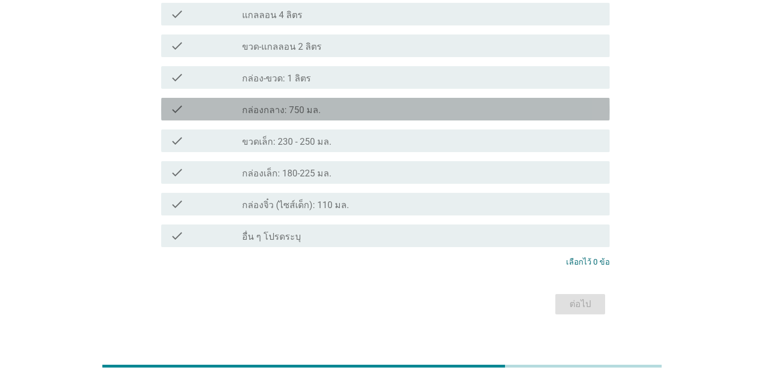
click at [407, 107] on div "check_box_outline_blank กล่องกลาง: 750 มล." at bounding box center [421, 109] width 359 height 14
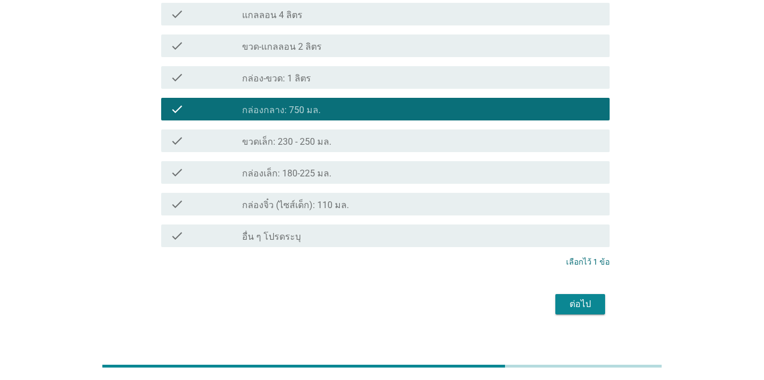
click at [449, 199] on div "check_box_outline_blank กล่องจิ๋ว (ไซส์เด็ก): 110 มล." at bounding box center [421, 204] width 359 height 14
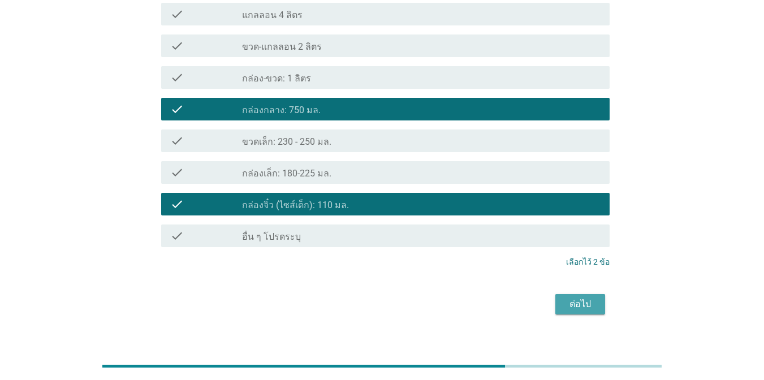
click at [567, 313] on button "ต่อไป" at bounding box center [580, 304] width 50 height 20
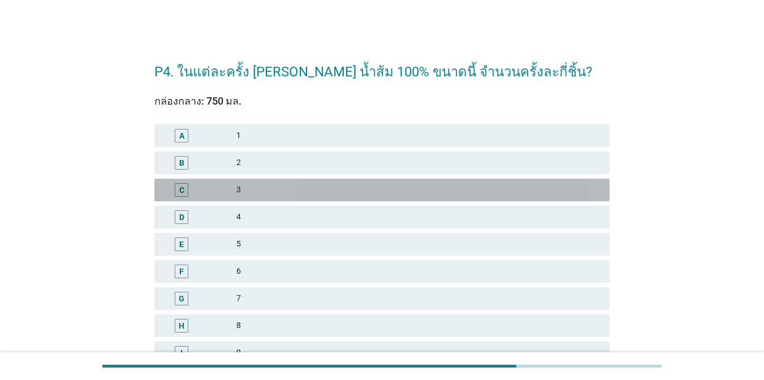
click at [422, 197] on div "C 3" at bounding box center [381, 190] width 455 height 23
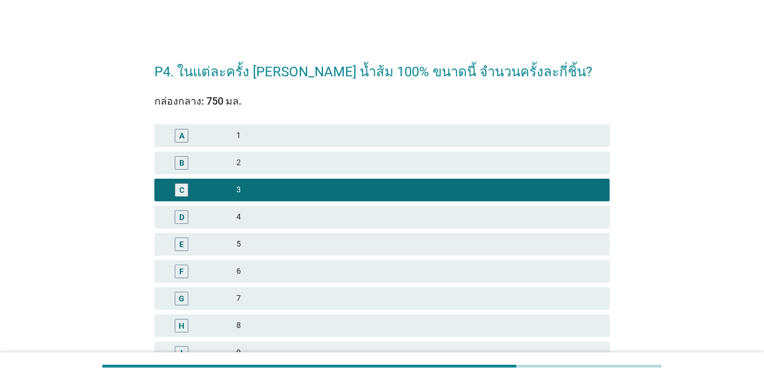
scroll to position [270, 0]
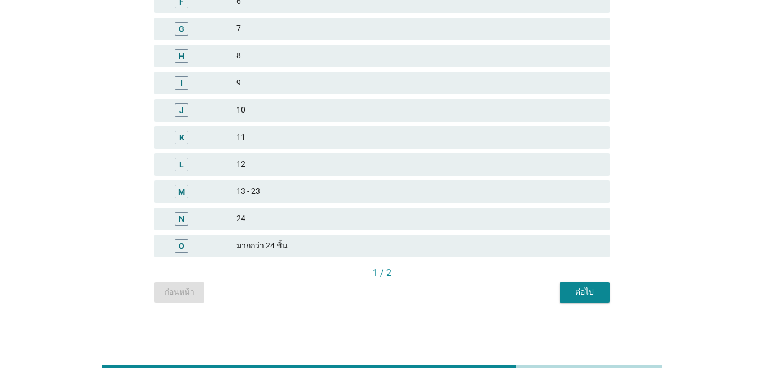
click at [572, 291] on div "ต่อไป" at bounding box center [585, 292] width 32 height 12
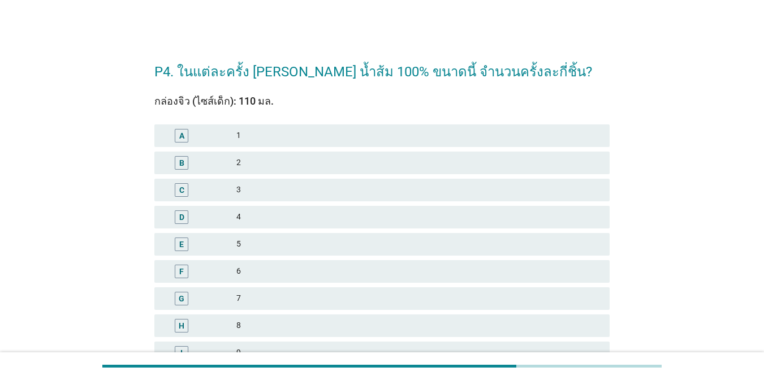
click at [370, 162] on div "2" at bounding box center [418, 163] width 364 height 14
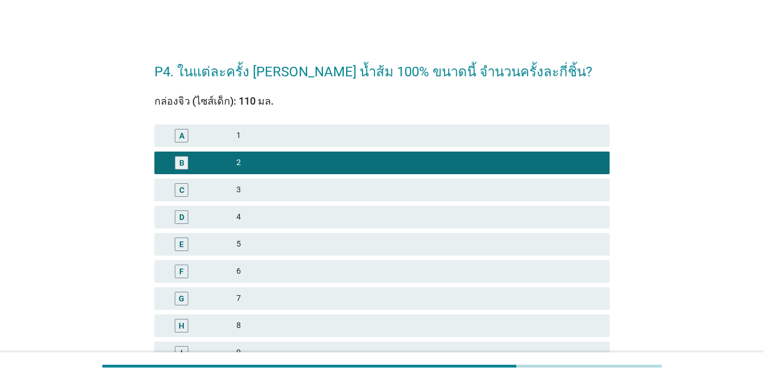
scroll to position [270, 0]
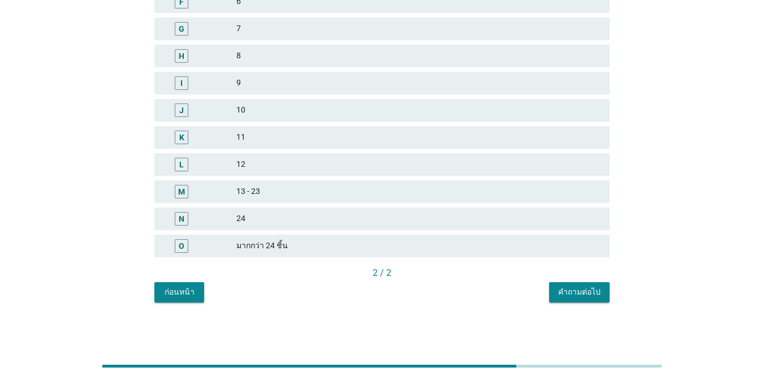
click at [570, 281] on div "2 / 2" at bounding box center [381, 274] width 455 height 16
click at [568, 290] on div "คำถามต่อไป" at bounding box center [579, 292] width 42 height 12
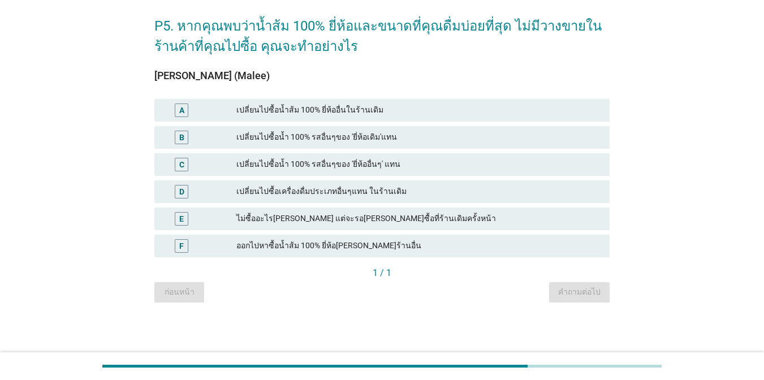
scroll to position [0, 0]
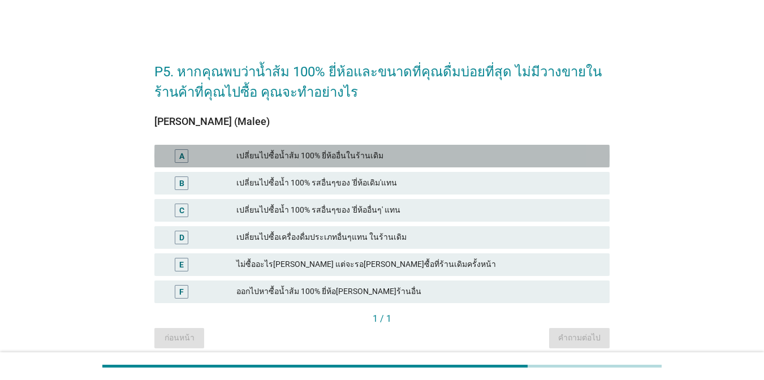
click at [366, 152] on div "เปลี่ยนไปซื้อน้ำส้ม 100% ยี่ห้ออื่นในร้านเดิม" at bounding box center [418, 156] width 364 height 14
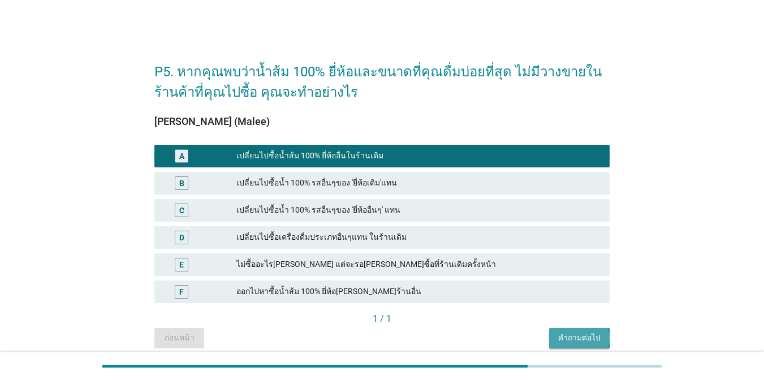
click at [563, 335] on div "คำถามต่อไป" at bounding box center [579, 338] width 42 height 12
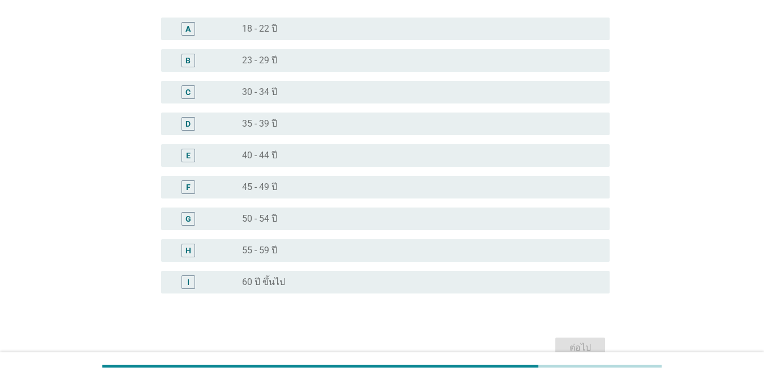
scroll to position [92, 0]
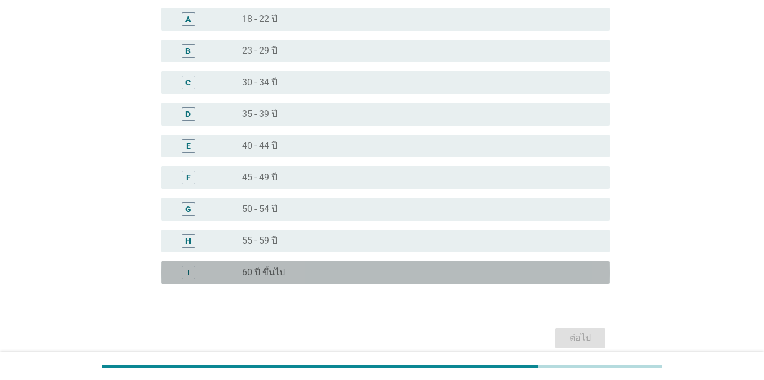
click at [549, 283] on div "I radio_button_unchecked 60 ปี ขึ้นไป" at bounding box center [385, 272] width 448 height 23
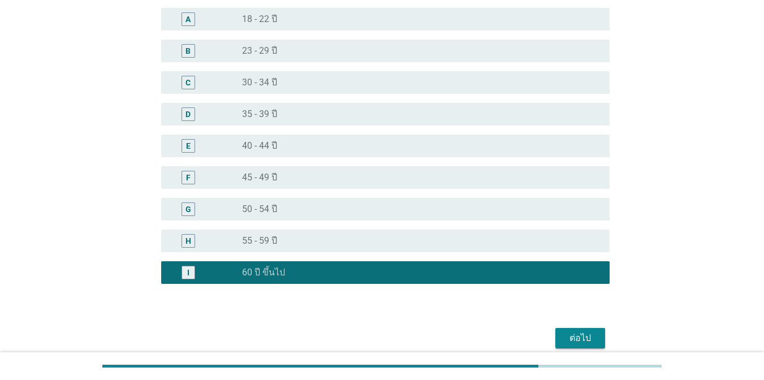
click at [586, 333] on div "ต่อไป" at bounding box center [580, 338] width 32 height 14
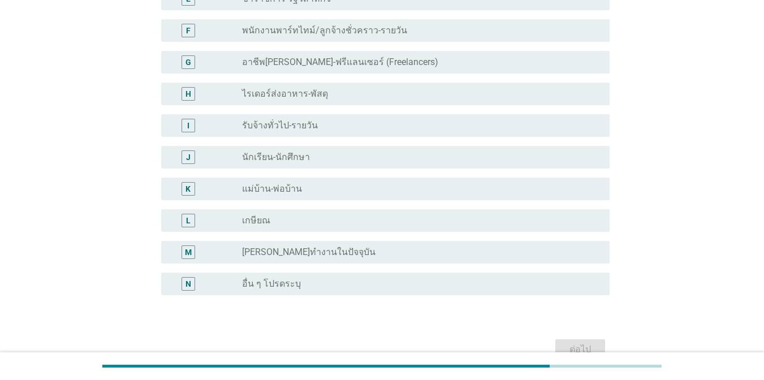
scroll to position [243, 0]
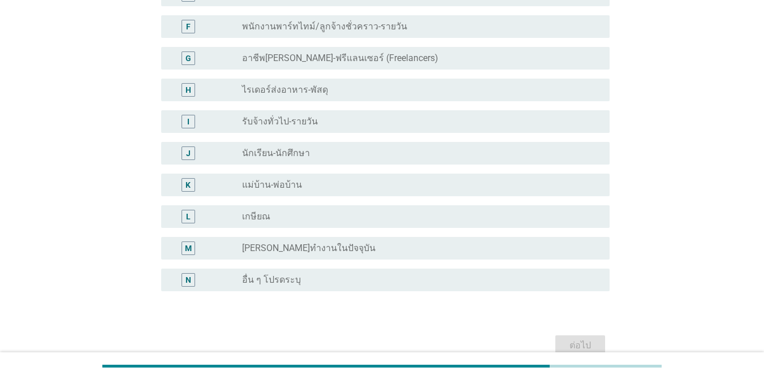
click at [557, 213] on div "radio_button_unchecked เกษียณ" at bounding box center [417, 216] width 350 height 11
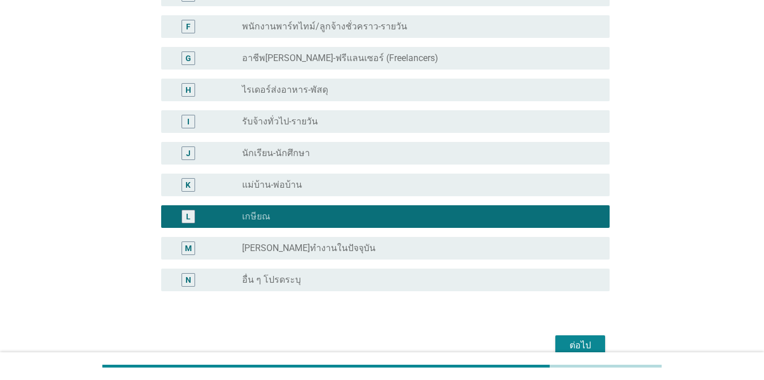
click at [576, 335] on button "ต่อไป" at bounding box center [580, 345] width 50 height 20
